Goal: Transaction & Acquisition: Purchase product/service

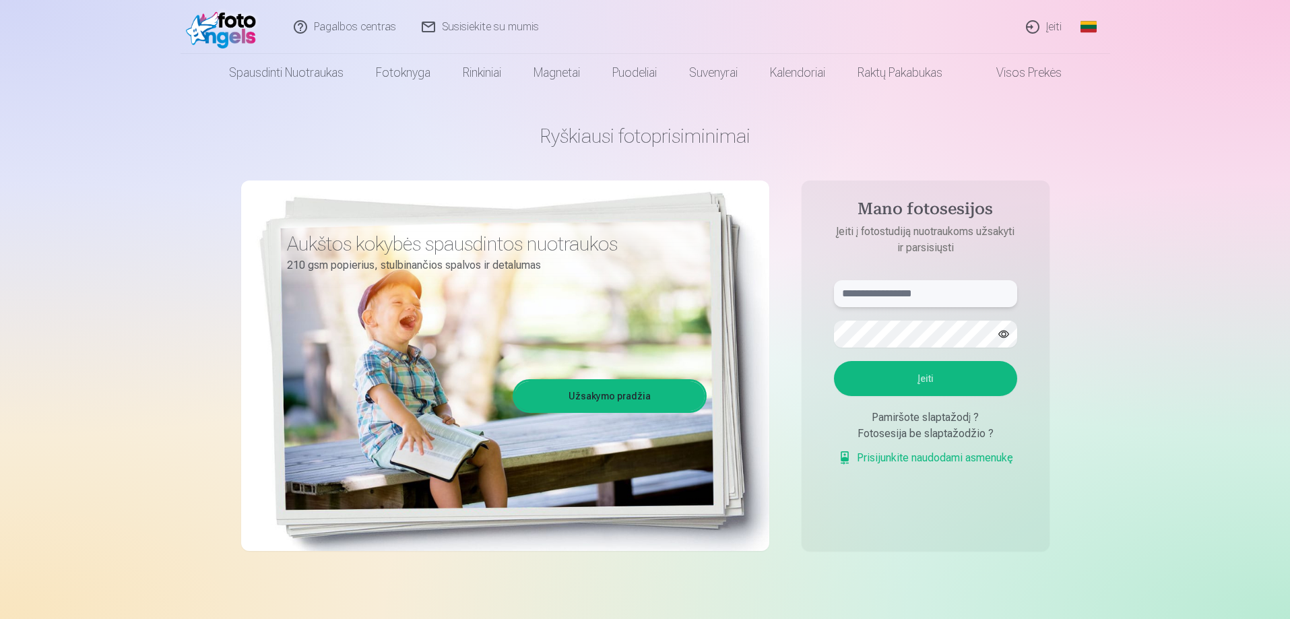
click at [899, 293] on input "text" at bounding box center [925, 293] width 183 height 27
type input "**********"
click at [873, 387] on button "Įeiti" at bounding box center [925, 378] width 183 height 35
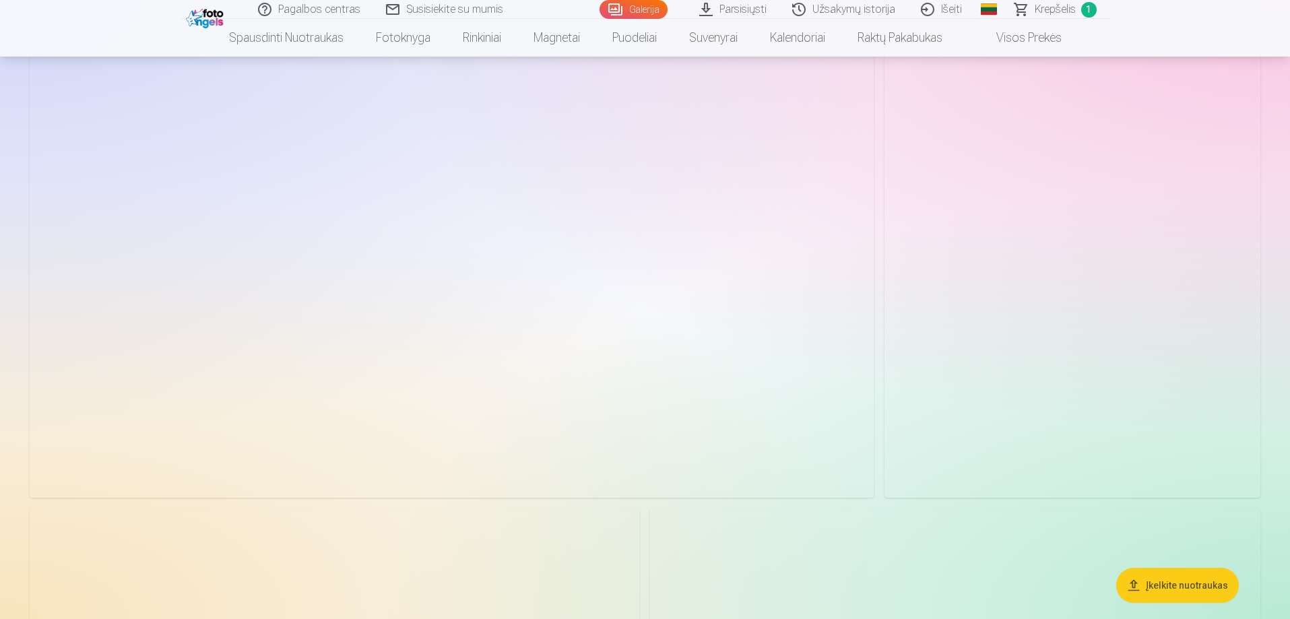
scroll to position [219, 0]
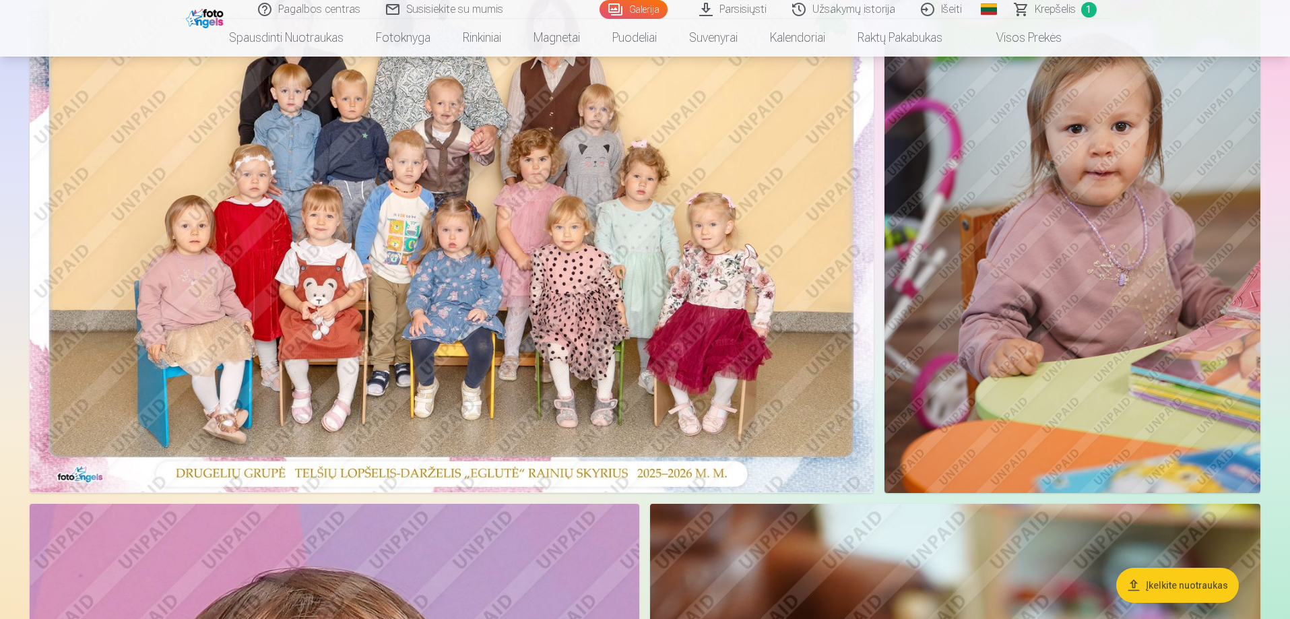
click at [600, 324] on img at bounding box center [452, 210] width 844 height 563
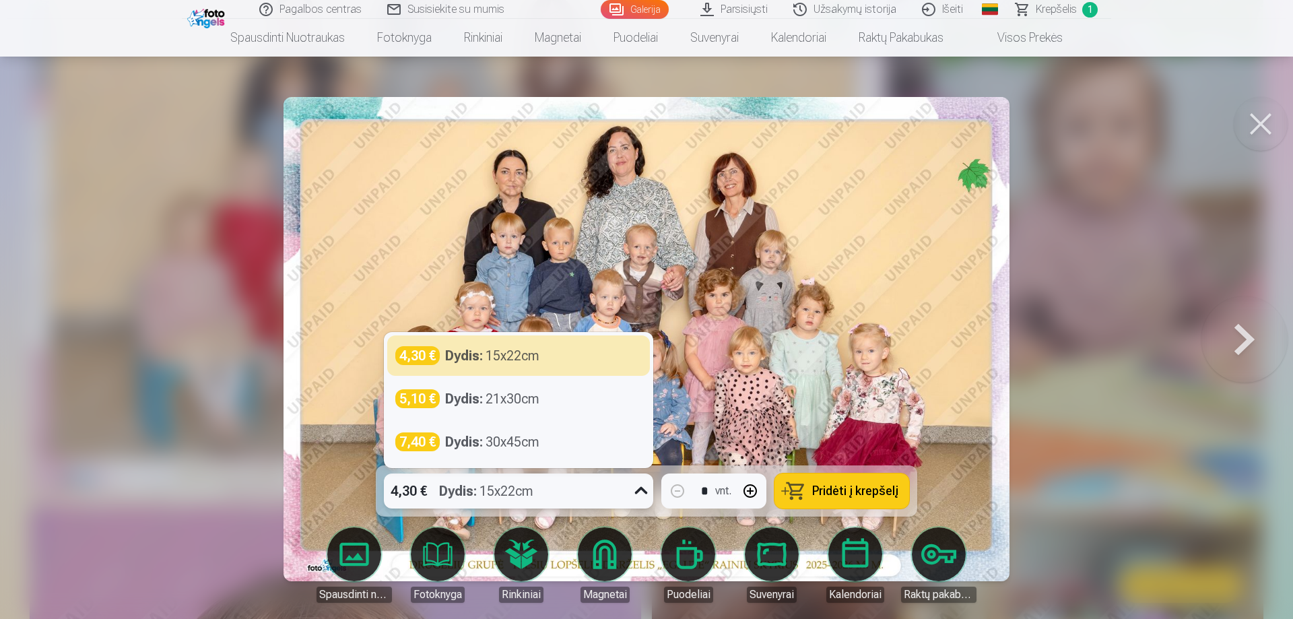
click at [638, 496] on icon at bounding box center [642, 491] width 22 height 22
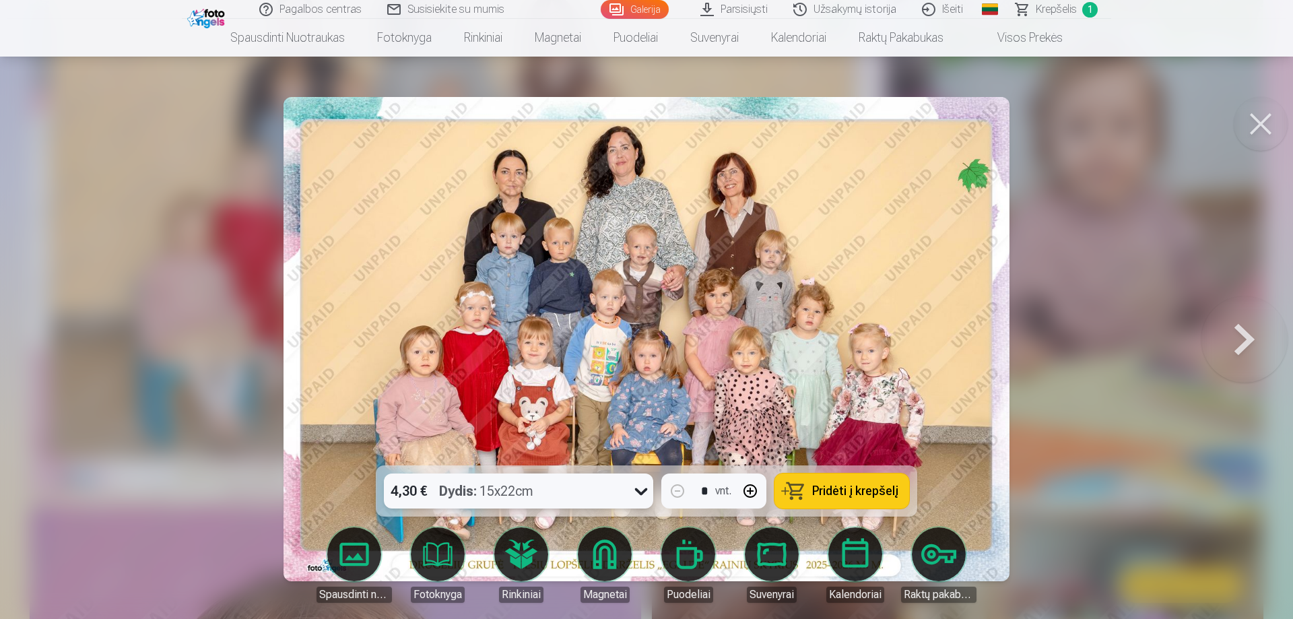
click at [638, 496] on icon at bounding box center [642, 491] width 22 height 22
click at [849, 482] on button "Pridėti į krepšelį" at bounding box center [842, 491] width 135 height 35
click at [1246, 318] on button at bounding box center [1245, 339] width 86 height 226
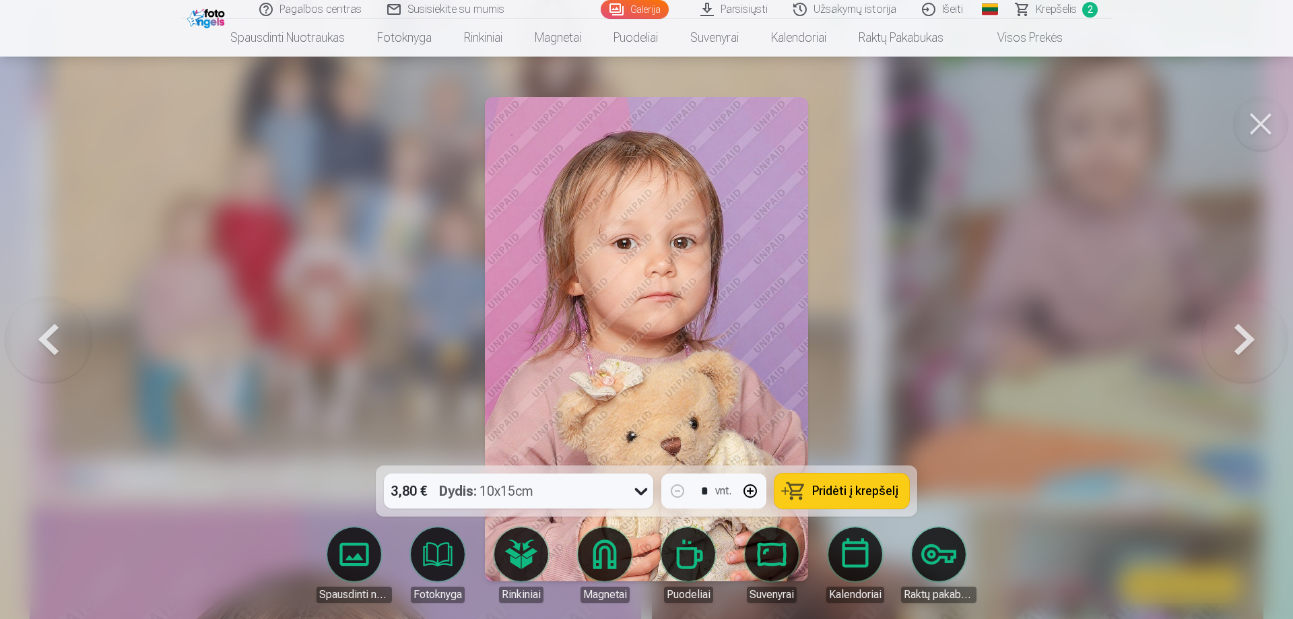
click at [867, 494] on span "Pridėti į krepšelį" at bounding box center [855, 491] width 86 height 12
click at [1244, 342] on button at bounding box center [1245, 339] width 86 height 226
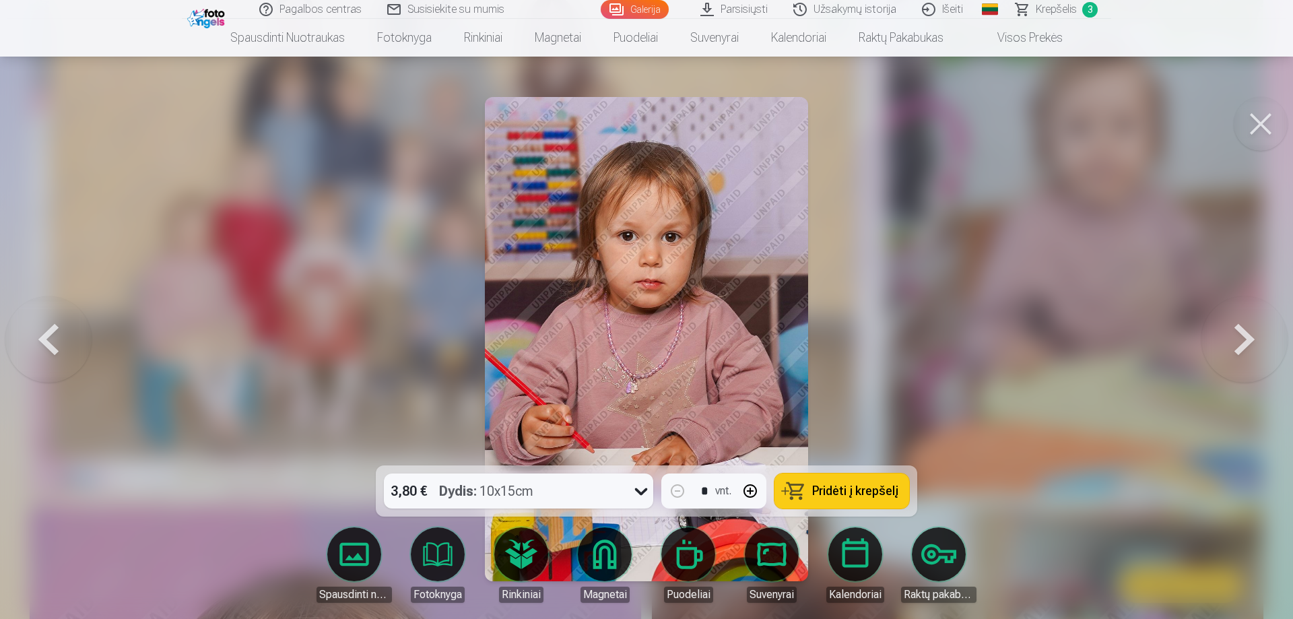
click at [626, 490] on div "3,80 € Dydis : 10x15cm" at bounding box center [506, 491] width 244 height 35
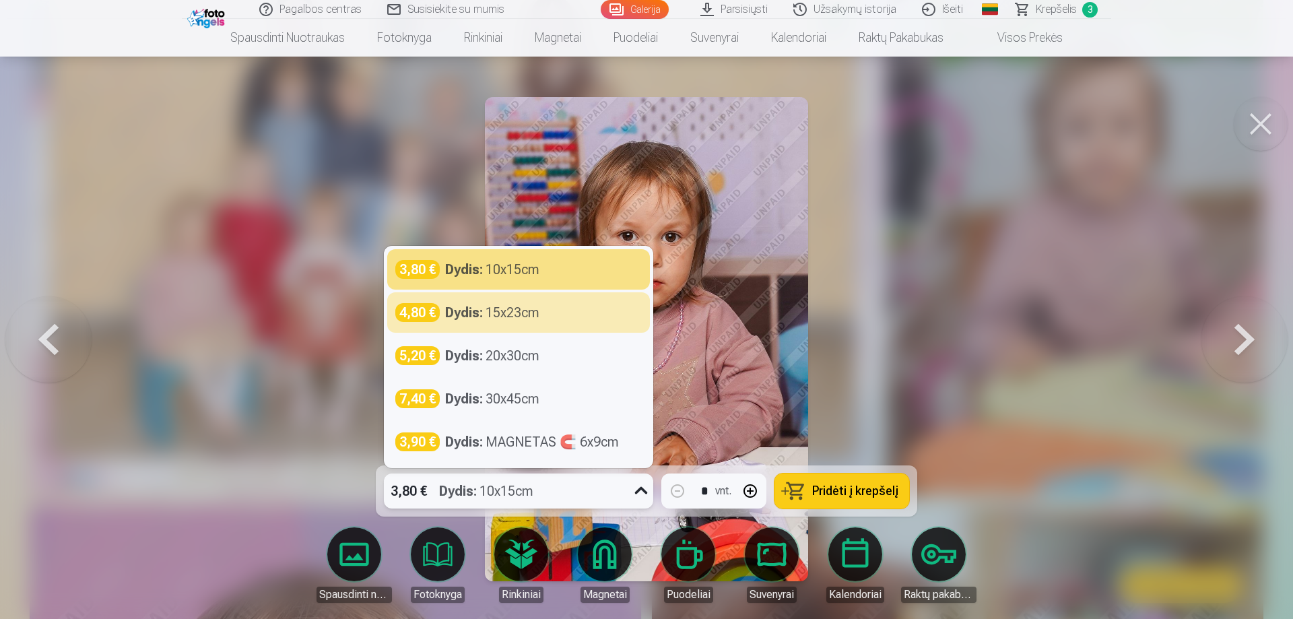
click at [1244, 342] on button at bounding box center [1245, 339] width 86 height 226
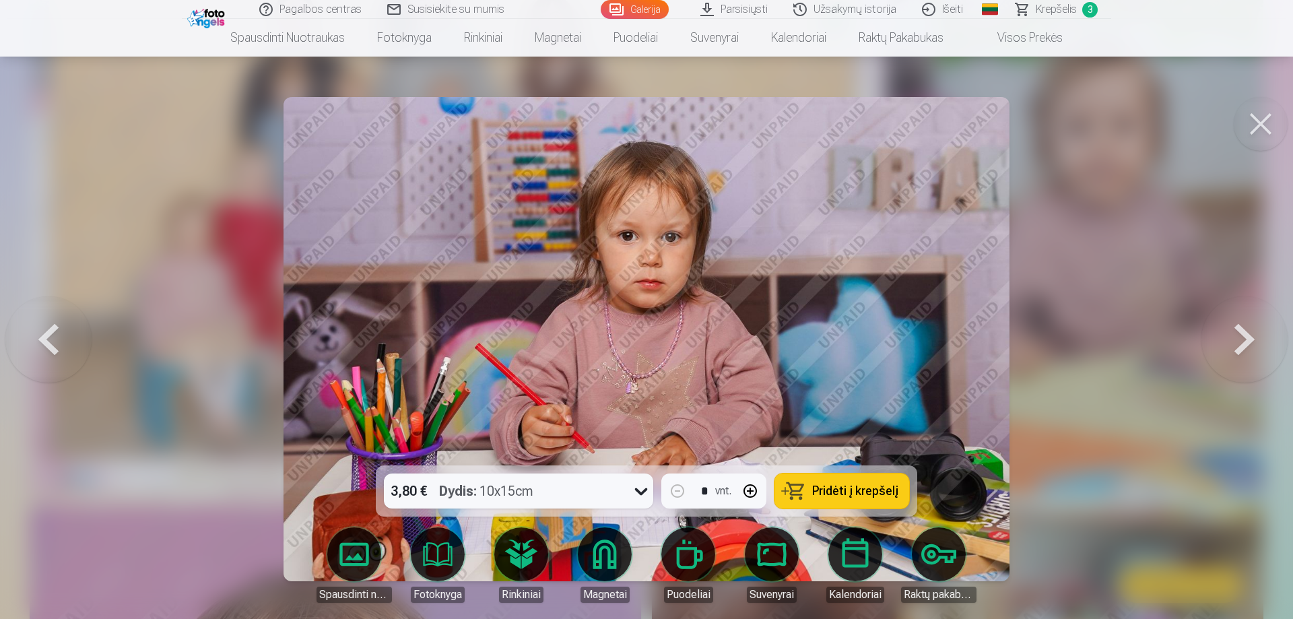
click at [53, 342] on button at bounding box center [48, 339] width 86 height 226
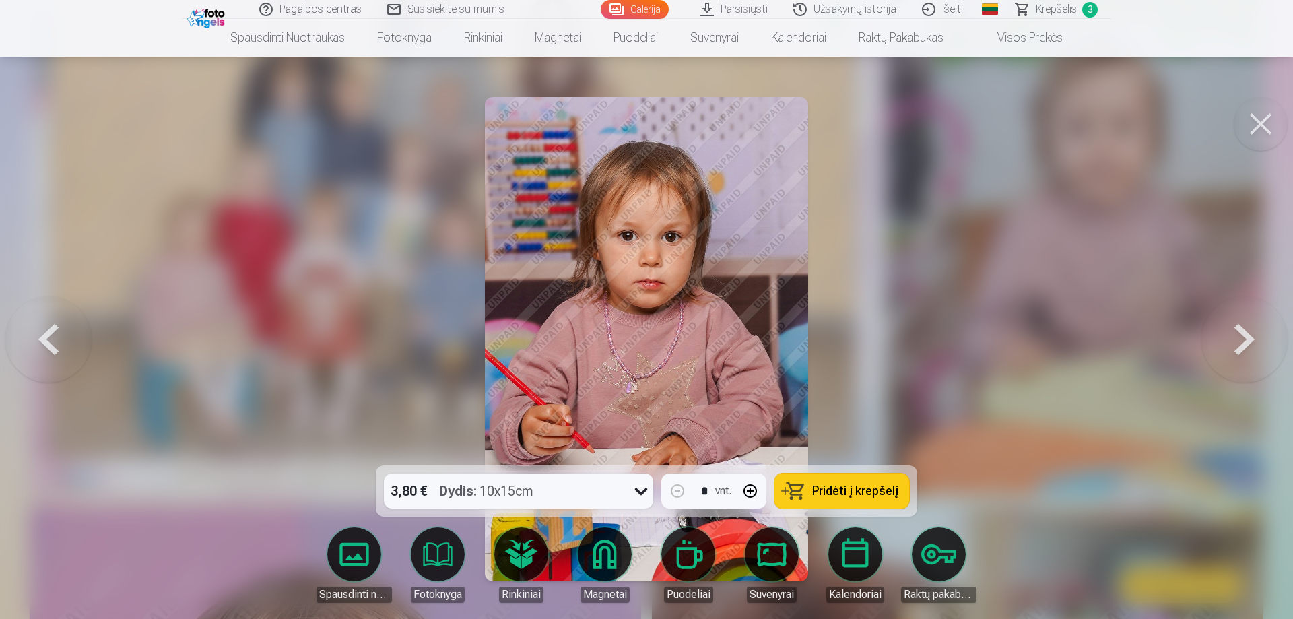
click at [1249, 331] on button at bounding box center [1245, 339] width 86 height 226
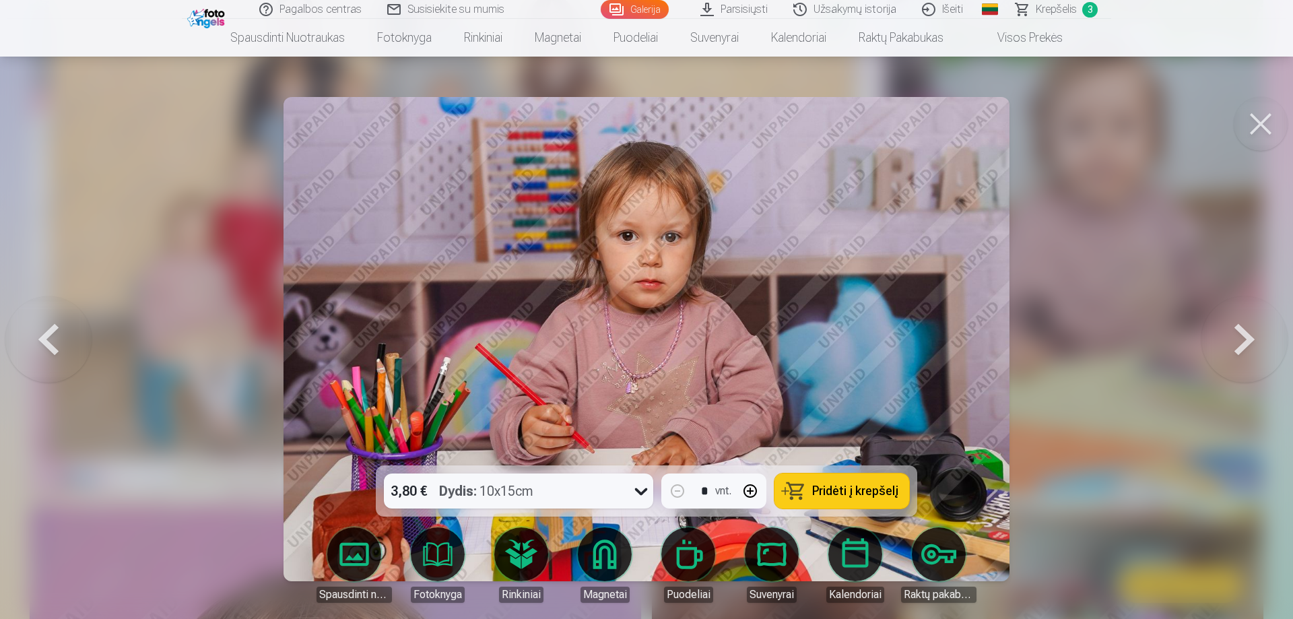
click at [863, 488] on span "Pridėti į krepšelį" at bounding box center [855, 491] width 86 height 12
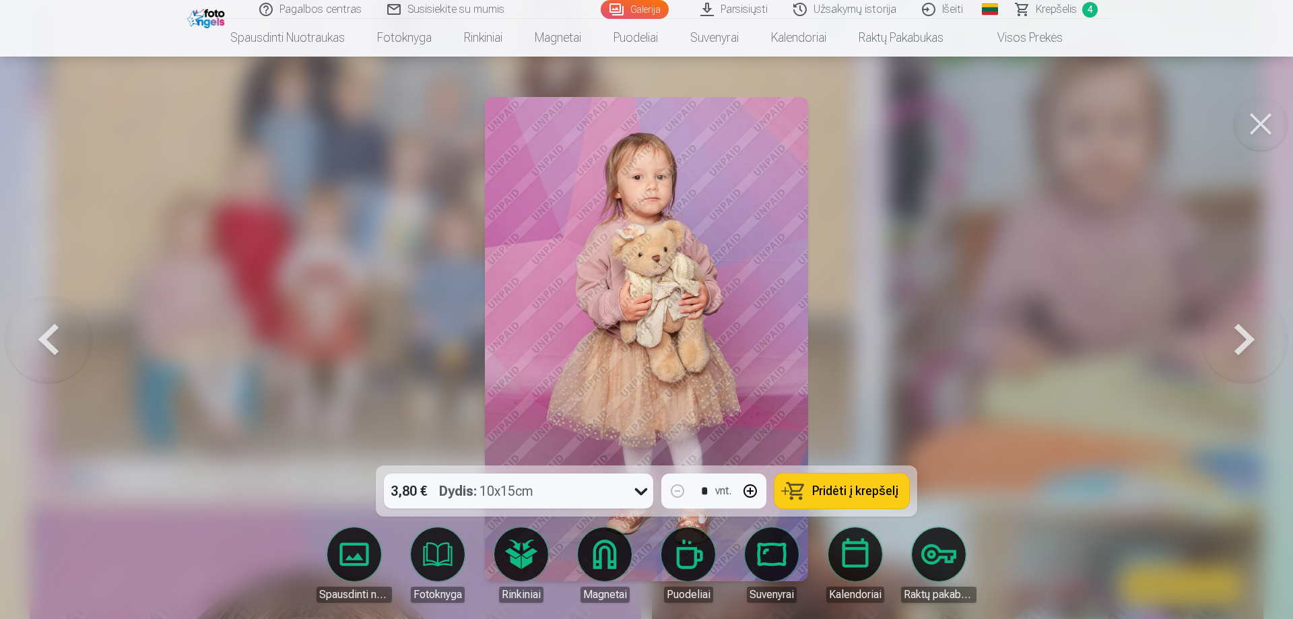
click at [638, 498] on icon at bounding box center [642, 491] width 22 height 22
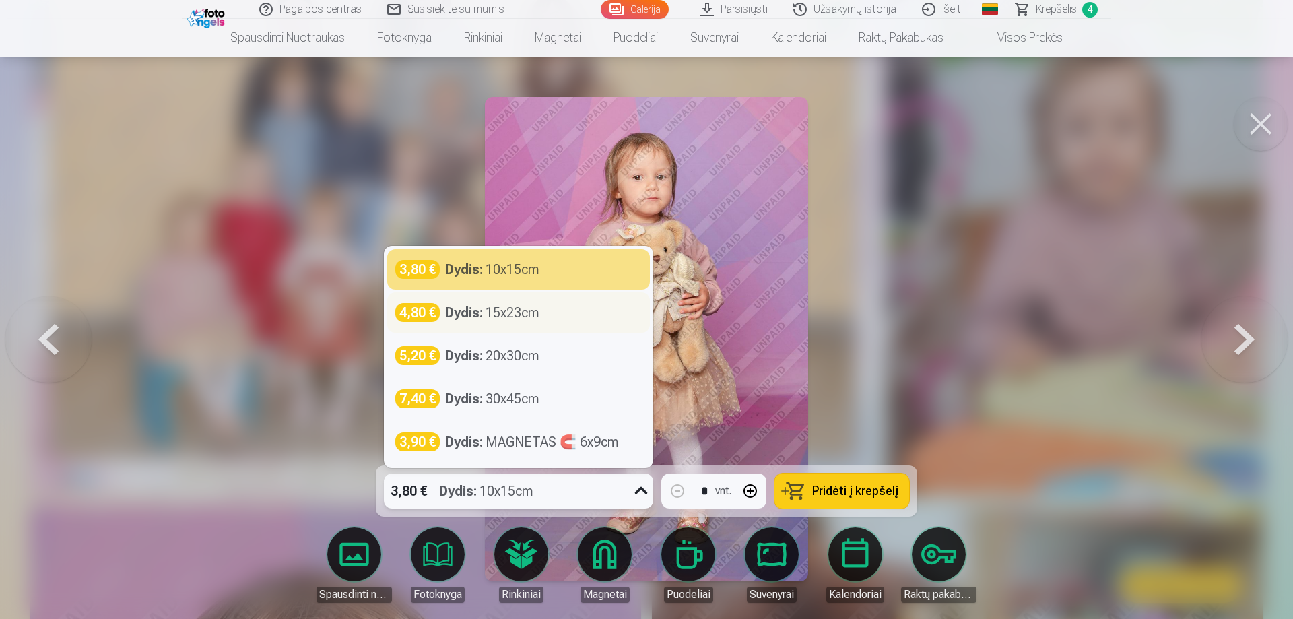
click at [525, 319] on div "Dydis : 15x23cm" at bounding box center [492, 312] width 94 height 19
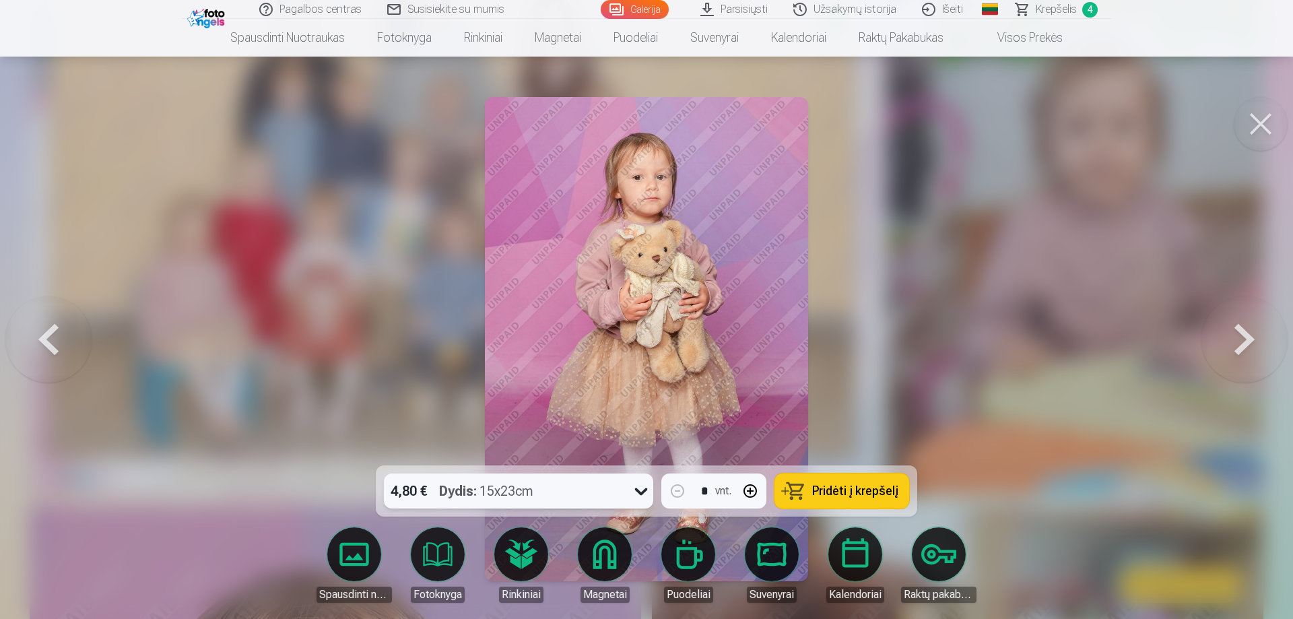
click at [831, 491] on span "Pridėti į krepšelį" at bounding box center [855, 491] width 86 height 12
click at [1229, 335] on button at bounding box center [1245, 339] width 86 height 226
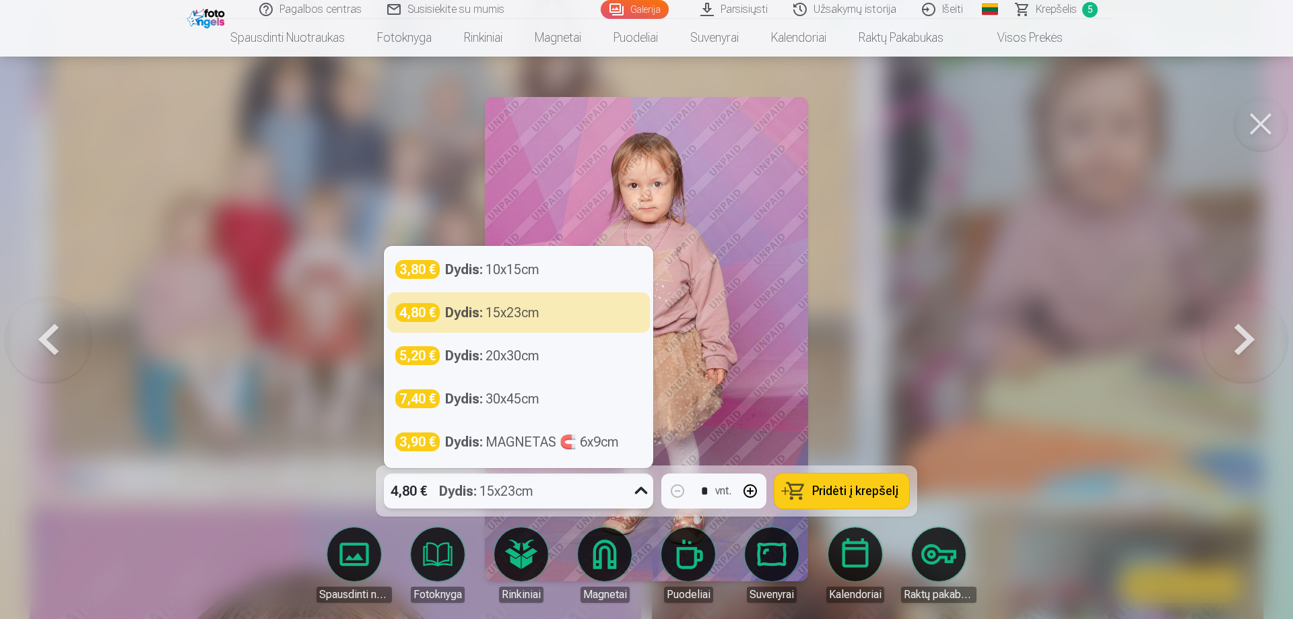
click at [603, 494] on div "4,80 € Dydis : 15x23cm" at bounding box center [506, 491] width 244 height 35
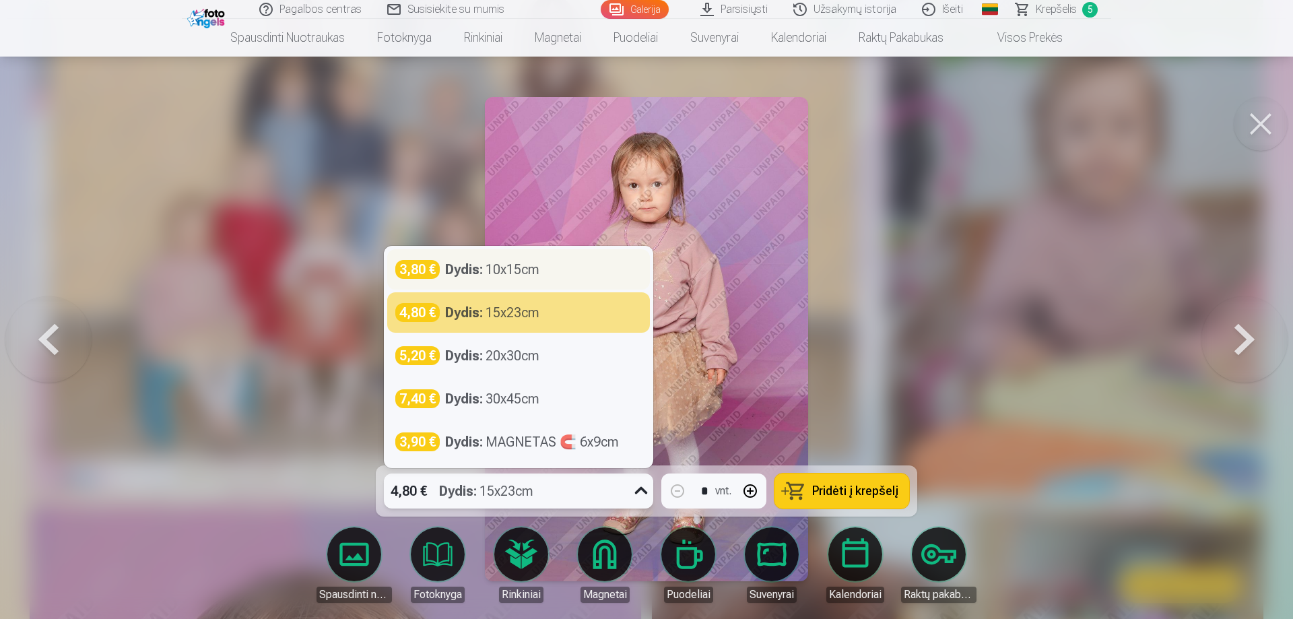
click at [540, 269] on div "Dydis : 10x15cm" at bounding box center [492, 269] width 94 height 19
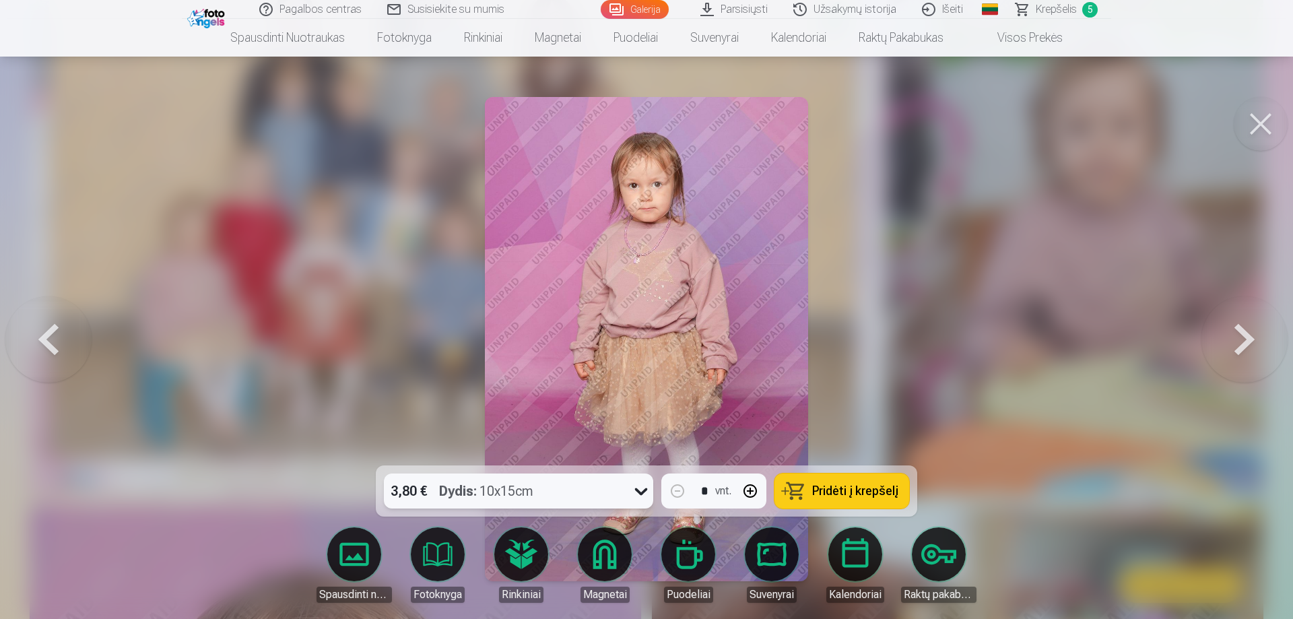
click at [832, 495] on span "Pridėti į krepšelį" at bounding box center [855, 491] width 86 height 12
click at [1239, 335] on button at bounding box center [1245, 339] width 86 height 226
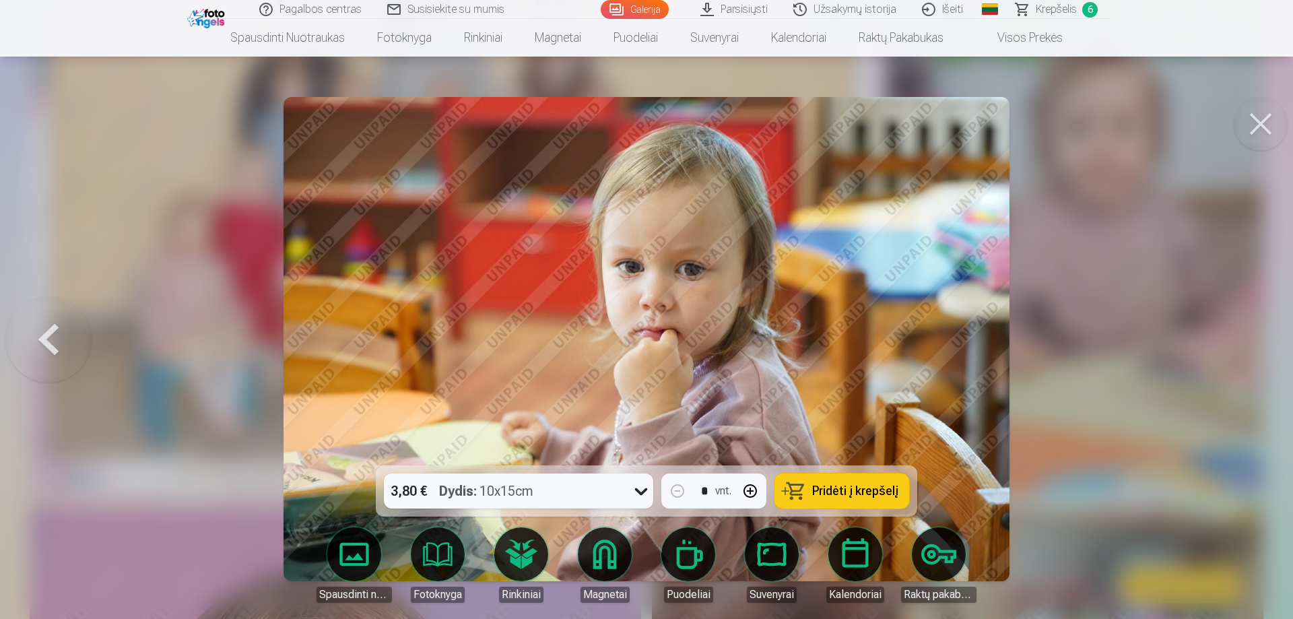
click at [1271, 120] on button at bounding box center [1261, 124] width 54 height 54
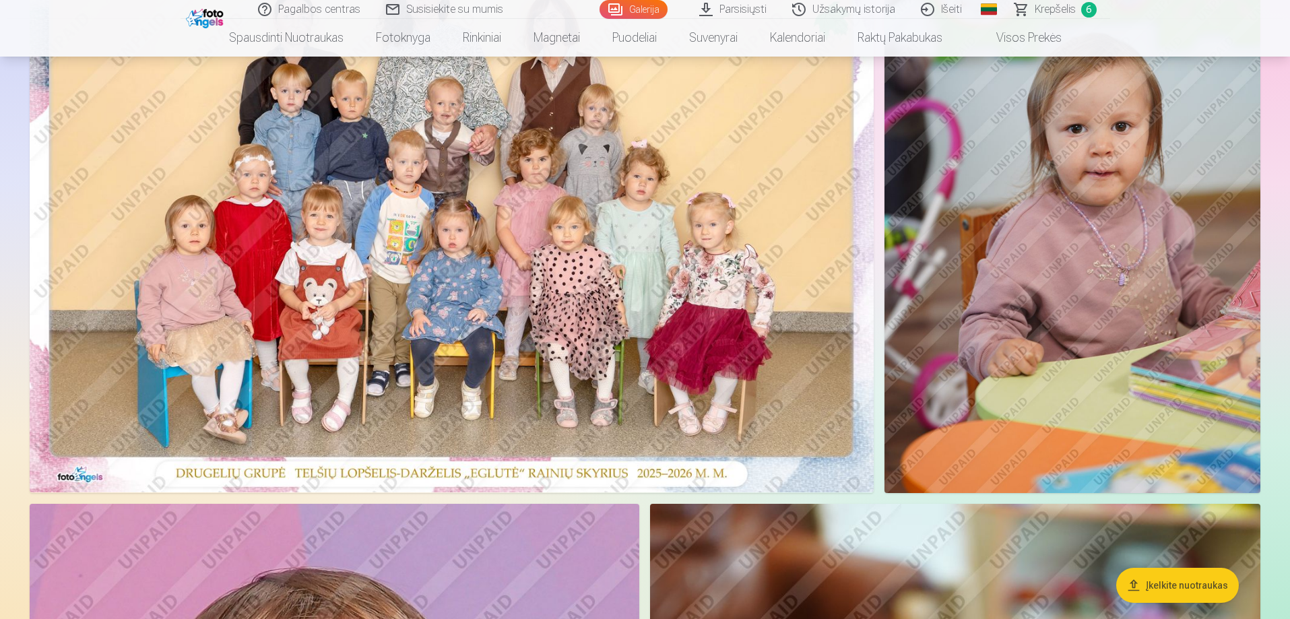
click at [1052, 11] on span "Krepšelis" at bounding box center [1055, 9] width 41 height 16
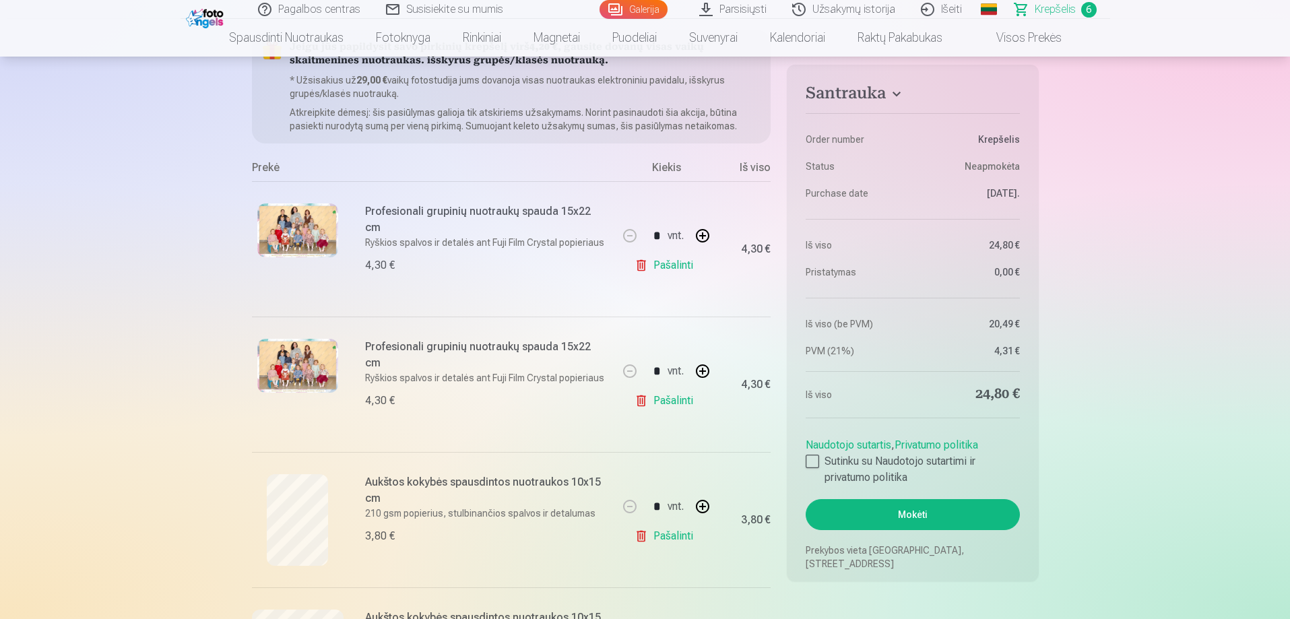
scroll to position [161, 0]
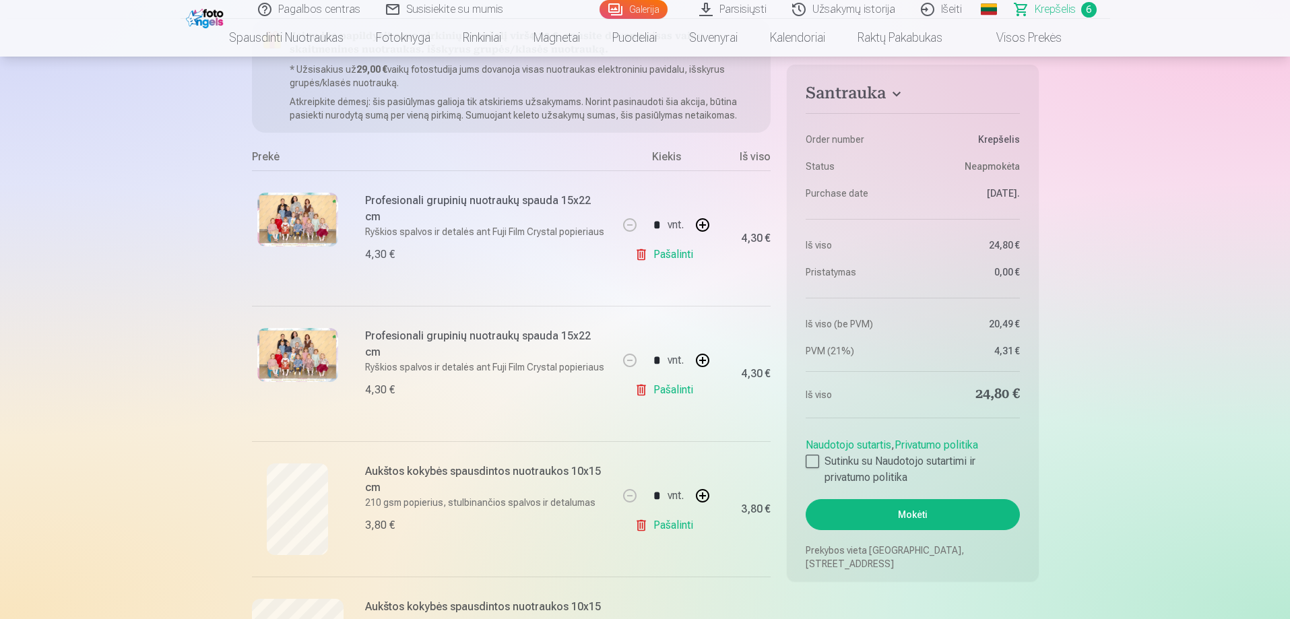
click at [671, 391] on link "Pašalinti" at bounding box center [667, 390] width 64 height 27
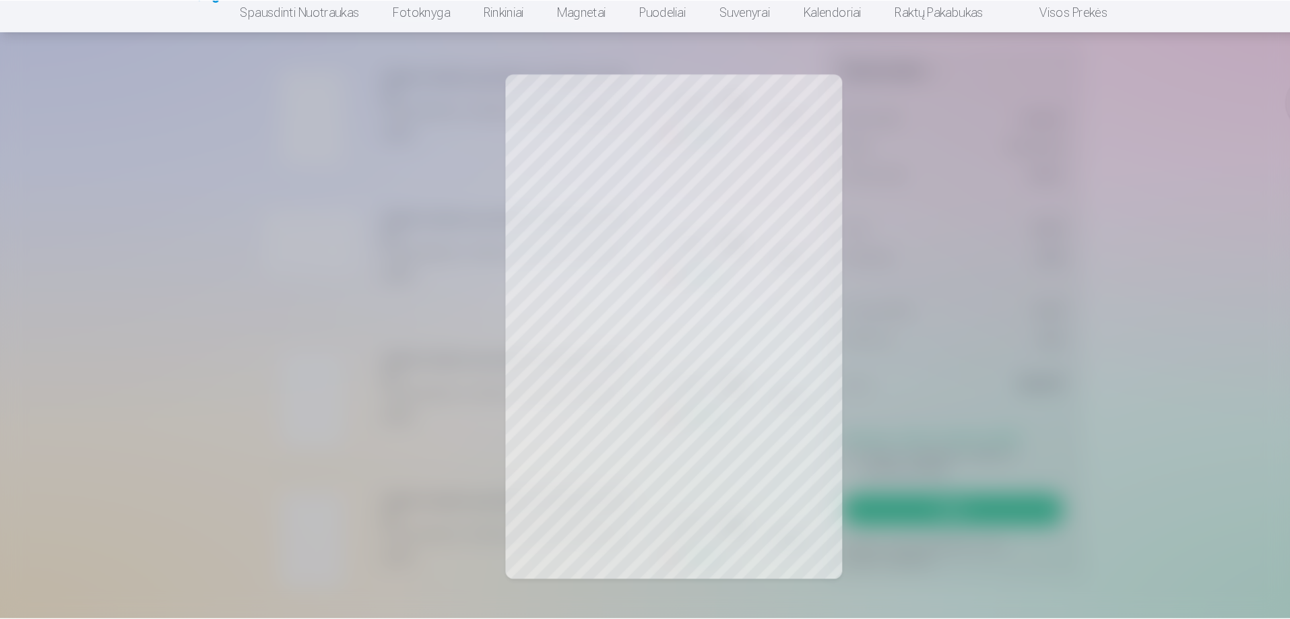
scroll to position [396, 0]
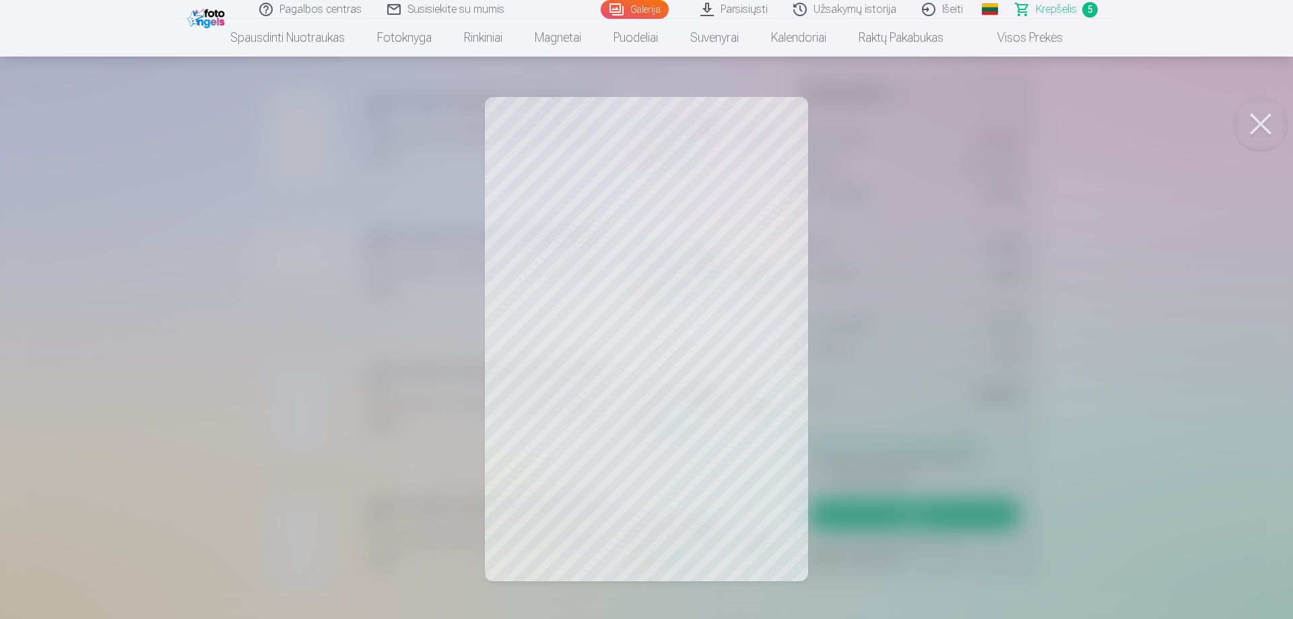
click at [1269, 123] on button at bounding box center [1261, 124] width 54 height 54
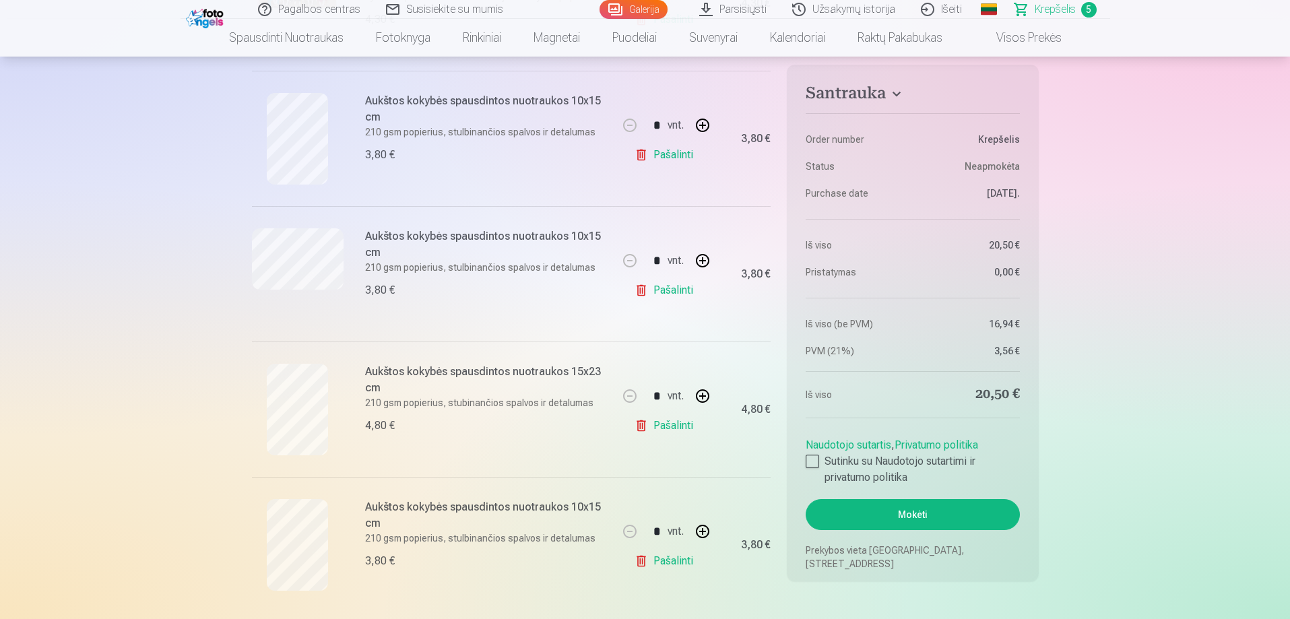
click at [674, 153] on link "Pašalinti" at bounding box center [667, 154] width 64 height 27
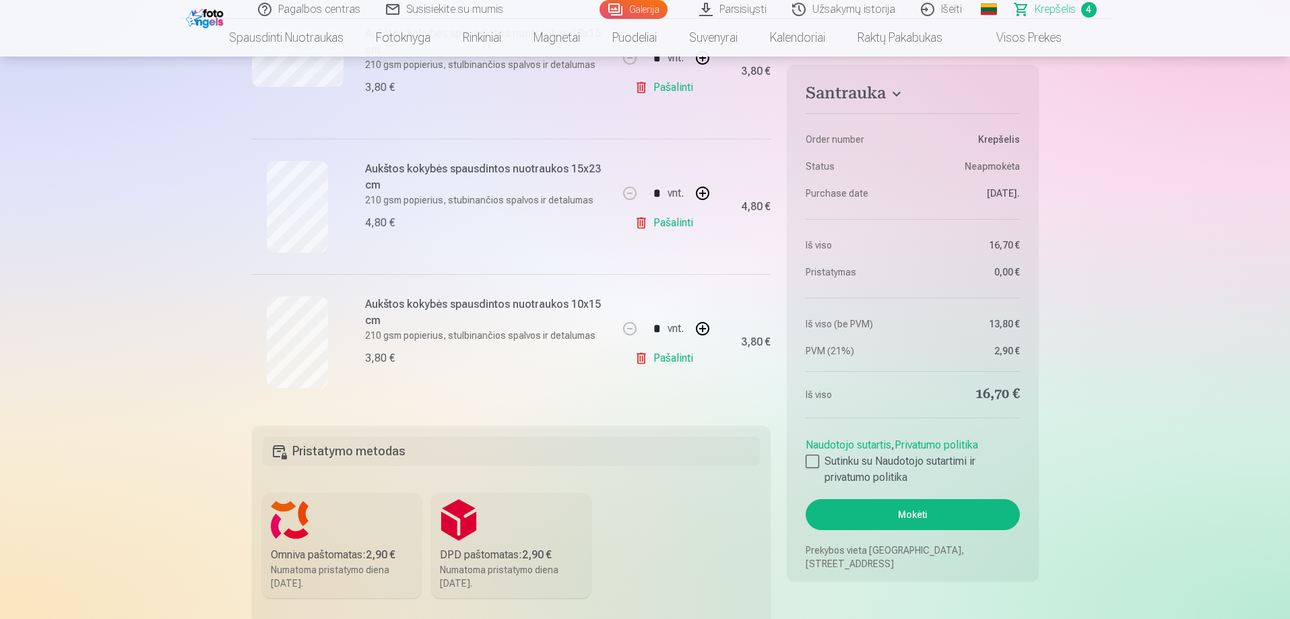
scroll to position [463, 0]
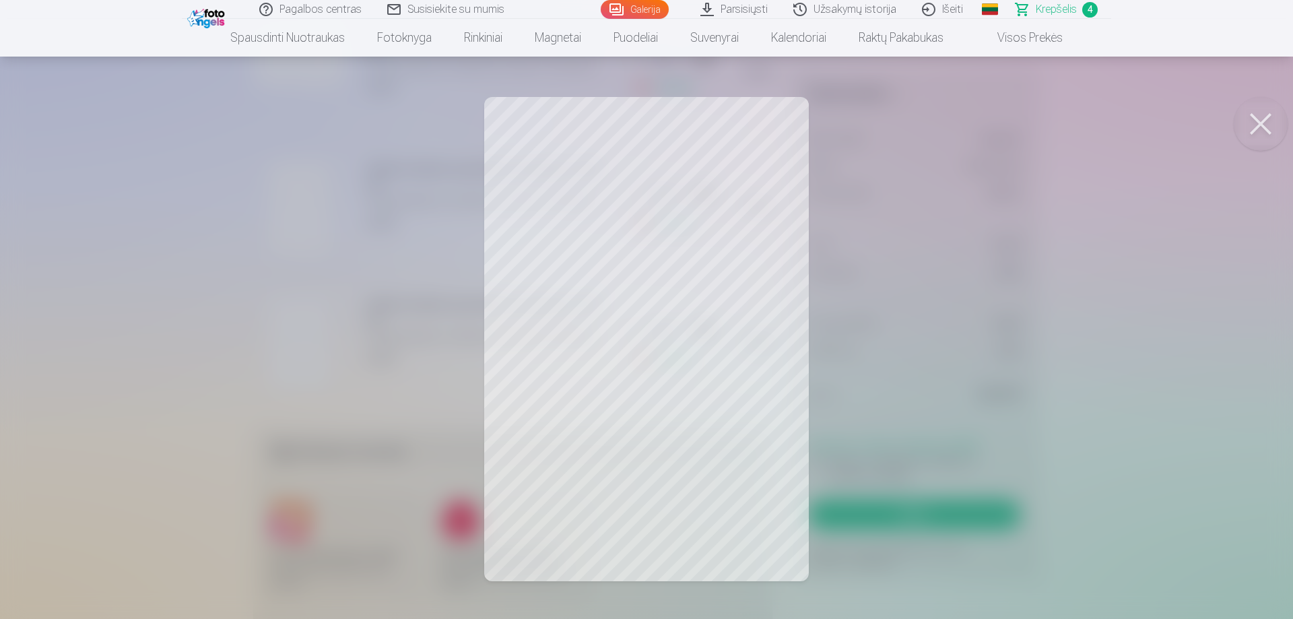
click at [1255, 125] on button at bounding box center [1261, 124] width 54 height 54
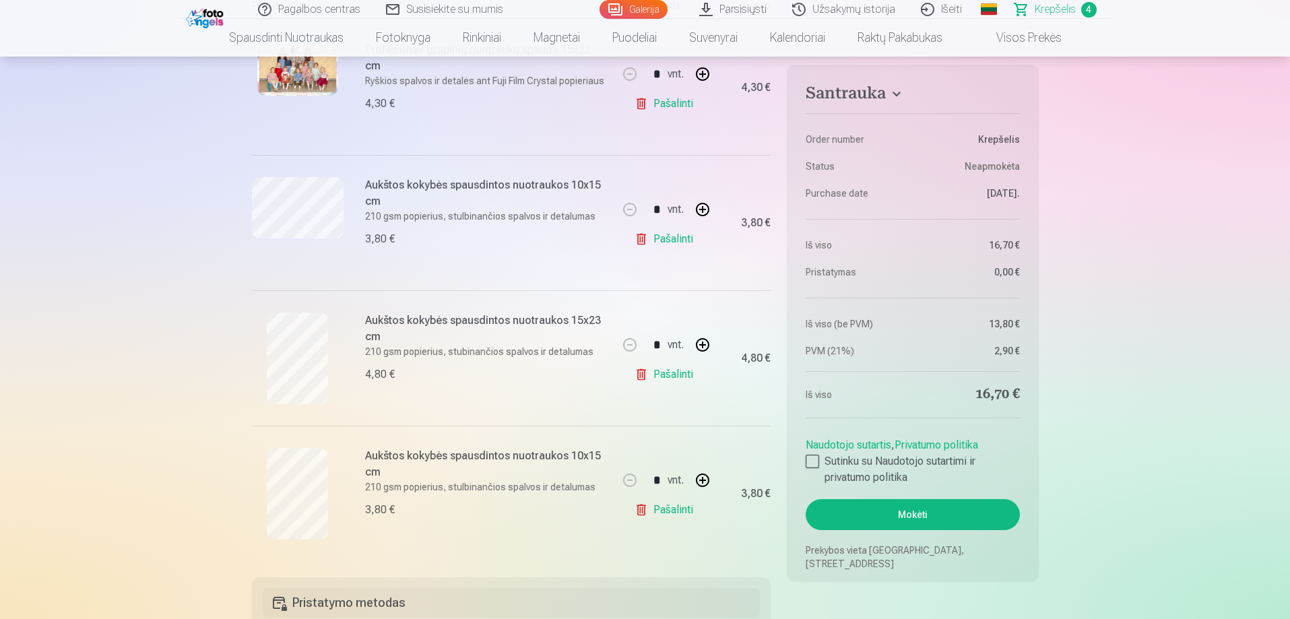
scroll to position [313, 0]
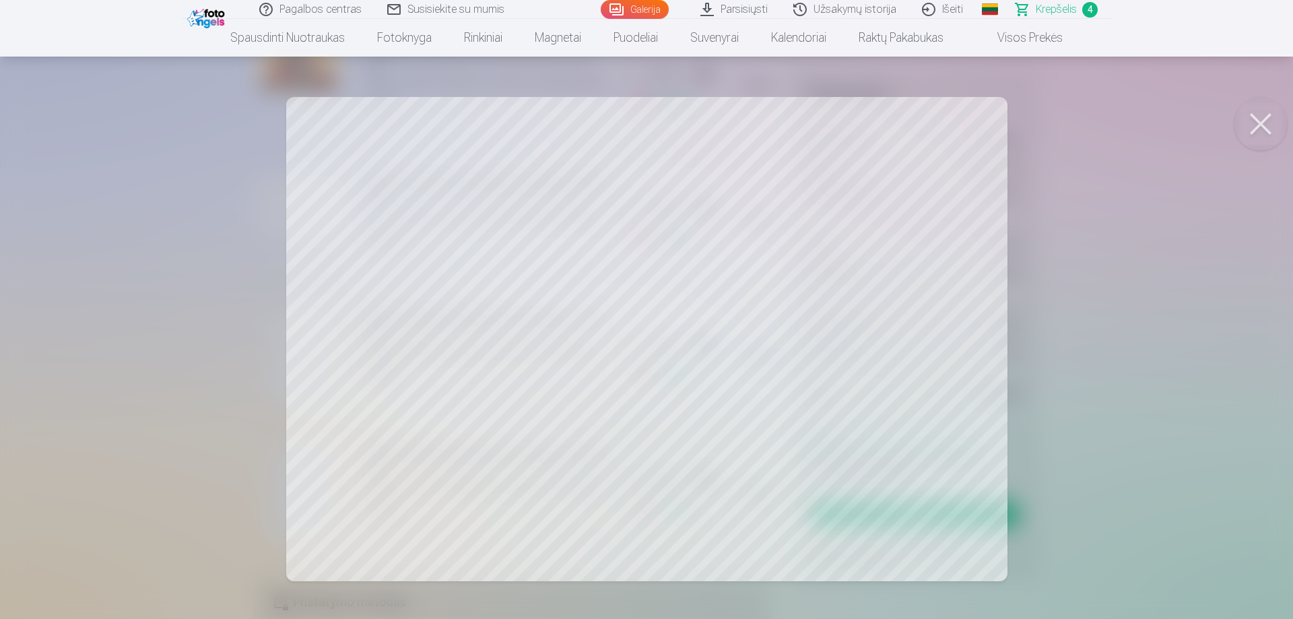
click at [1260, 123] on button at bounding box center [1261, 124] width 54 height 54
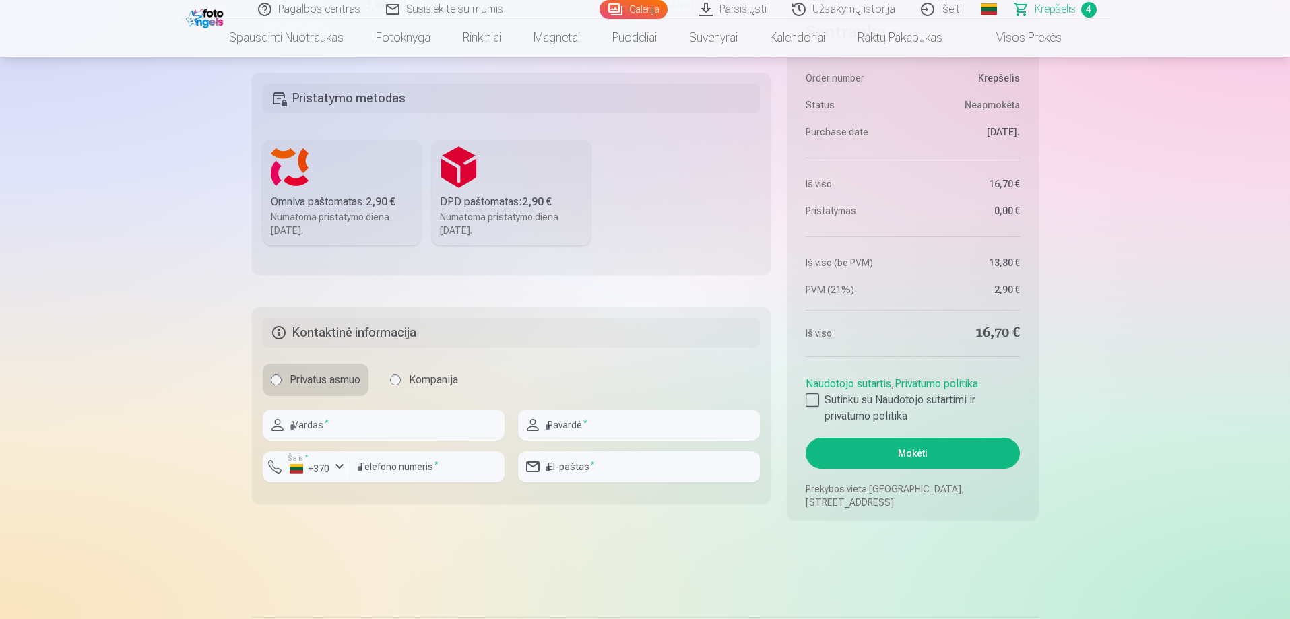
scroll to position [849, 0]
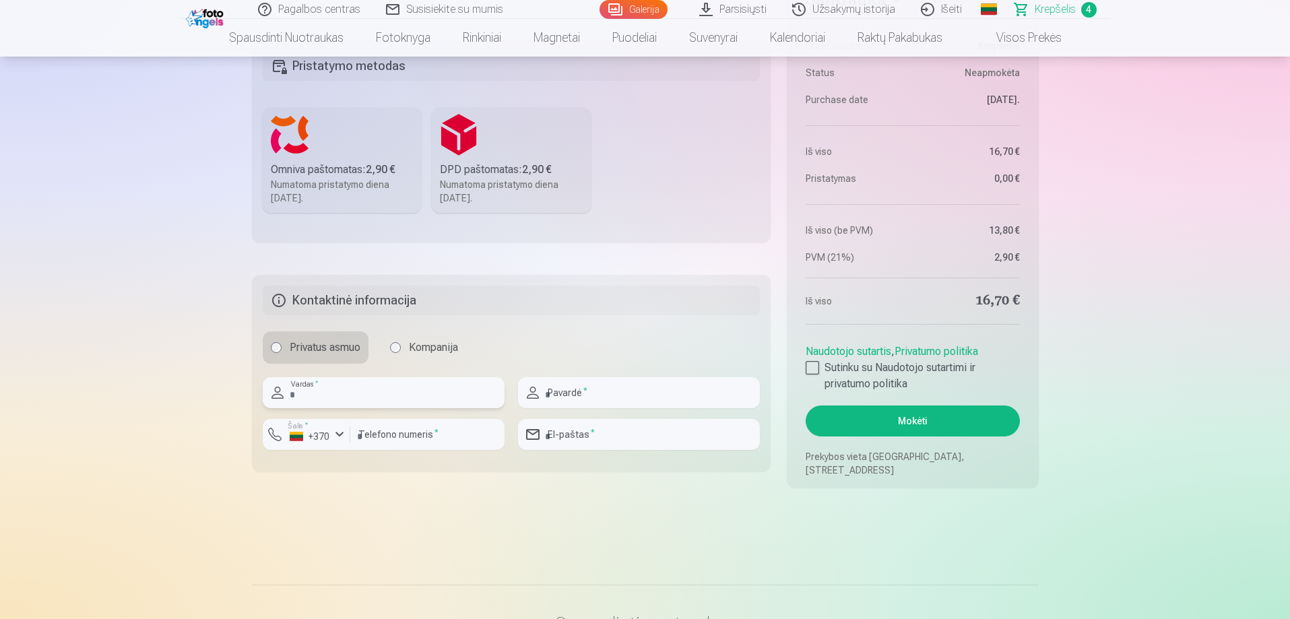
click at [321, 392] on input "text" at bounding box center [384, 392] width 242 height 31
type input "*********"
type input "**********"
click at [392, 440] on input "number" at bounding box center [427, 434] width 154 height 31
type input "********"
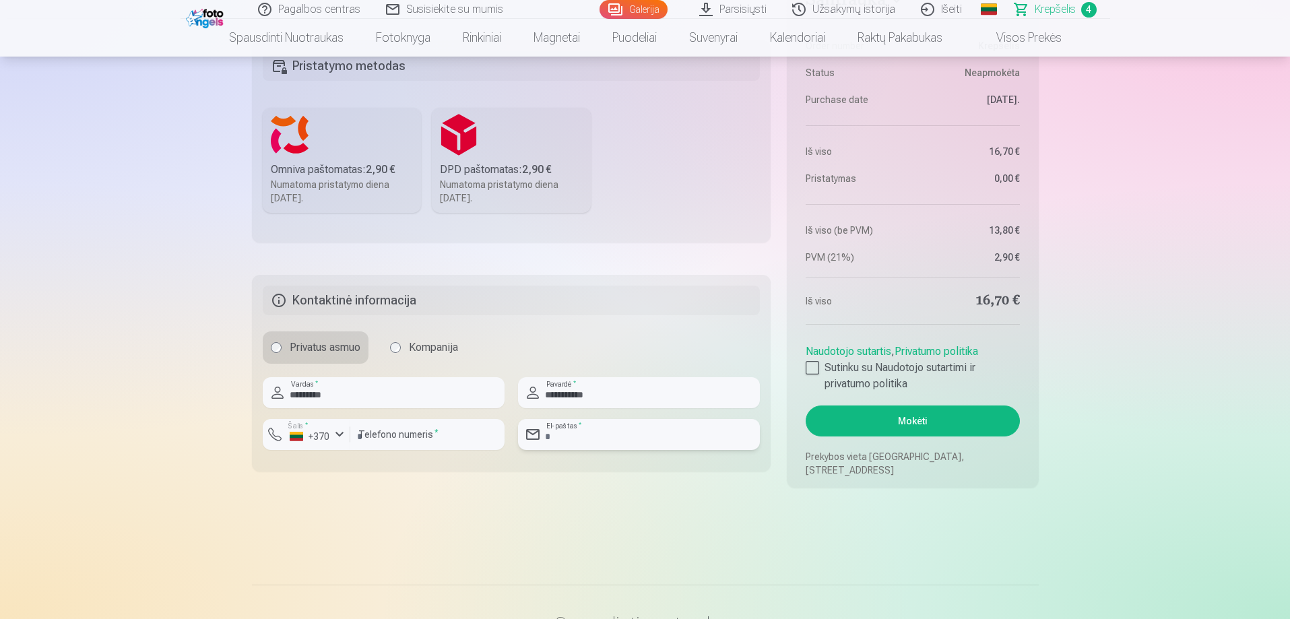
click at [568, 445] on input "email" at bounding box center [639, 434] width 242 height 31
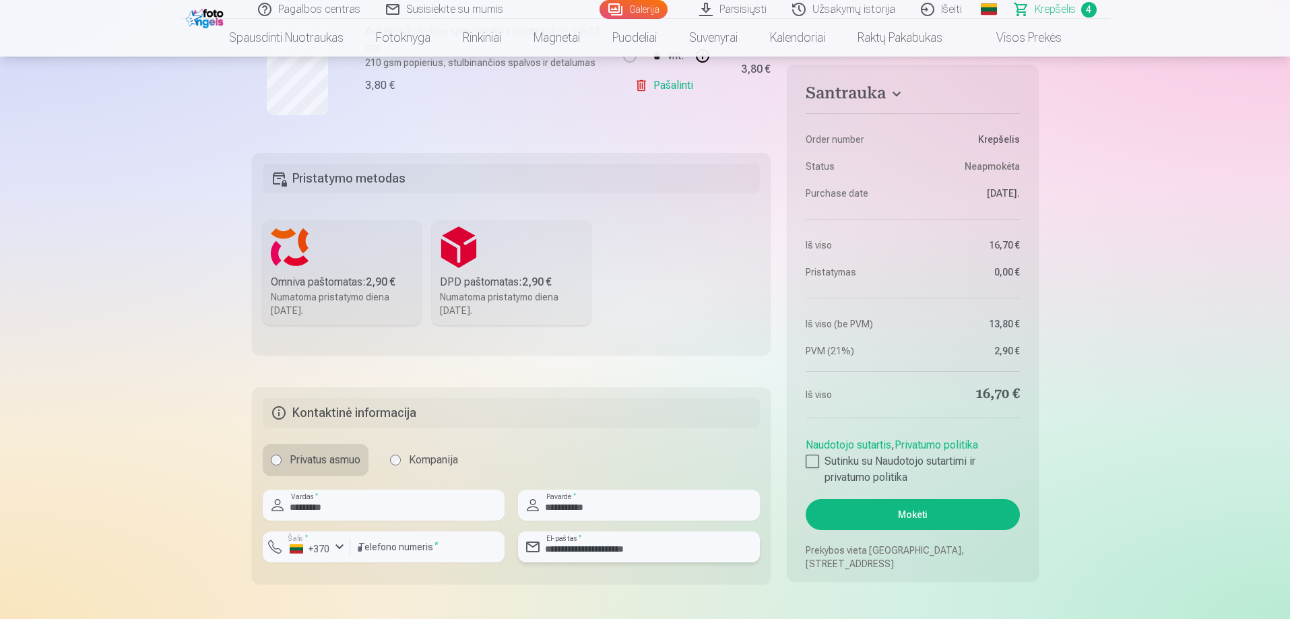
scroll to position [774, 0]
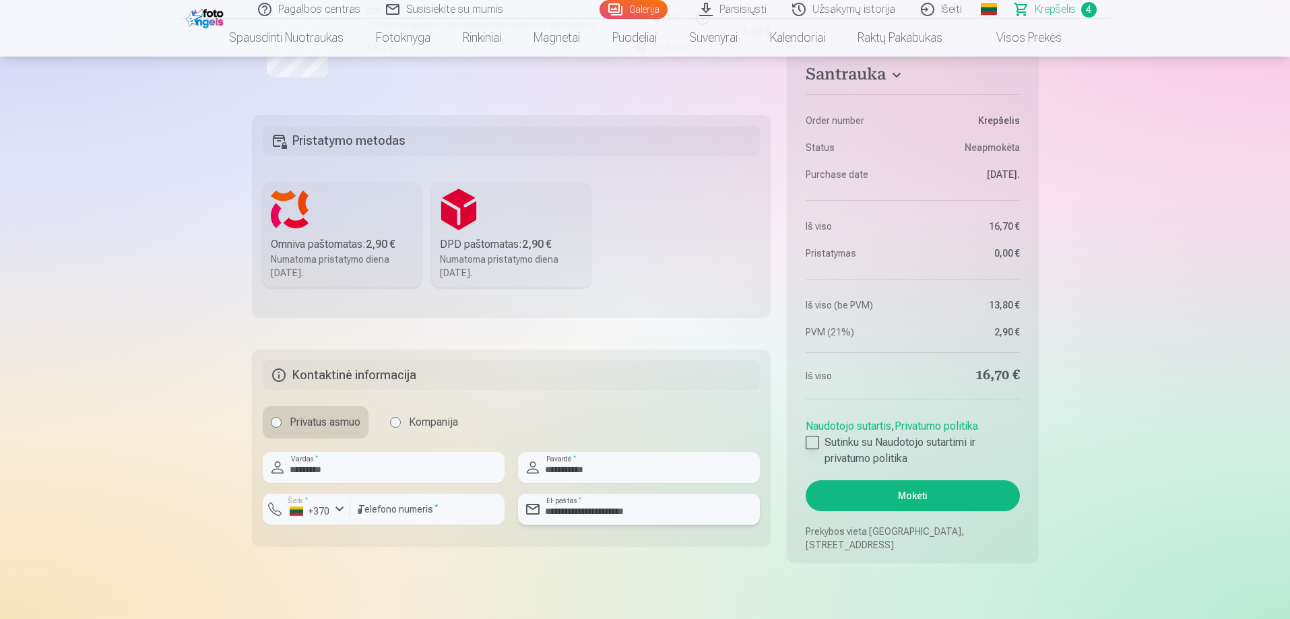
type input "**********"
click at [814, 439] on div at bounding box center [812, 442] width 13 height 13
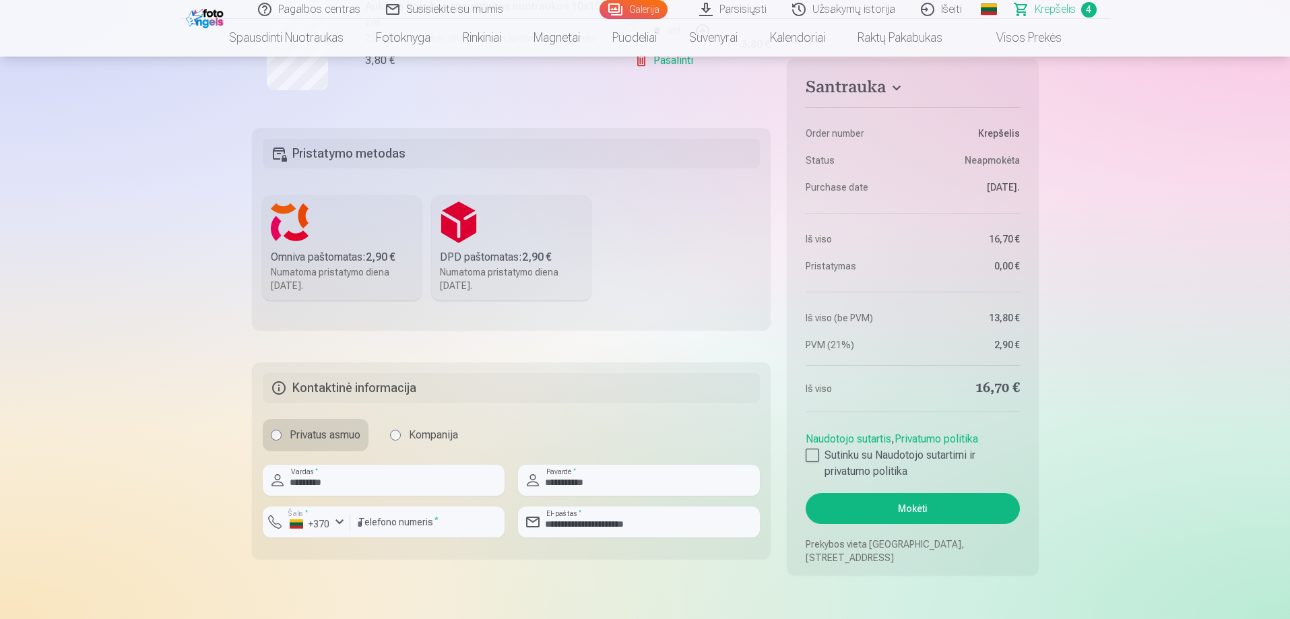
scroll to position [765, 0]
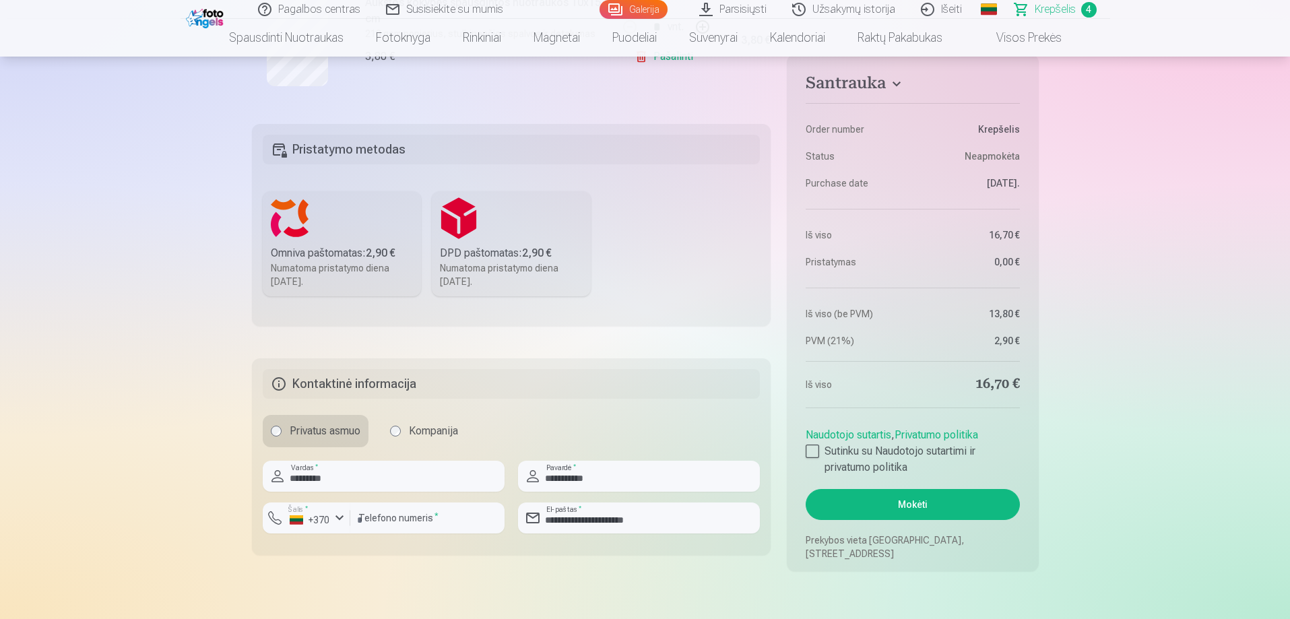
click at [490, 244] on label "DPD paštomatas : 2,90 € Numatoma pristatymo diena 25.10.2025." at bounding box center [511, 243] width 159 height 105
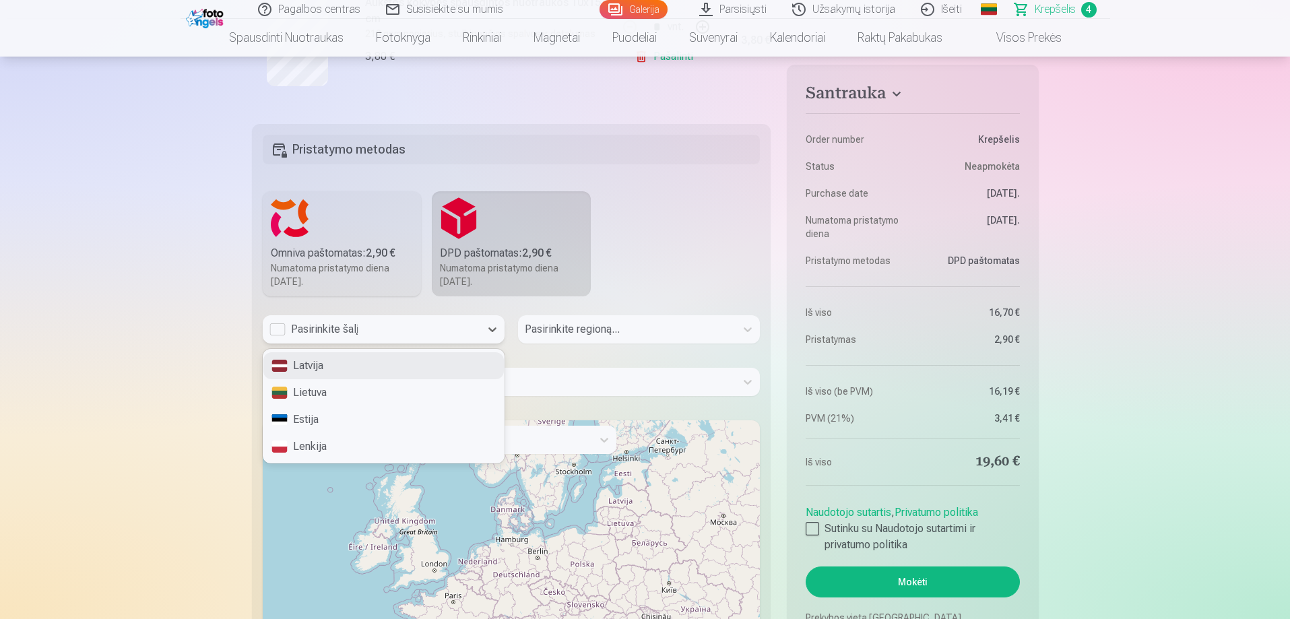
click at [282, 326] on div "Pasirinkite šalį" at bounding box center [371, 329] width 204 height 16
click at [328, 395] on div "Lietuva" at bounding box center [383, 392] width 240 height 27
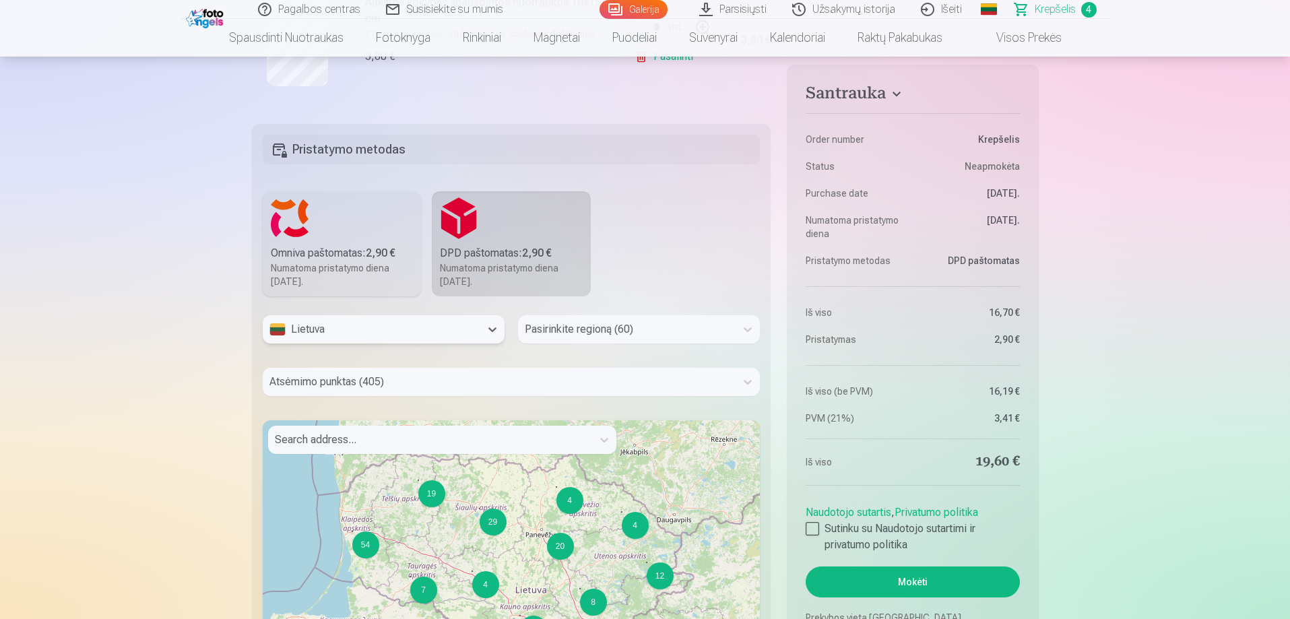
click at [599, 338] on div at bounding box center [627, 329] width 204 height 19
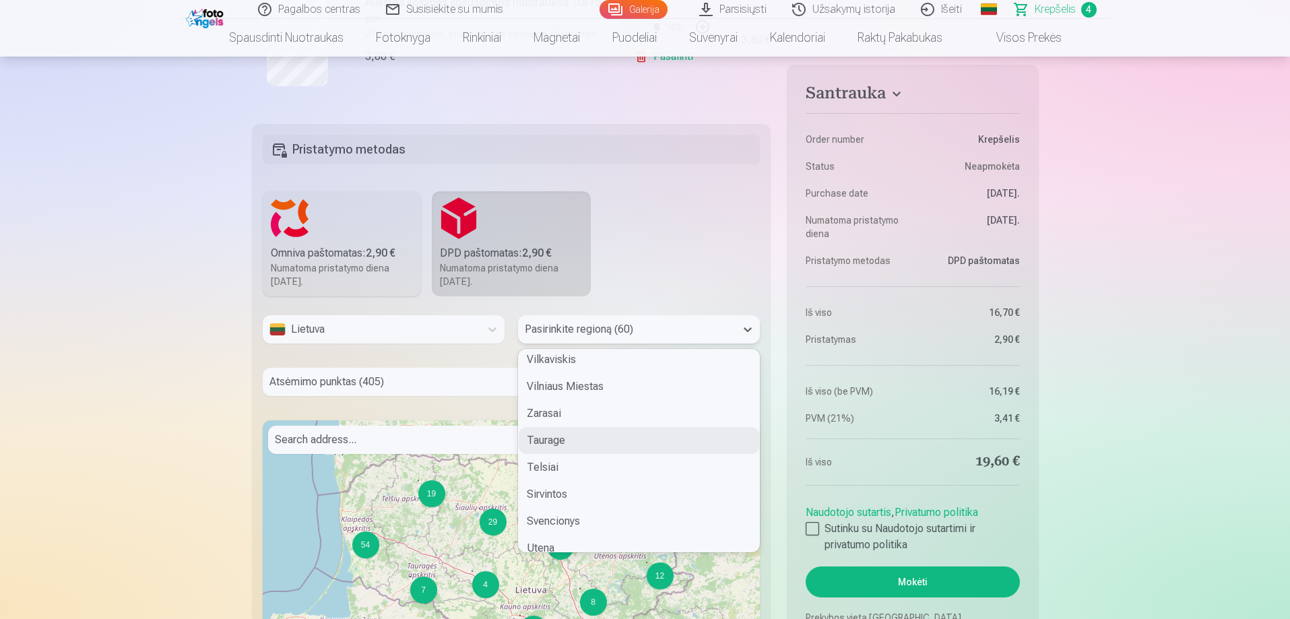
scroll to position [1169, 0]
click at [575, 459] on div "Telsiai" at bounding box center [639, 463] width 240 height 27
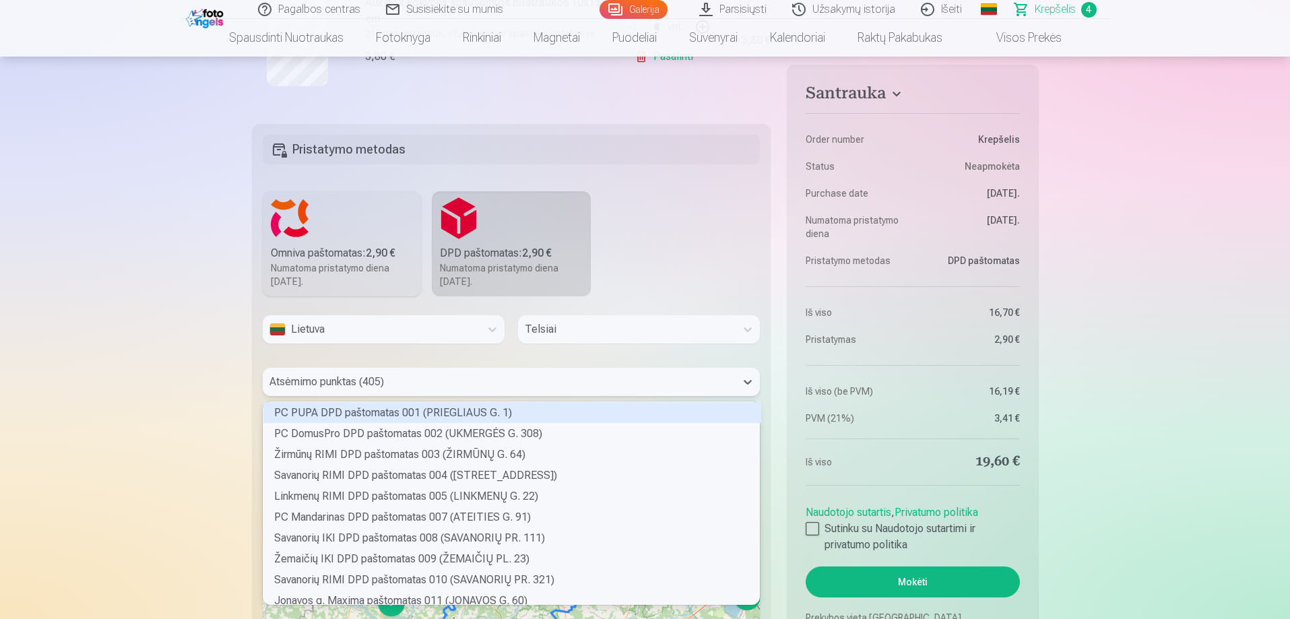
click at [368, 383] on div at bounding box center [499, 382] width 460 height 19
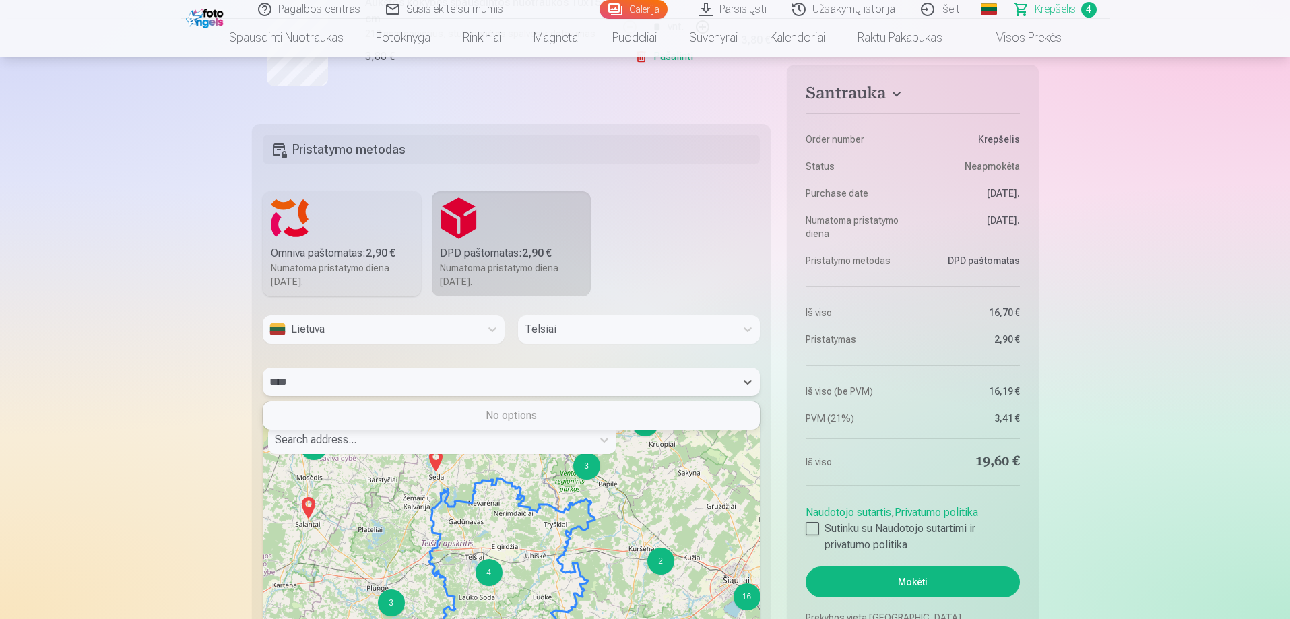
type input "***"
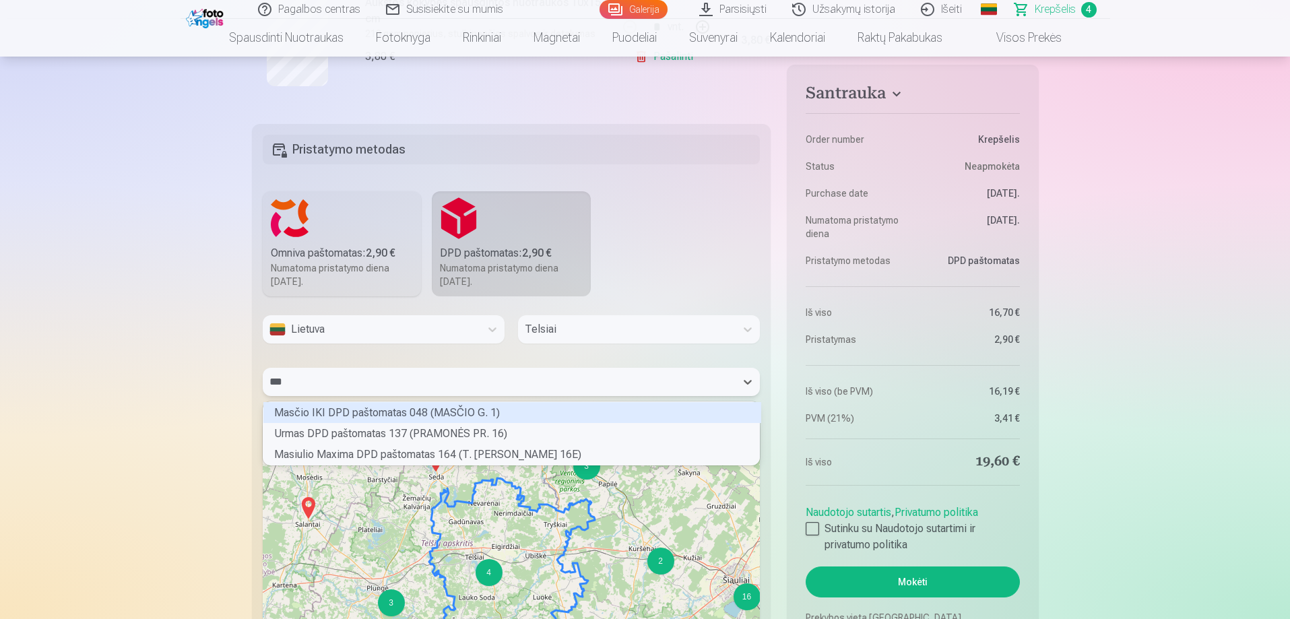
click at [391, 410] on div "Masčio IKI DPD paštomatas 048 (MASČIO G. 1)" at bounding box center [512, 412] width 498 height 21
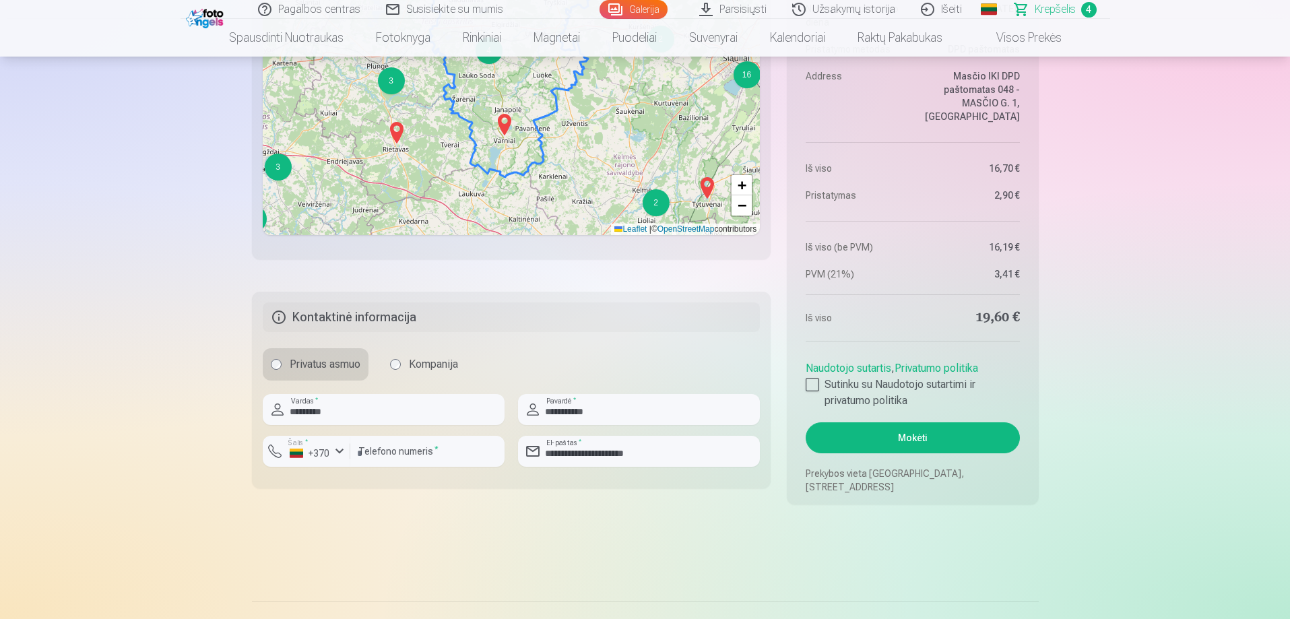
scroll to position [1291, 0]
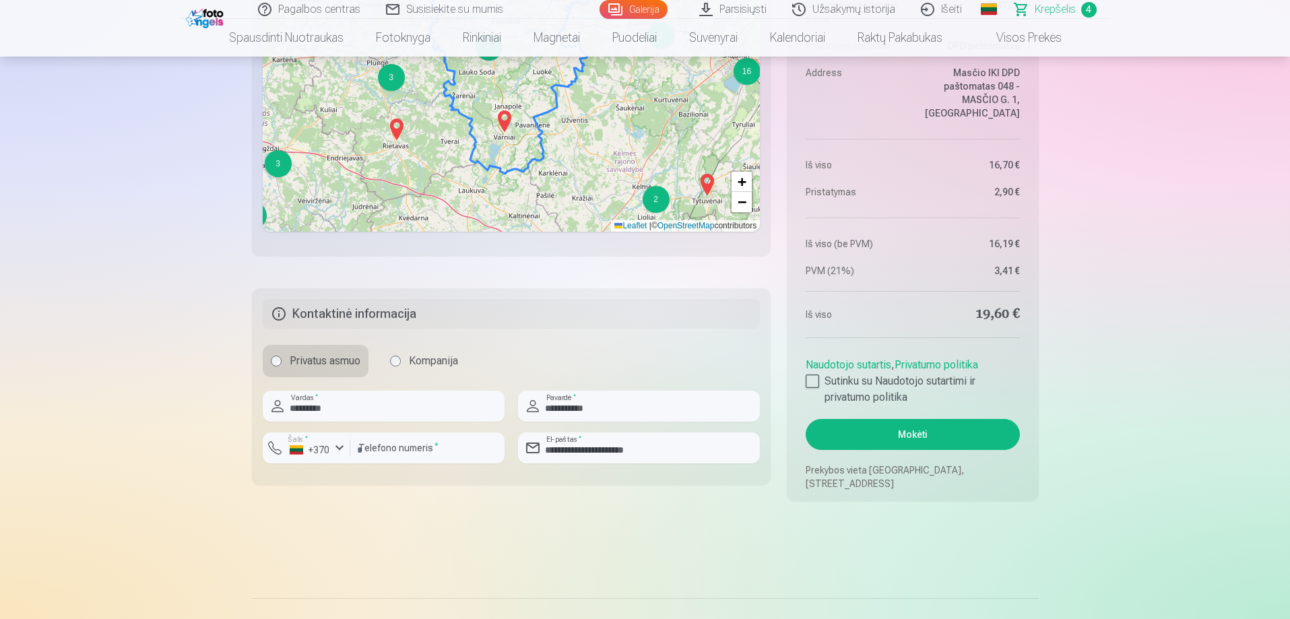
click at [907, 436] on button "Mokėti" at bounding box center [913, 434] width 214 height 31
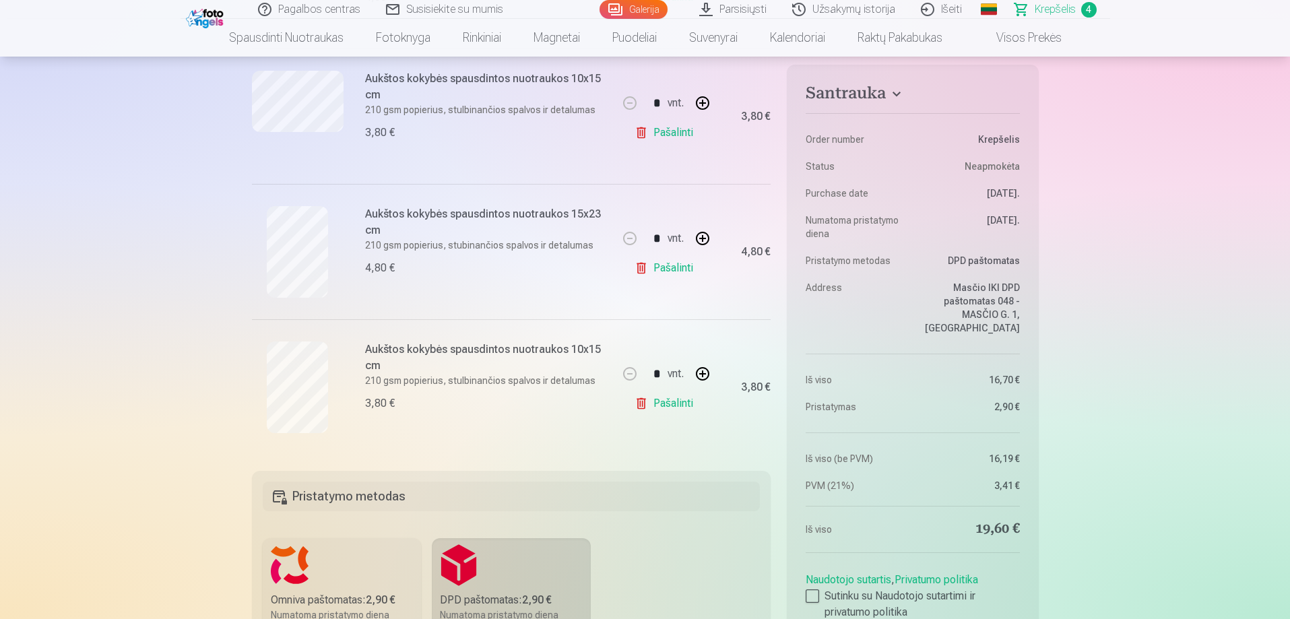
scroll to position [432, 0]
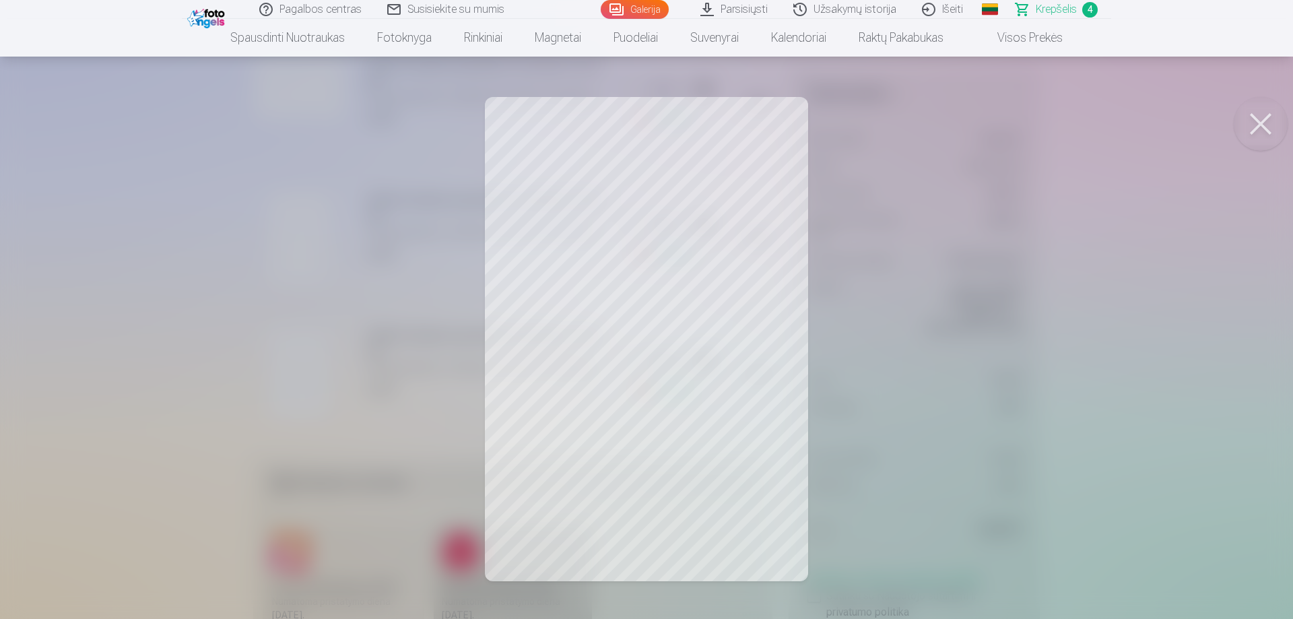
click at [1254, 125] on button at bounding box center [1261, 124] width 54 height 54
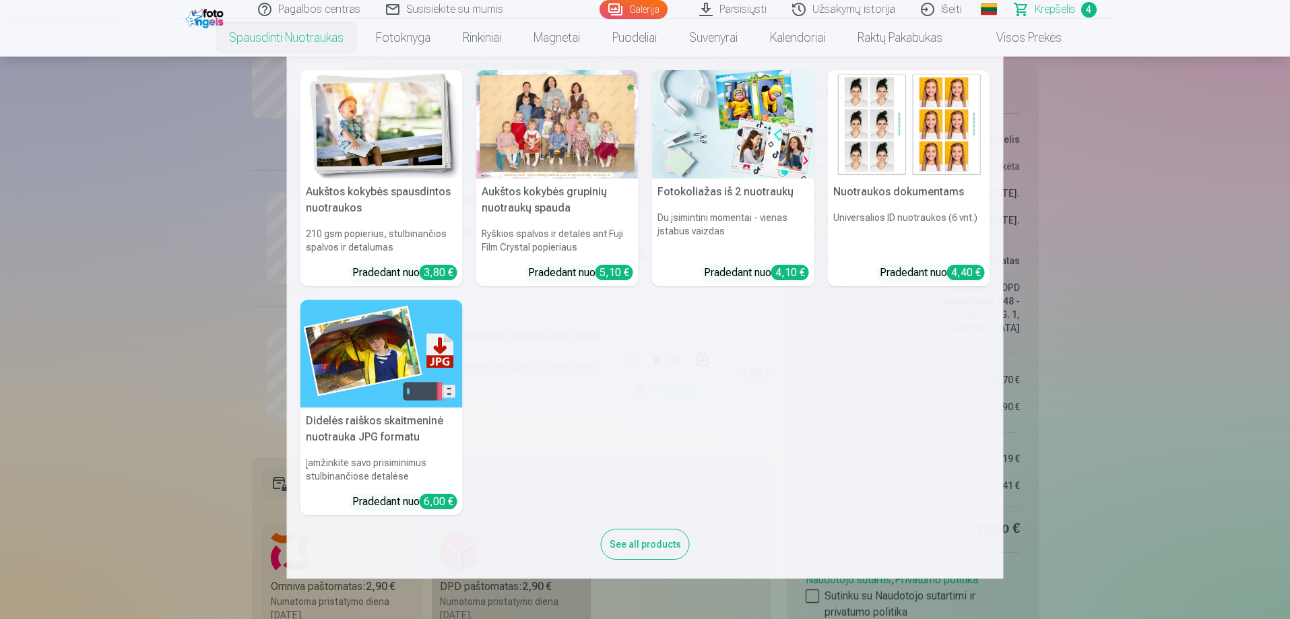
click at [926, 152] on img at bounding box center [909, 124] width 162 height 108
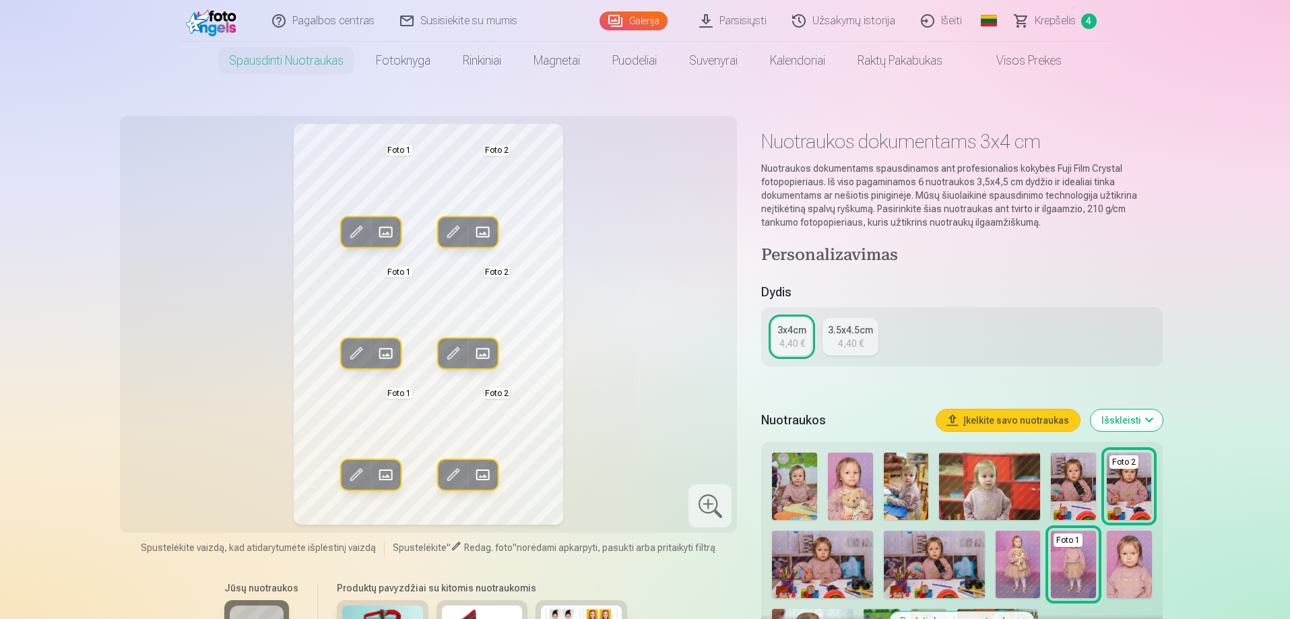
scroll to position [15, 0]
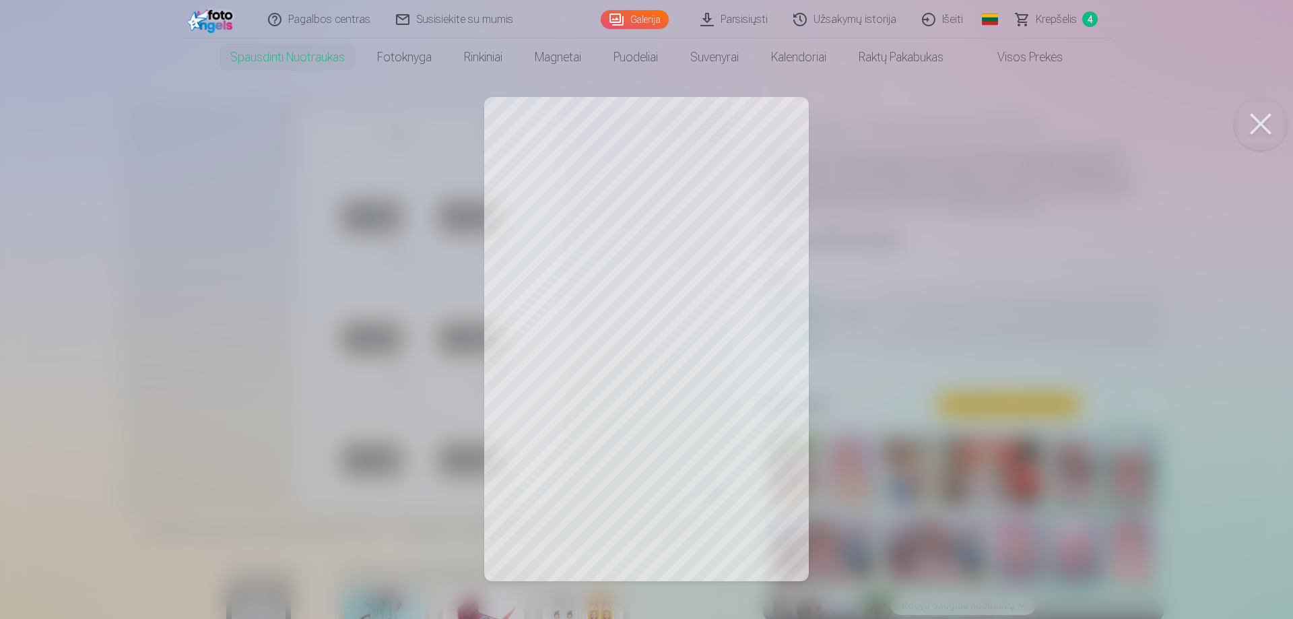
click at [587, 318] on div at bounding box center [646, 309] width 1293 height 619
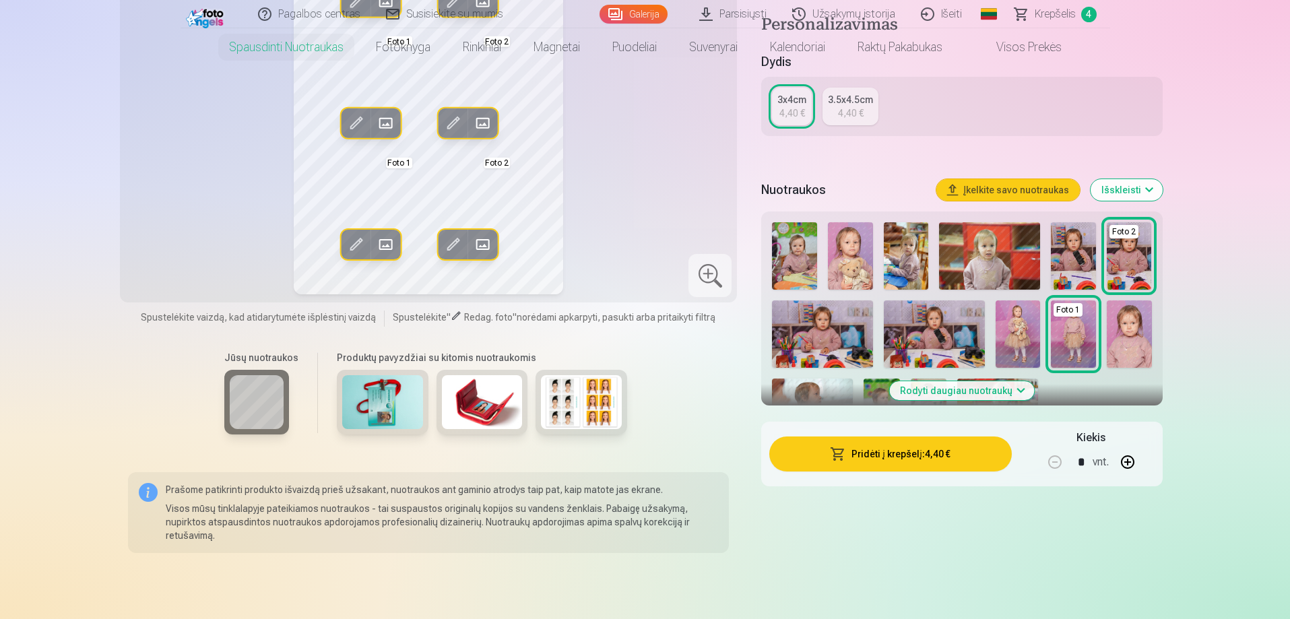
scroll to position [0, 0]
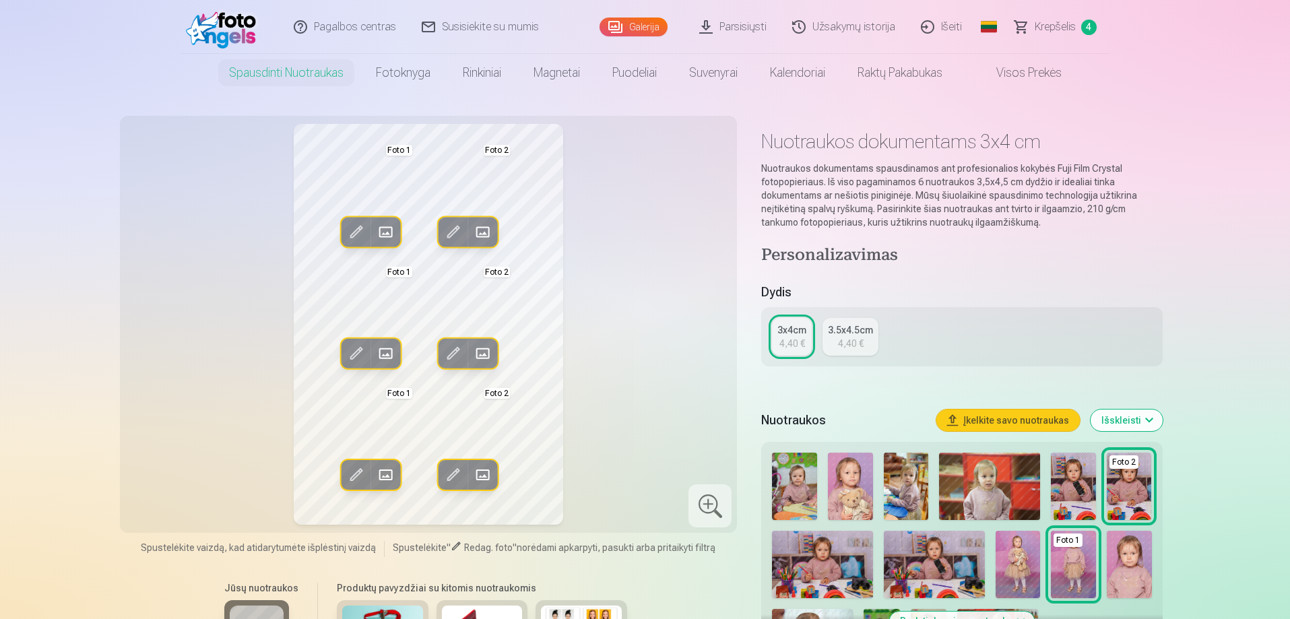
click at [1134, 560] on img at bounding box center [1129, 564] width 45 height 67
click at [226, 23] on img at bounding box center [224, 26] width 77 height 43
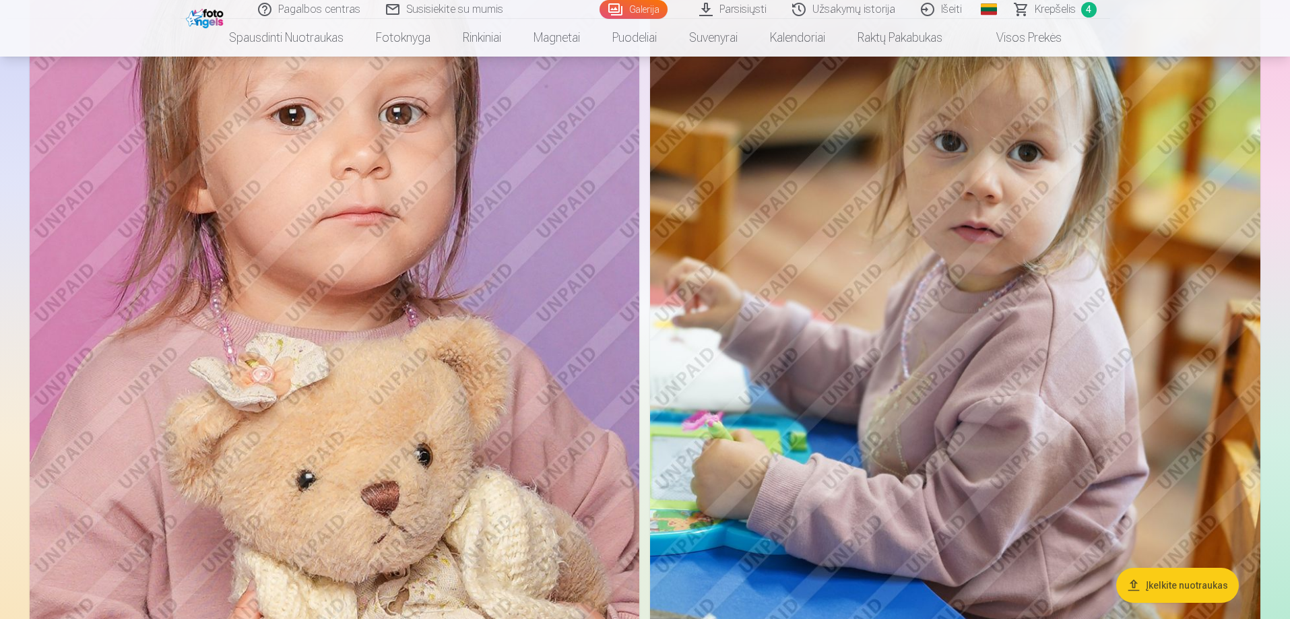
scroll to position [631, 0]
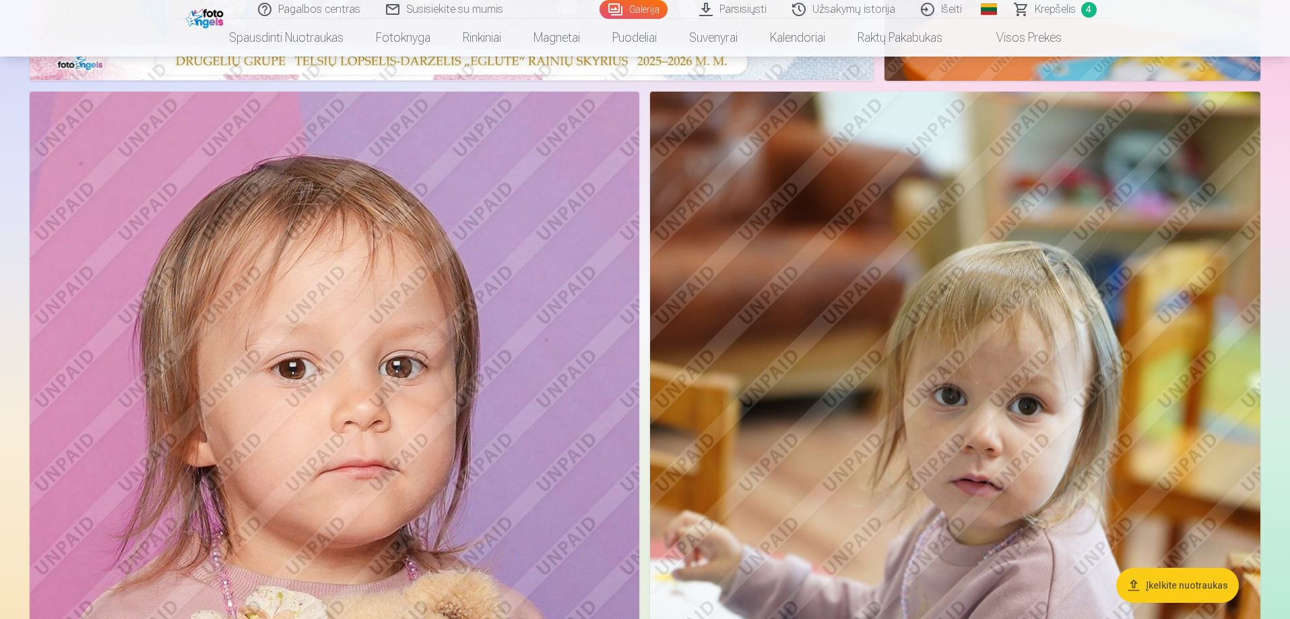
click at [1062, 7] on span "Krepšelis" at bounding box center [1055, 9] width 41 height 16
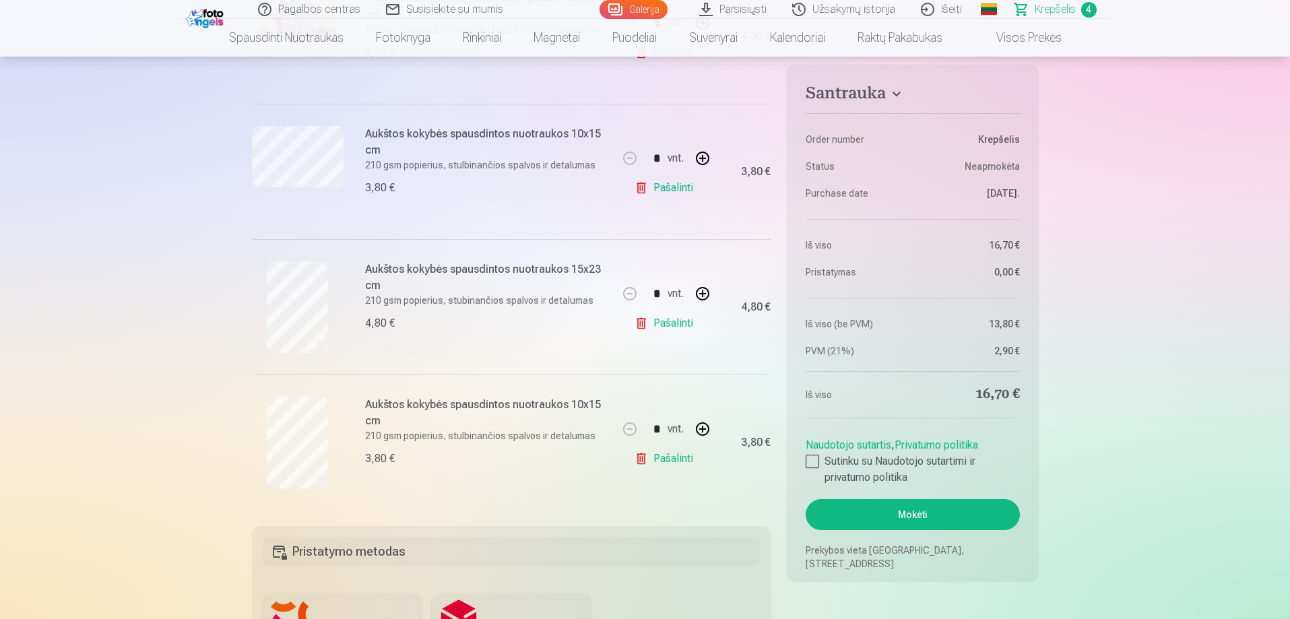
scroll to position [365, 0]
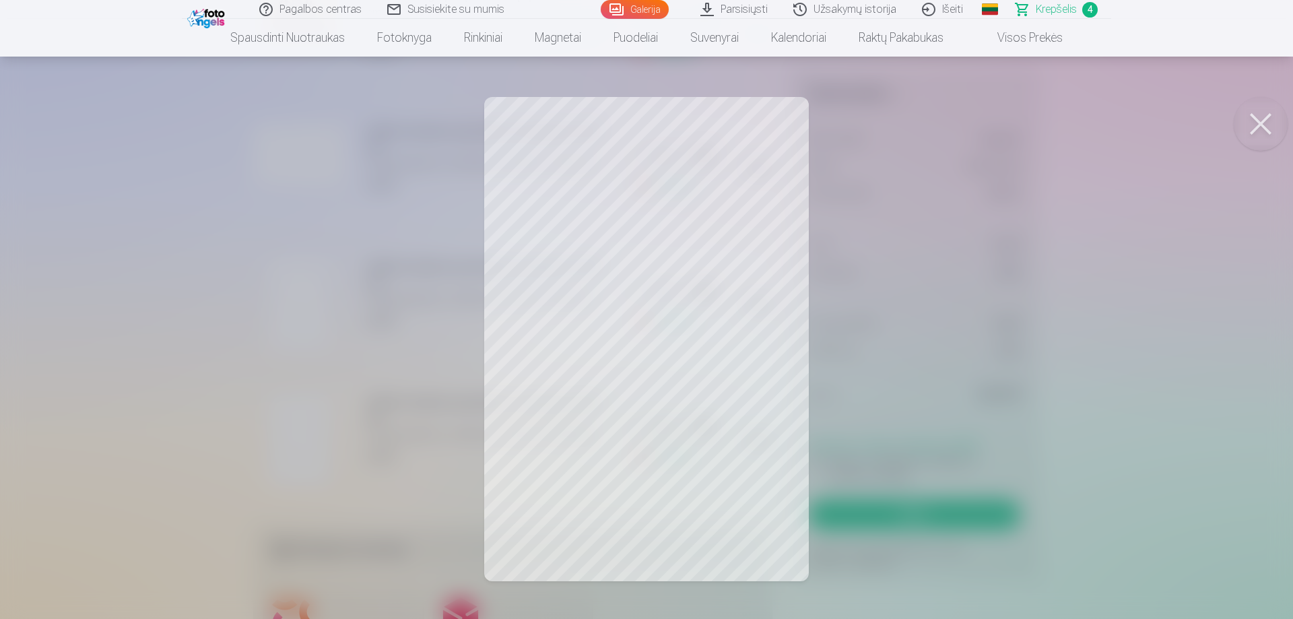
click at [1259, 126] on button at bounding box center [1261, 124] width 54 height 54
click at [217, 399] on div at bounding box center [646, 309] width 1293 height 619
click at [179, 443] on div at bounding box center [646, 309] width 1293 height 619
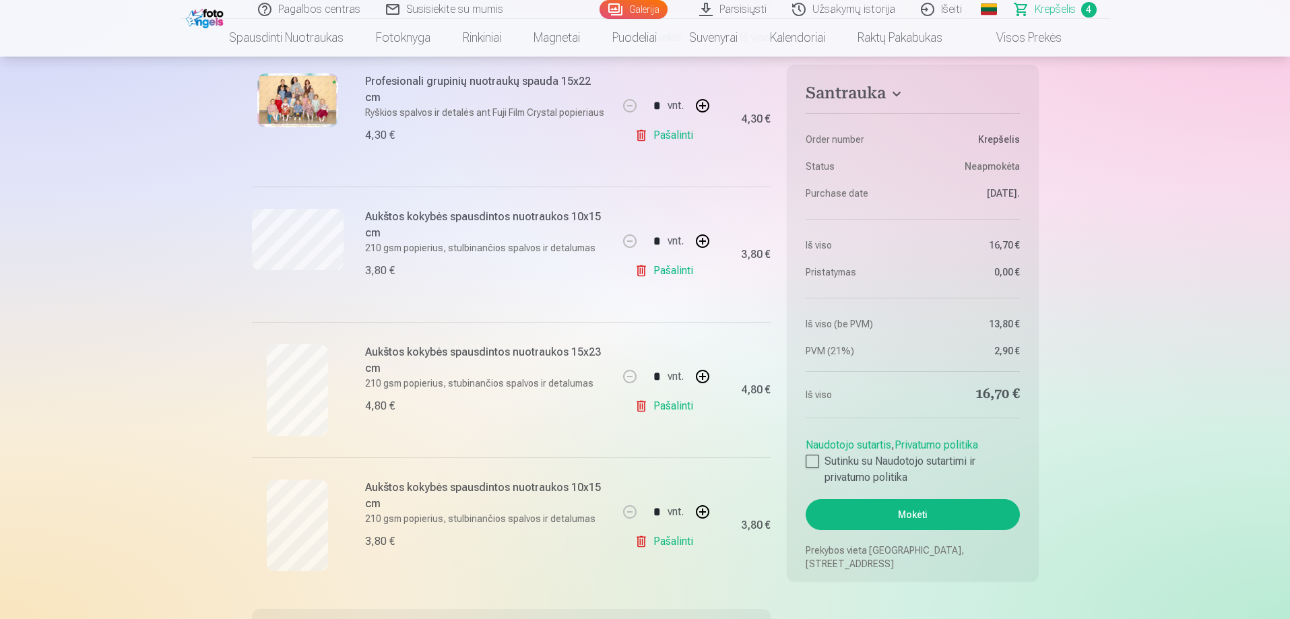
scroll to position [280, 0]
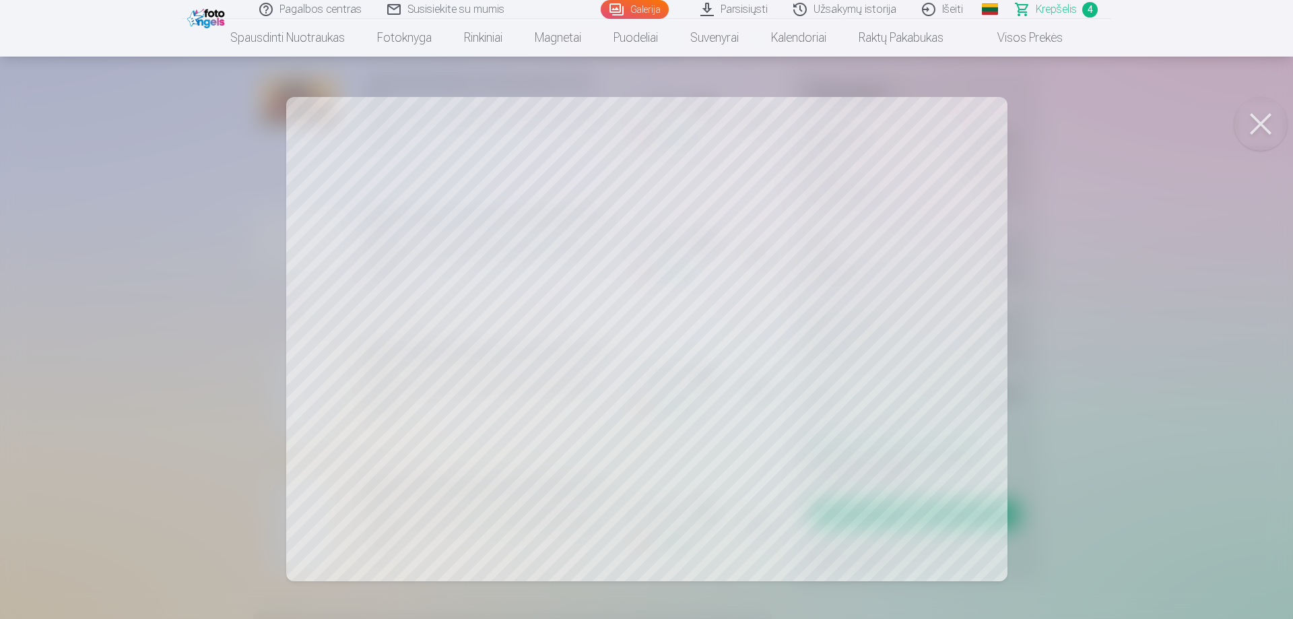
click at [205, 343] on div at bounding box center [646, 309] width 1293 height 619
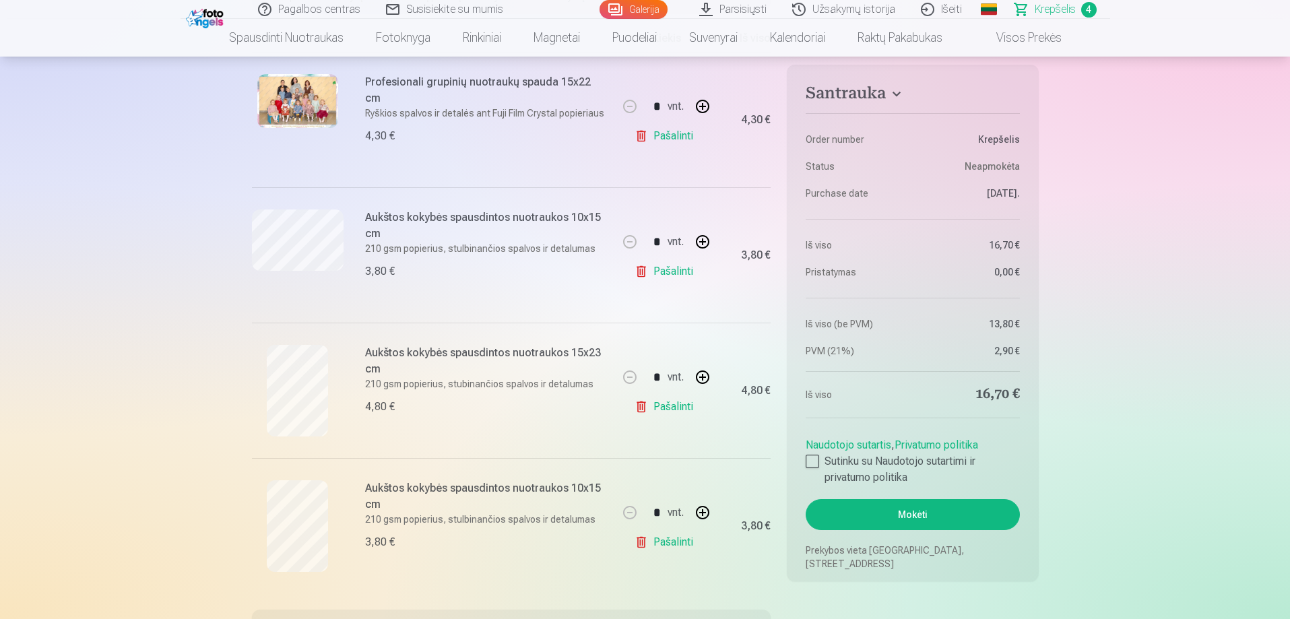
click at [674, 277] on link "Pašalinti" at bounding box center [667, 271] width 64 height 27
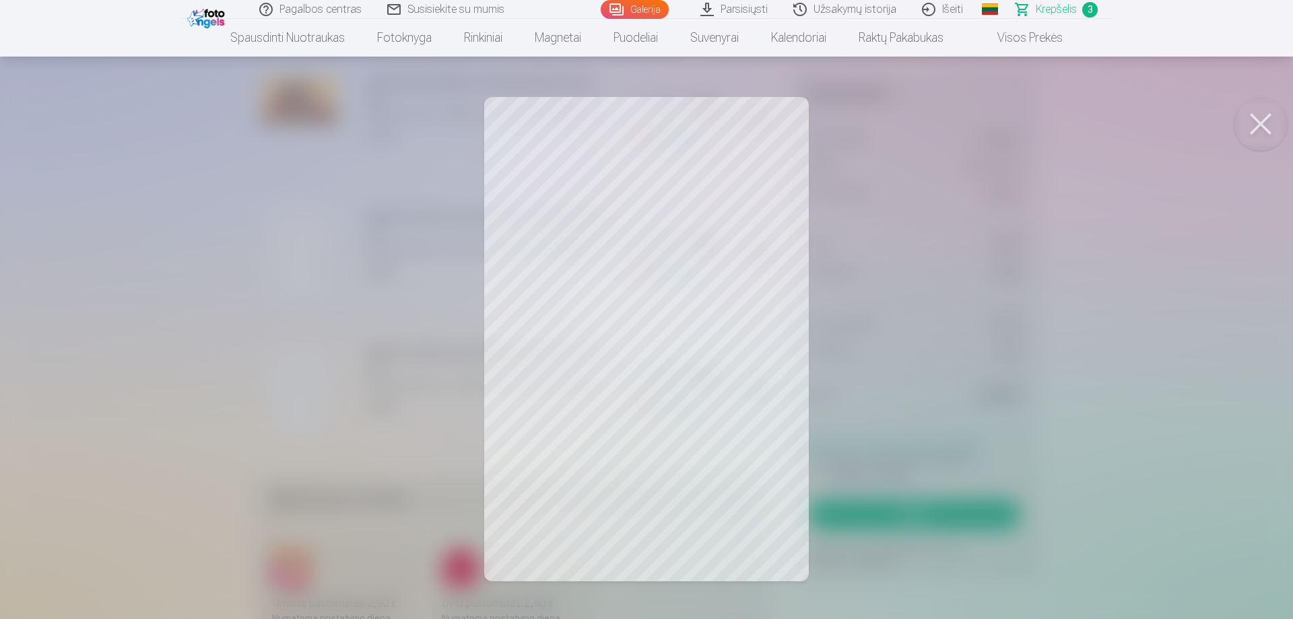
click at [1251, 122] on button at bounding box center [1261, 124] width 54 height 54
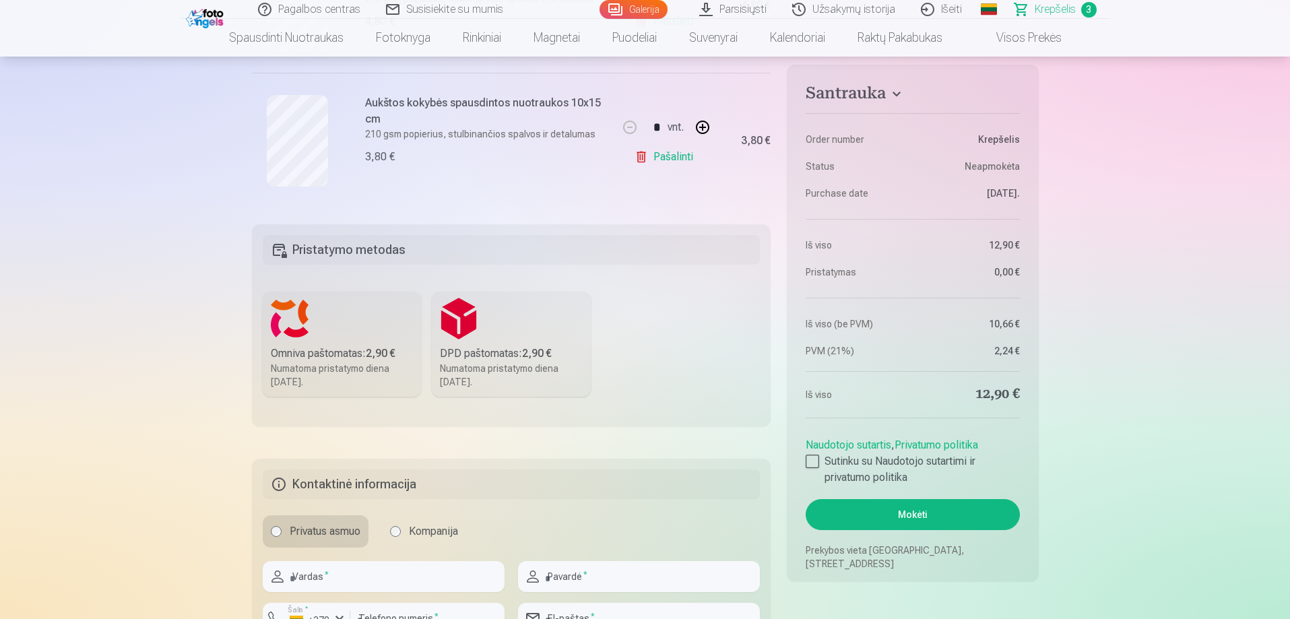
scroll to position [532, 0]
click at [478, 337] on label "DPD paštomatas : 2,90 € Numatoma pristatymo diena 25.10.2025." at bounding box center [511, 341] width 159 height 105
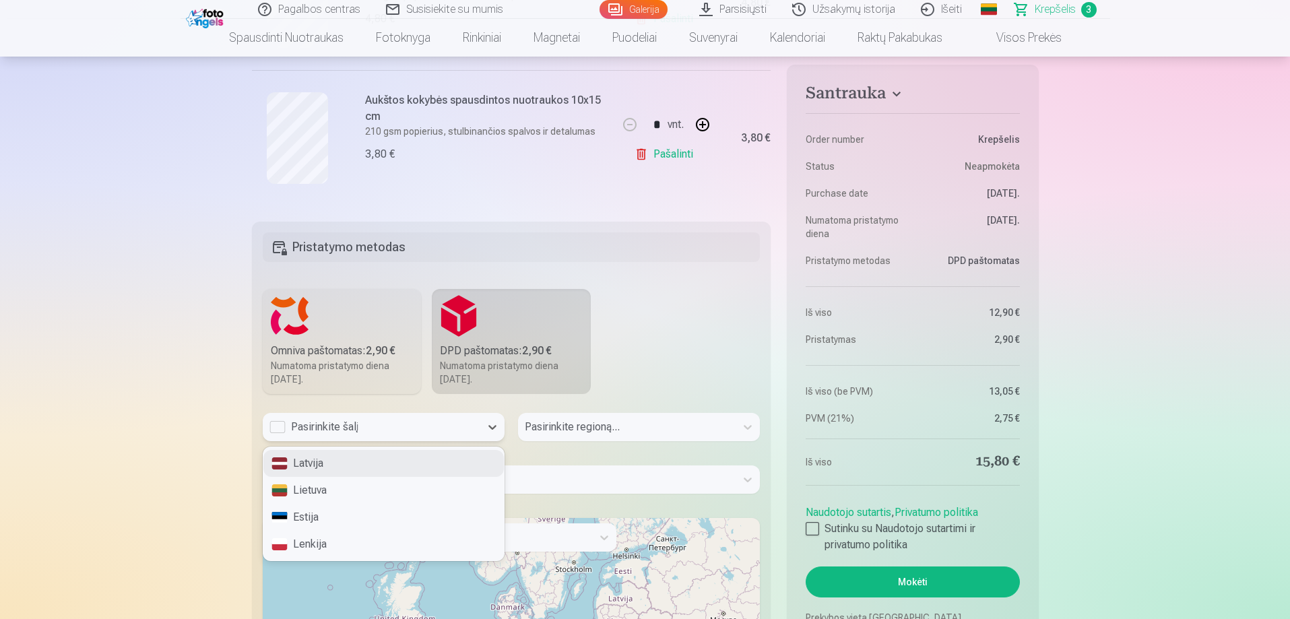
click at [387, 435] on div "Pasirinkite šalį" at bounding box center [372, 427] width 218 height 28
click at [370, 489] on div "Lietuva" at bounding box center [383, 490] width 240 height 27
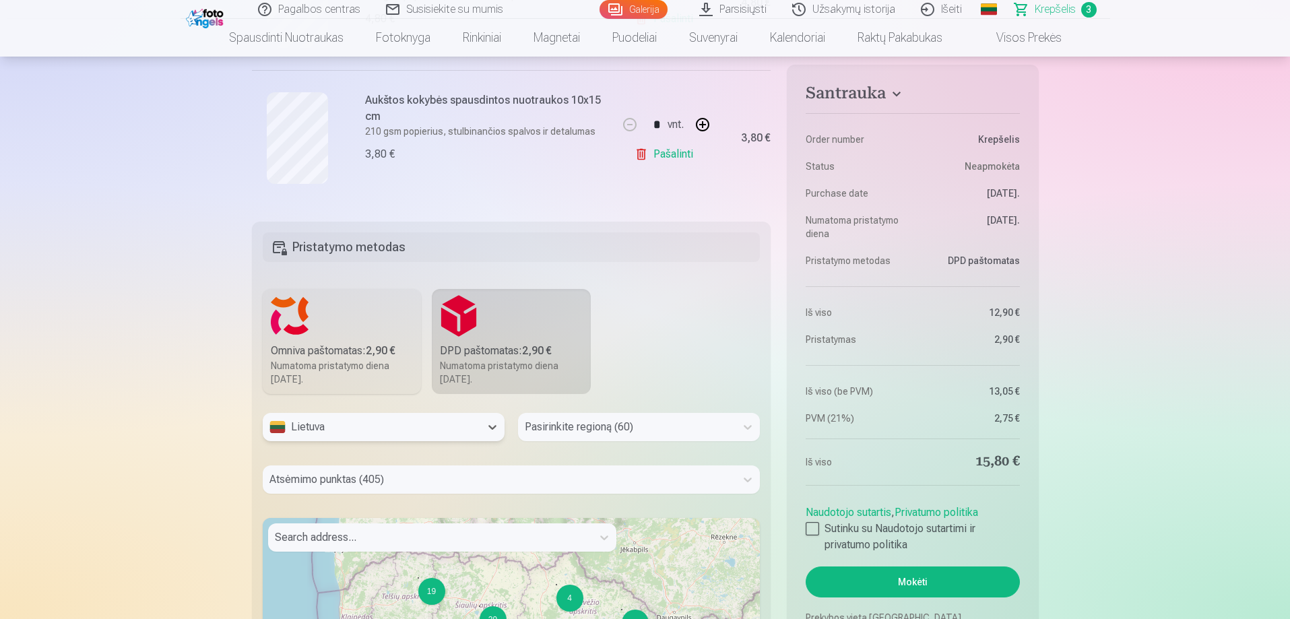
click at [606, 422] on div "Pasirinkite regioną (60)" at bounding box center [639, 427] width 242 height 28
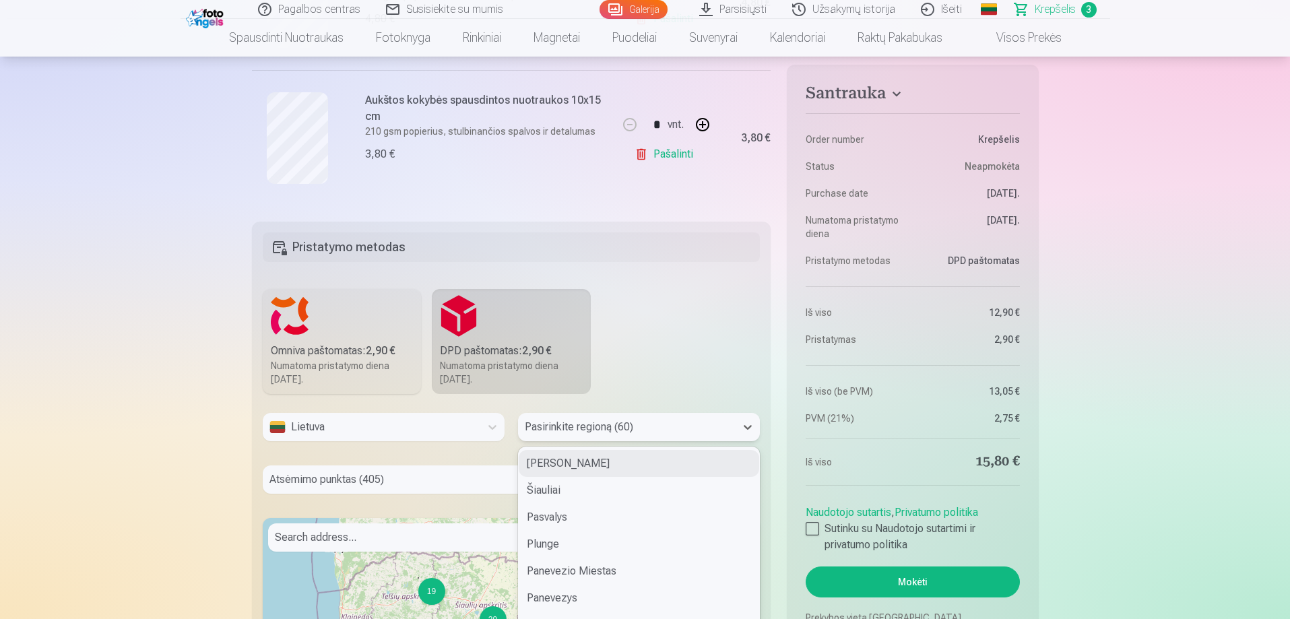
scroll to position [569, 0]
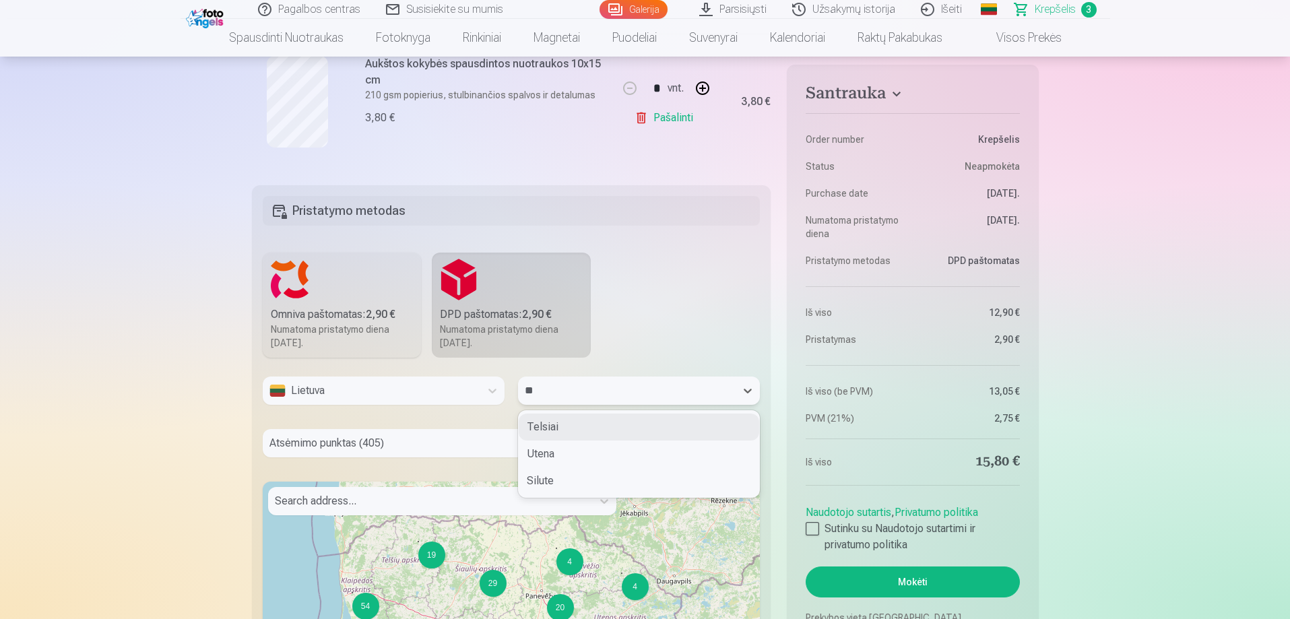
type input "***"
click at [583, 418] on div "Telsiai" at bounding box center [639, 427] width 240 height 27
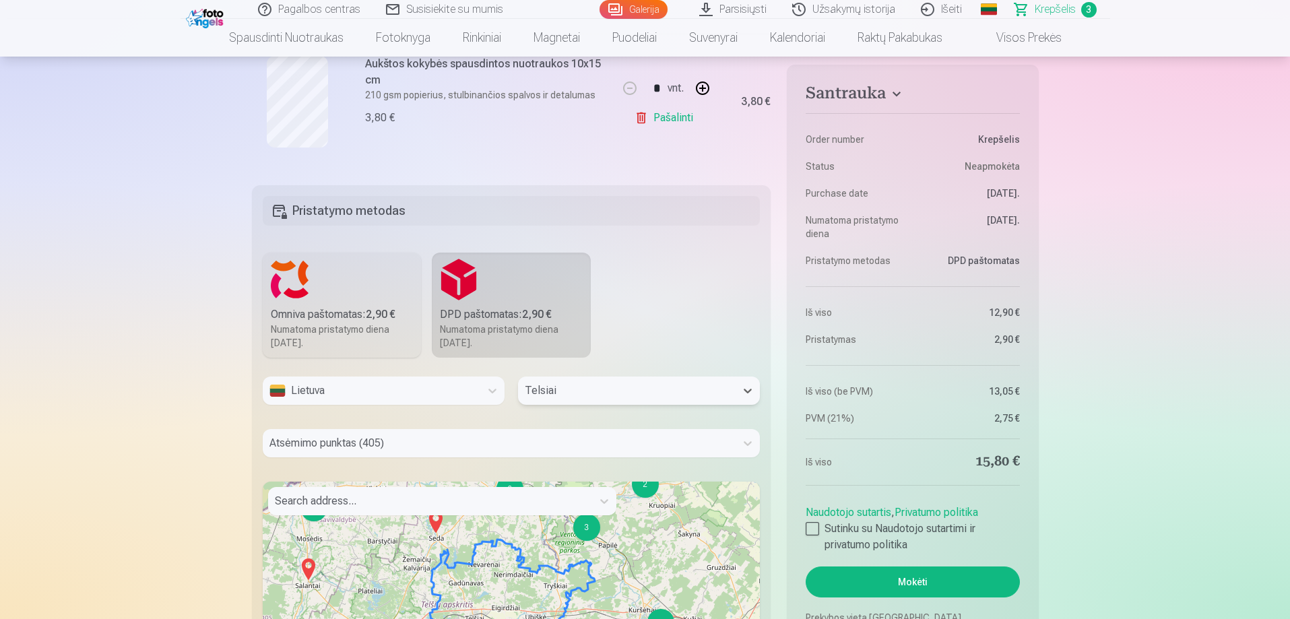
click at [459, 446] on div "Atsėmimo punktas (405)" at bounding box center [512, 443] width 498 height 28
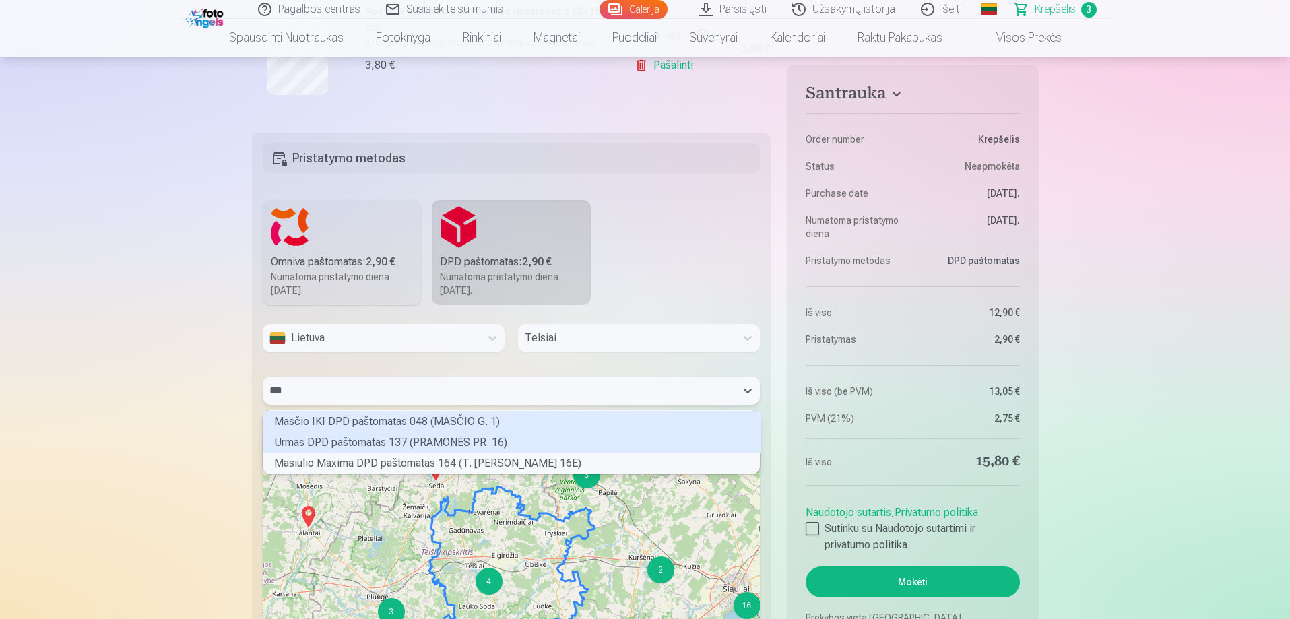
scroll to position [59, 492]
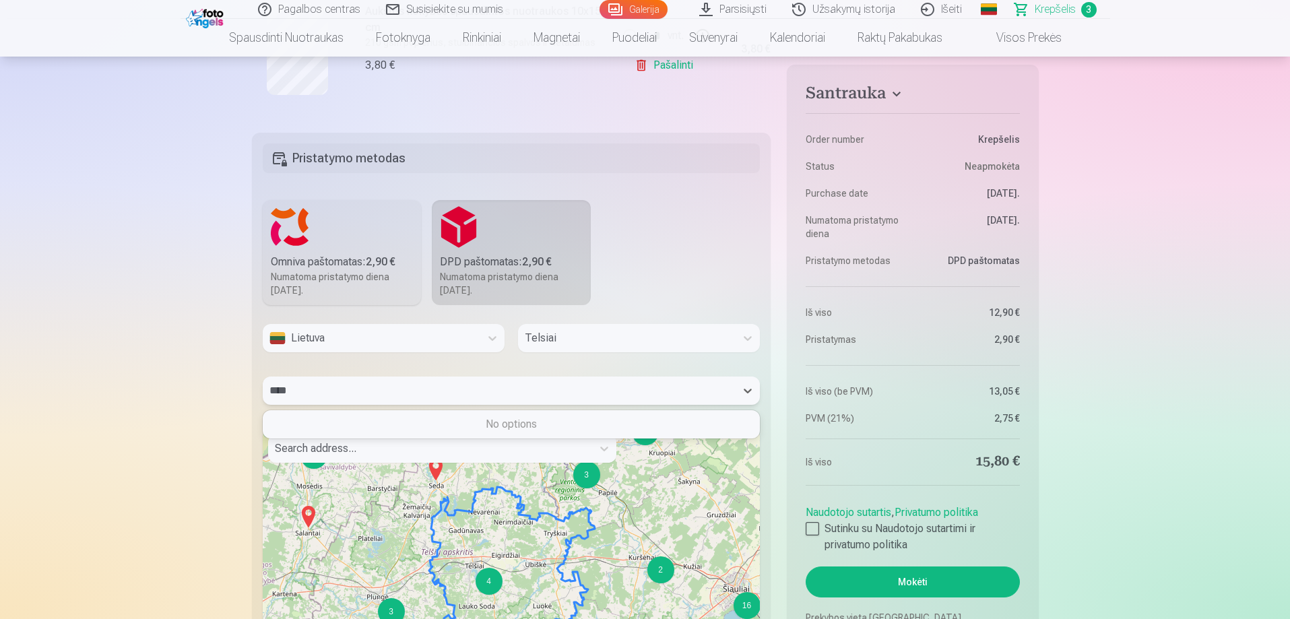
type input "***"
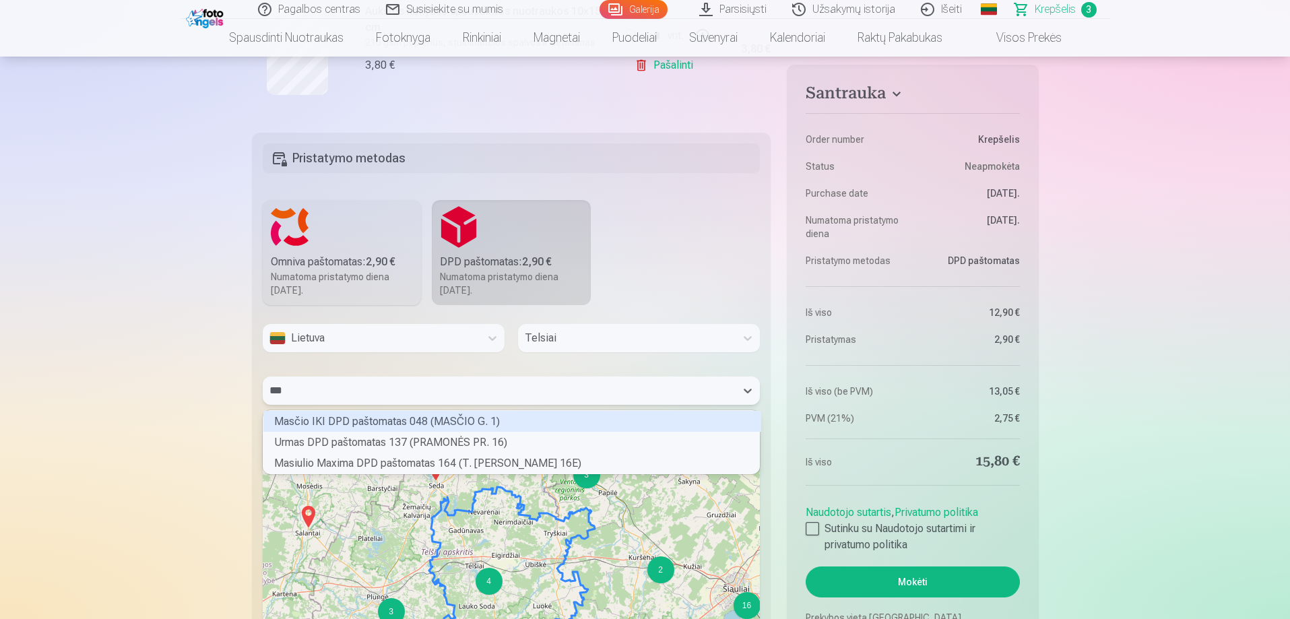
click at [446, 412] on div "Masčio IKI DPD paštomatas 048 (MASČIO G. 1)" at bounding box center [512, 421] width 498 height 21
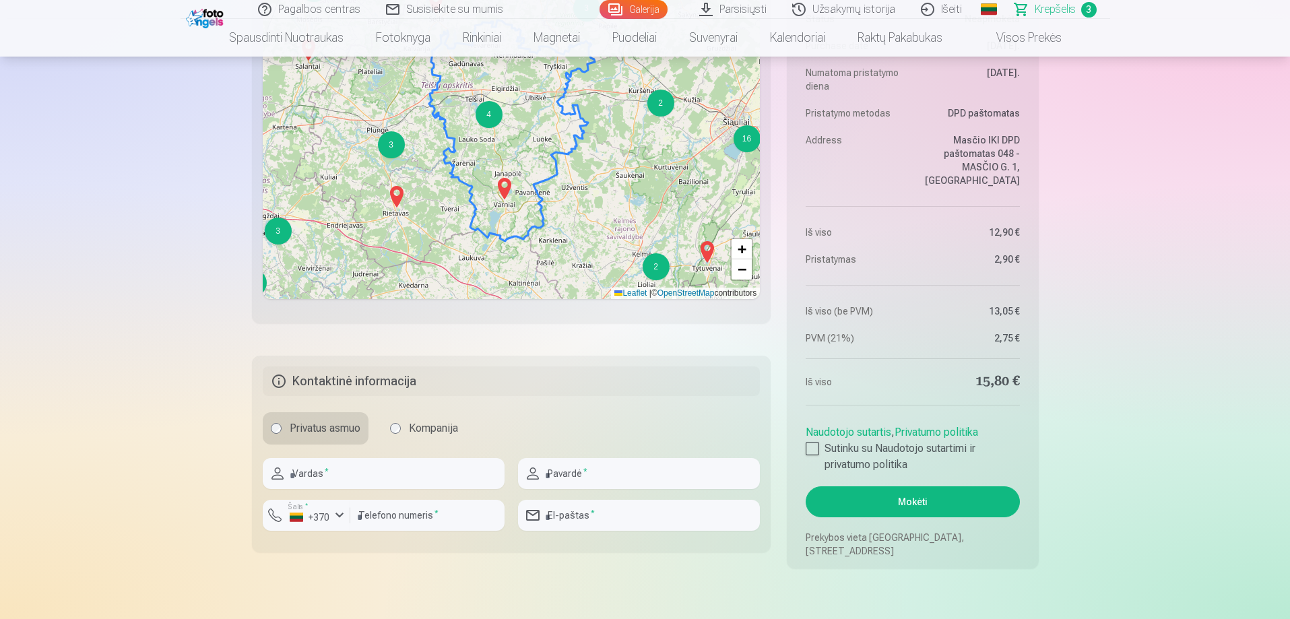
scroll to position [1157, 0]
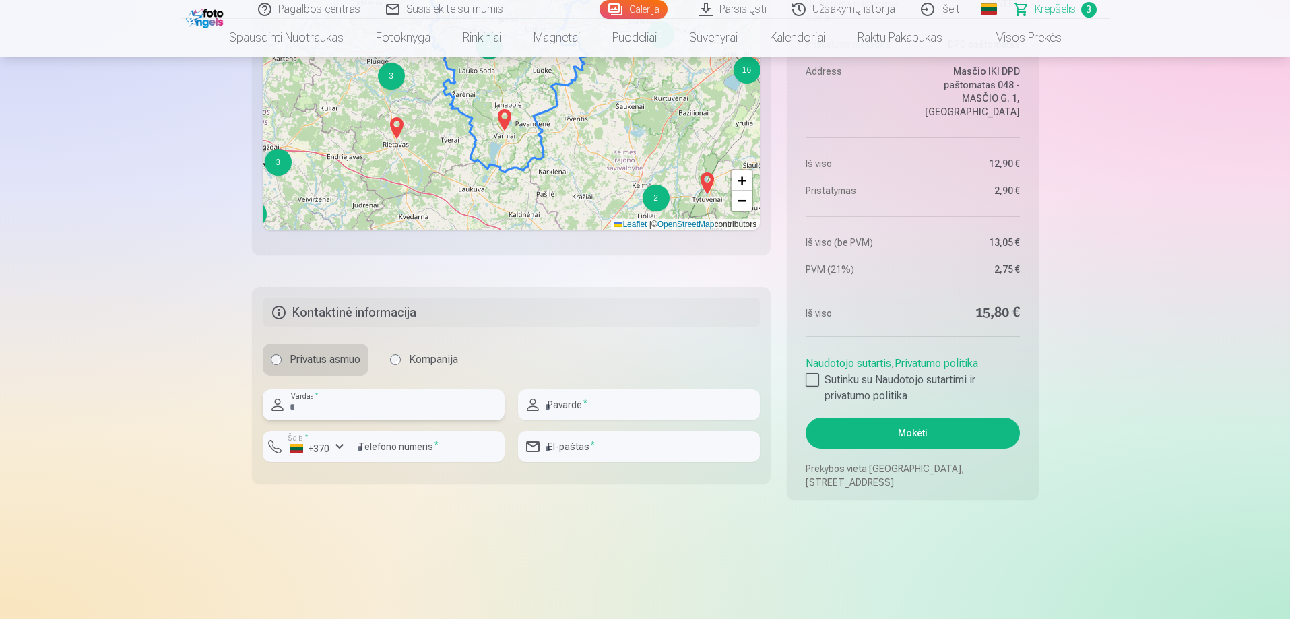
click at [356, 406] on input "text" at bounding box center [384, 404] width 242 height 31
type input "*********"
type input "**********"
click at [379, 447] on input "number" at bounding box center [427, 446] width 154 height 31
type input "********"
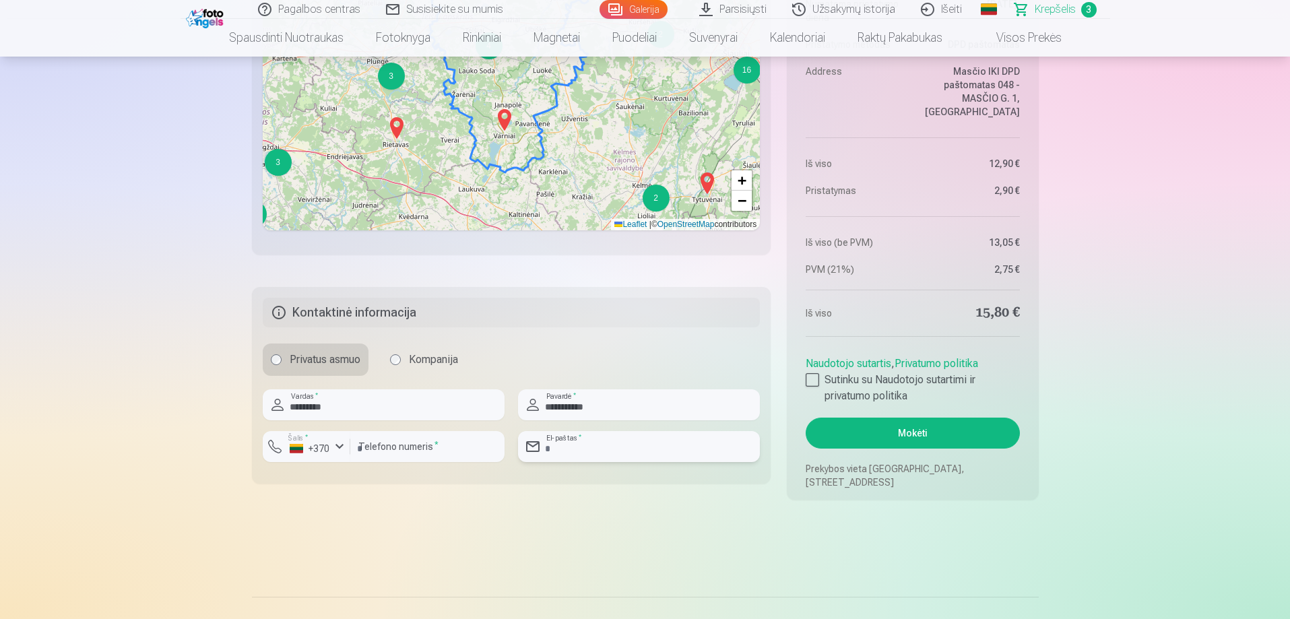
click at [616, 451] on input "email" at bounding box center [639, 446] width 242 height 31
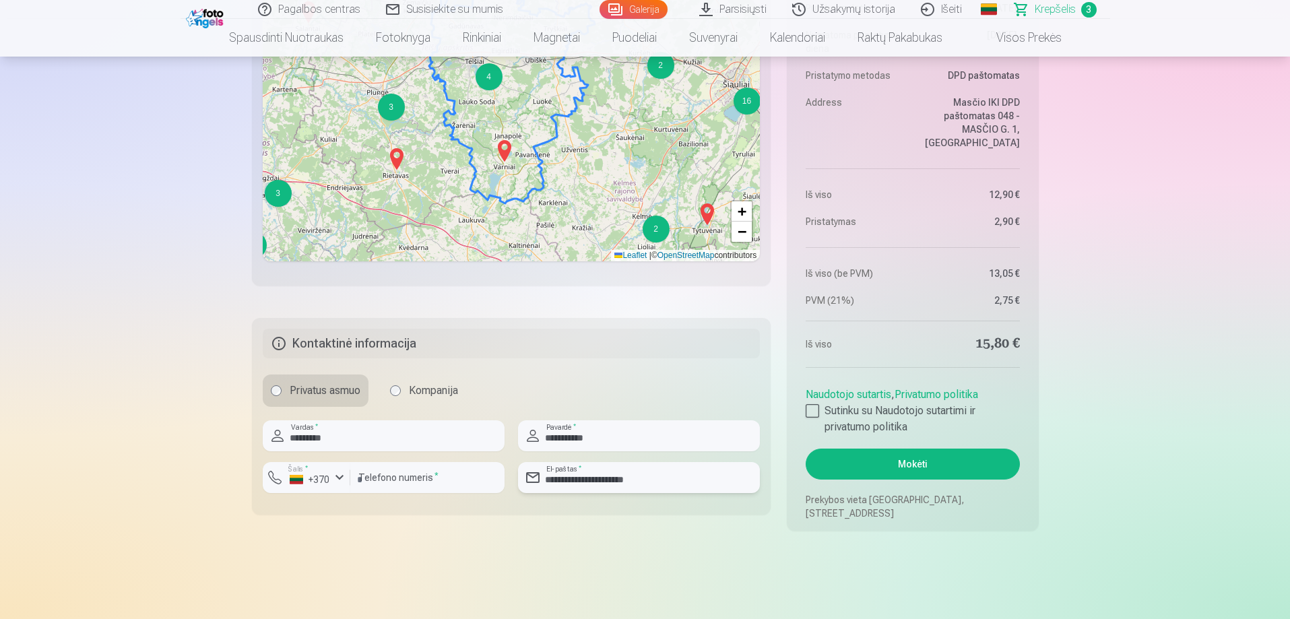
scroll to position [1129, 0]
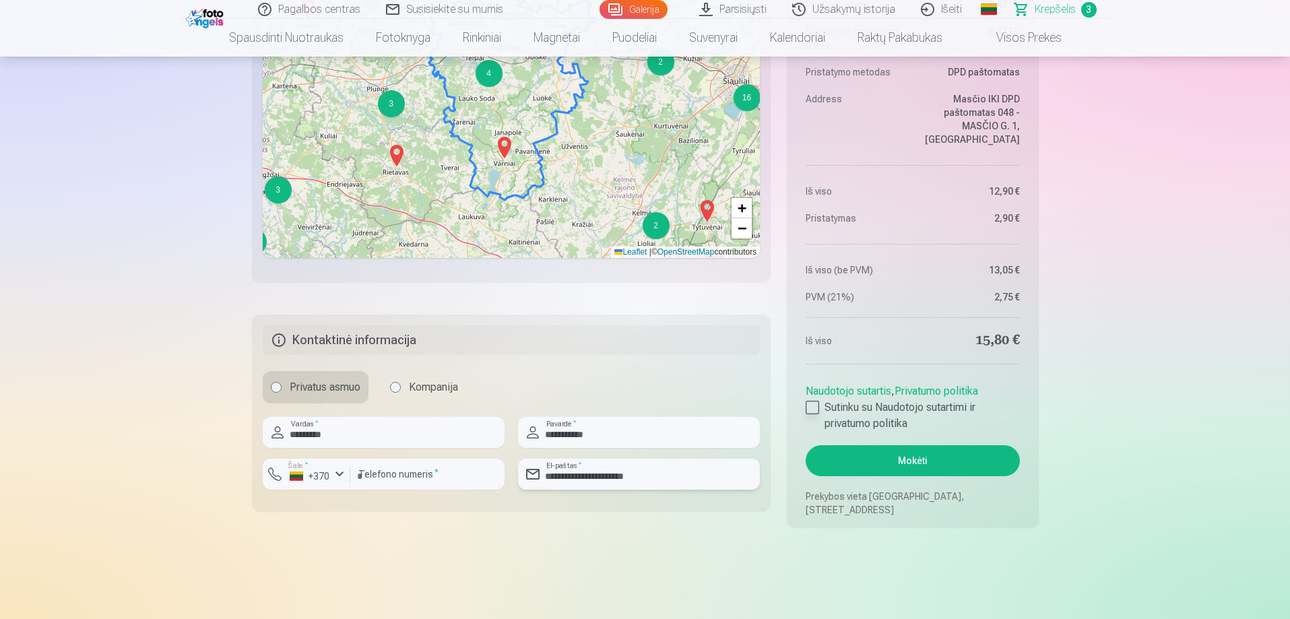
type input "**********"
click at [814, 408] on div at bounding box center [812, 407] width 13 height 13
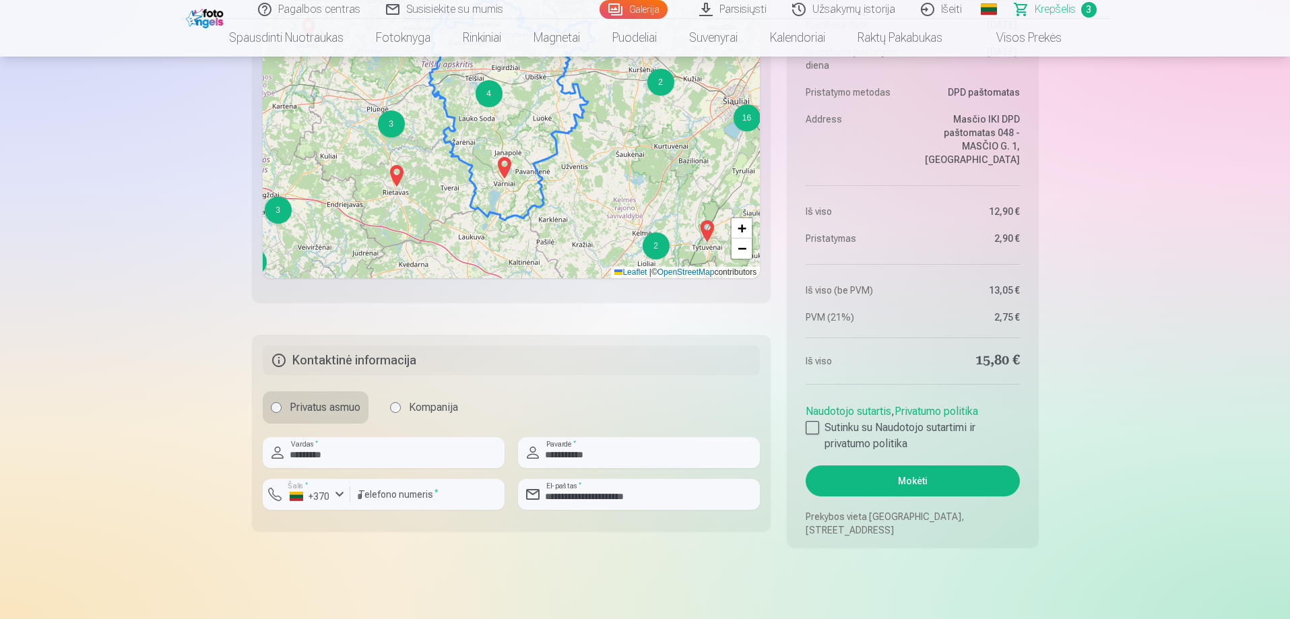
scroll to position [1110, 0]
click at [910, 483] on button "Mokėti" at bounding box center [913, 480] width 214 height 31
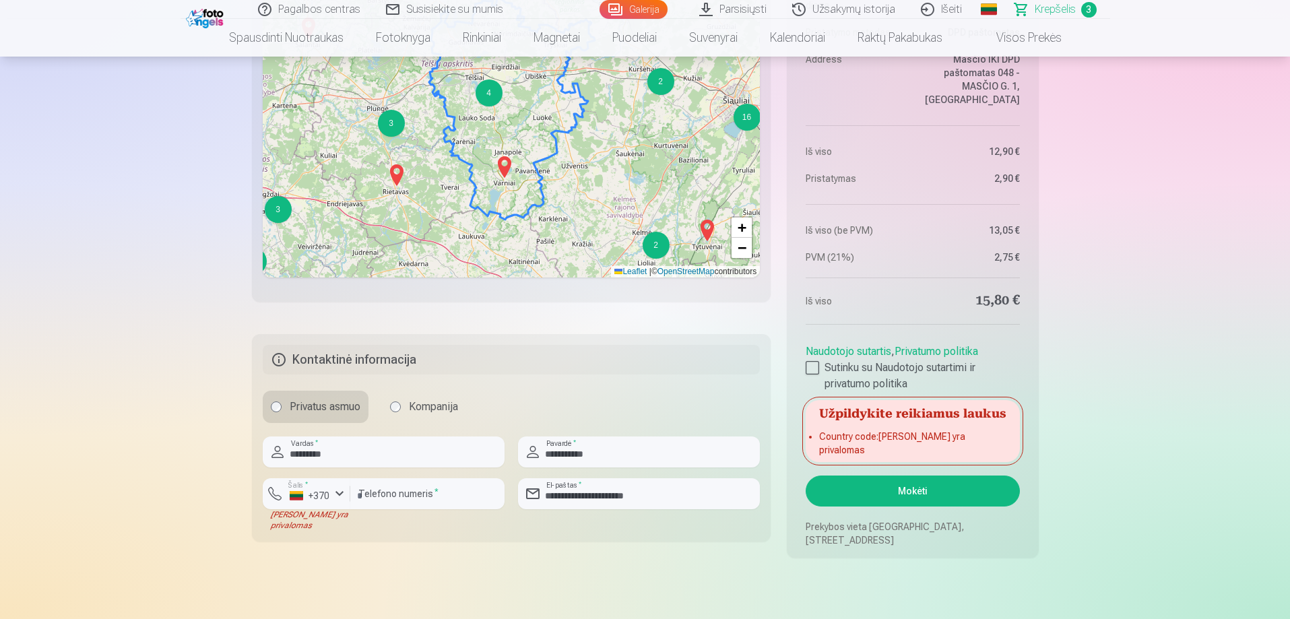
click at [890, 447] on li "Country code : Laukas yra privalomas" at bounding box center [912, 443] width 187 height 27
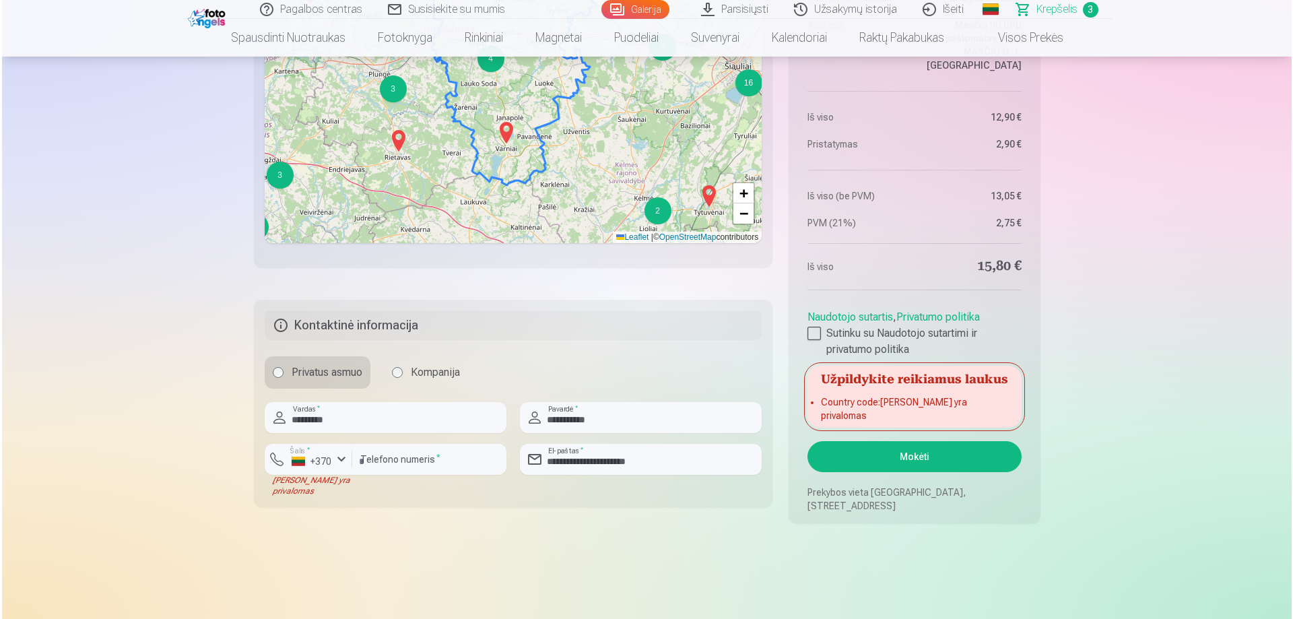
scroll to position [1146, 0]
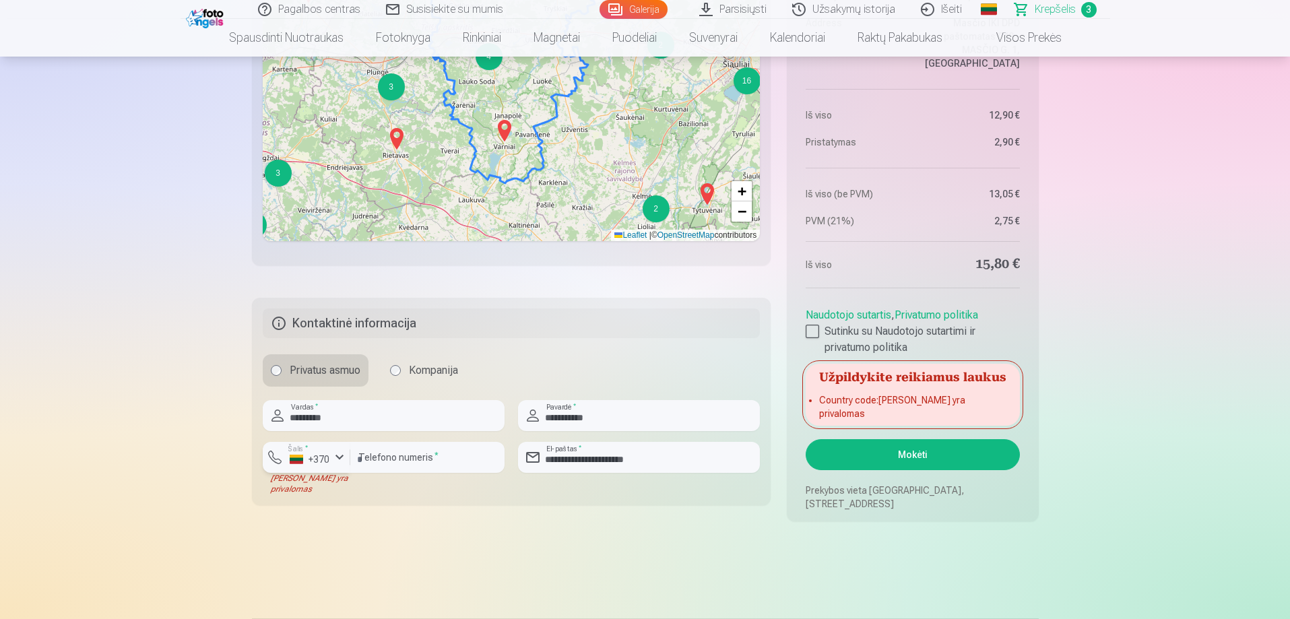
click at [331, 464] on div "button" at bounding box center [339, 457] width 16 height 16
click at [341, 493] on li "+370 Lietuva" at bounding box center [335, 489] width 123 height 27
click at [357, 458] on input "********" at bounding box center [427, 457] width 154 height 31
type input "**********"
click at [891, 447] on button "Mokėti" at bounding box center [913, 454] width 214 height 31
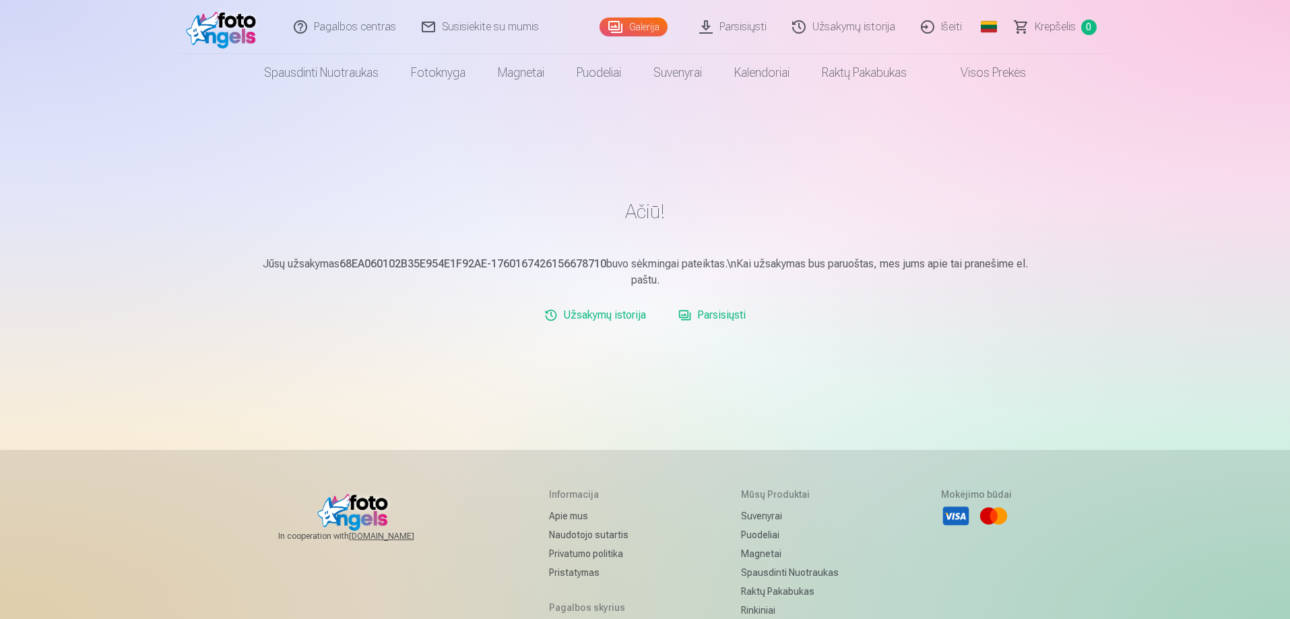
click at [710, 311] on link "Parsisiųsti" at bounding box center [712, 315] width 78 height 27
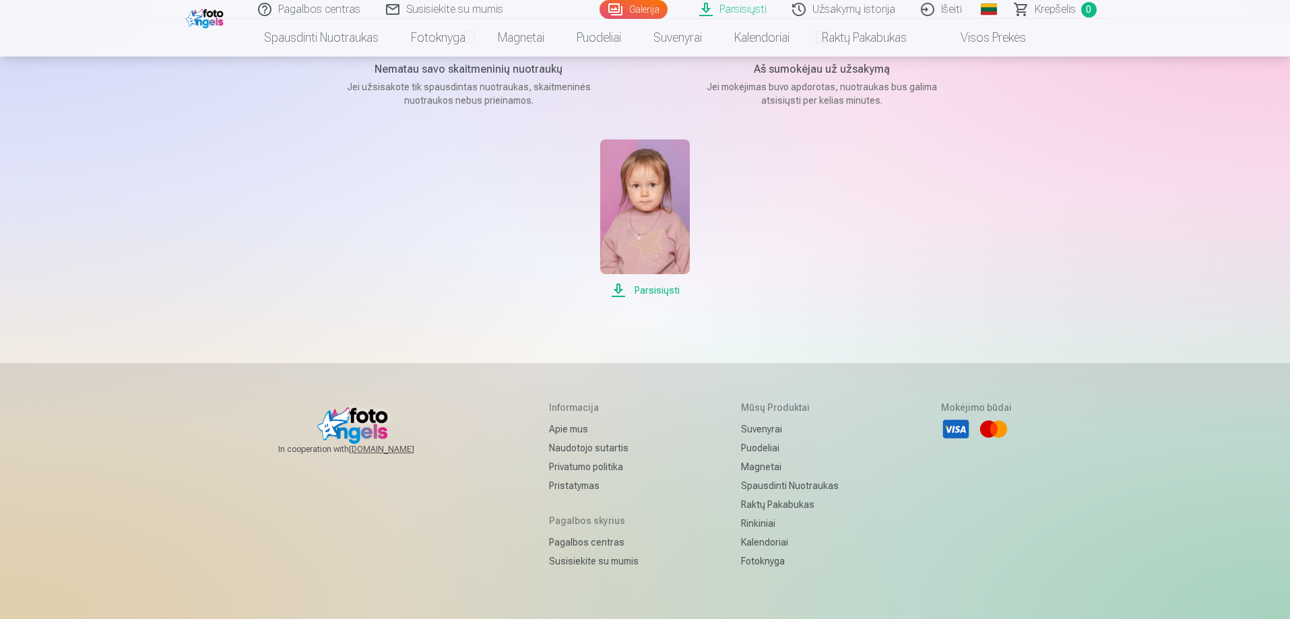
scroll to position [49, 0]
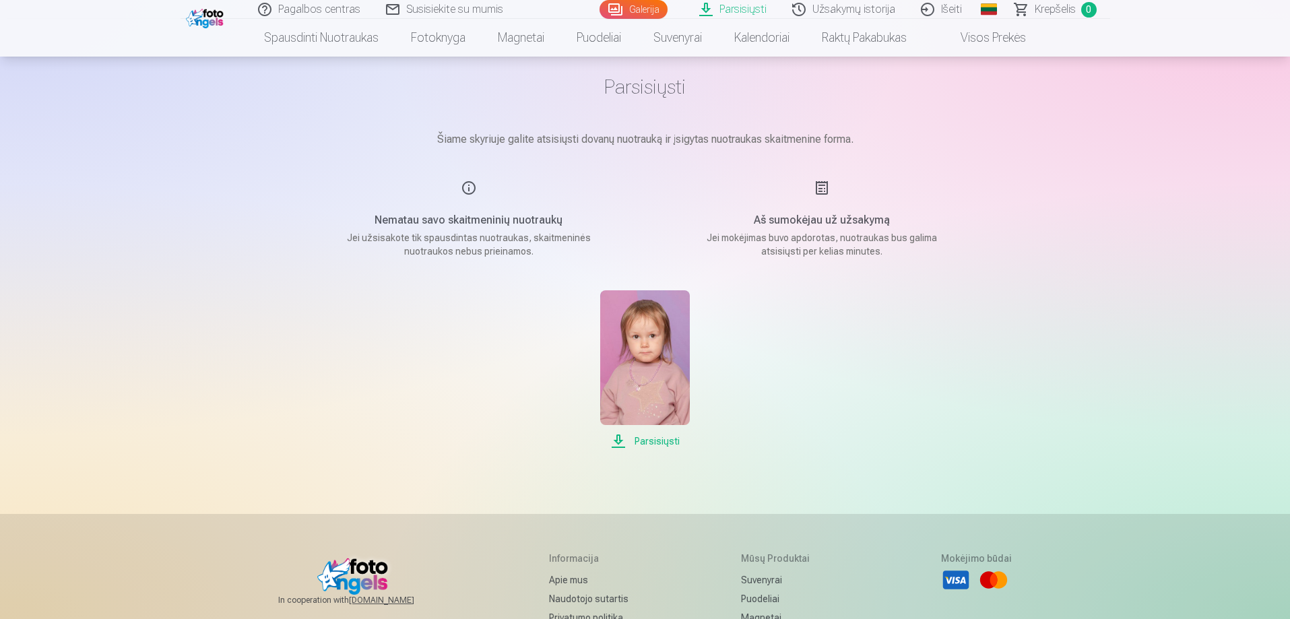
click at [663, 440] on span "Parsisiųsti" at bounding box center [645, 441] width 90 height 16
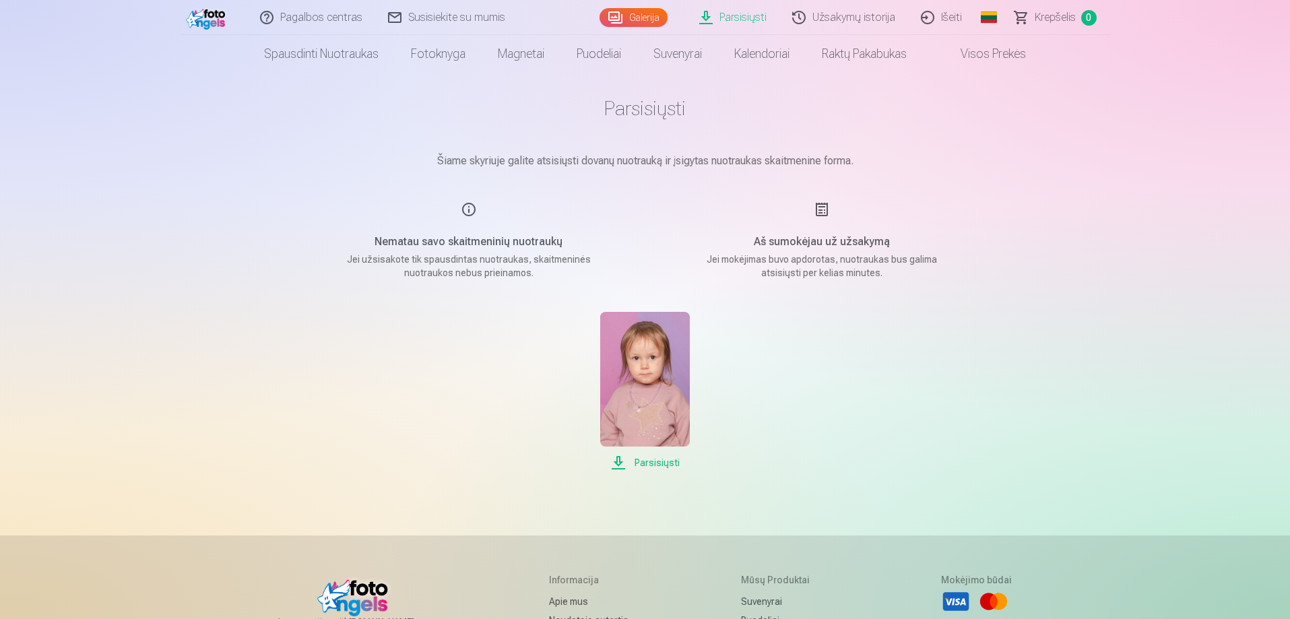
scroll to position [19, 0]
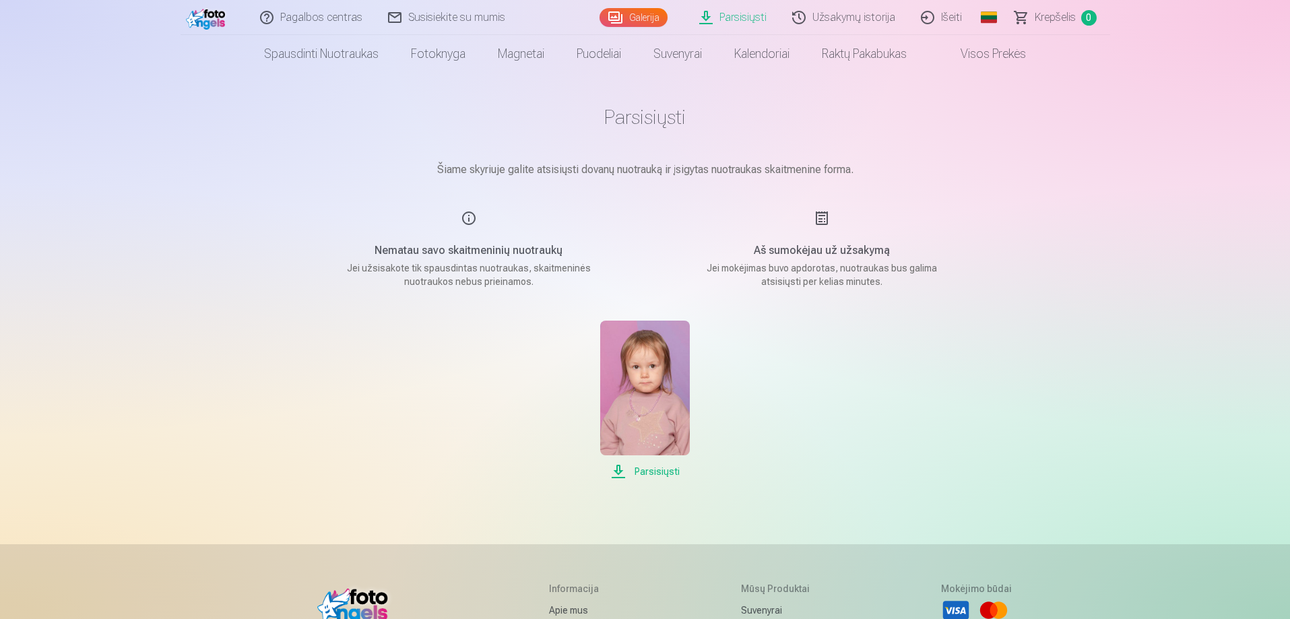
click at [631, 474] on span "Parsisiųsti" at bounding box center [645, 471] width 90 height 16
click at [735, 14] on link "Parsisiųsti" at bounding box center [733, 17] width 93 height 35
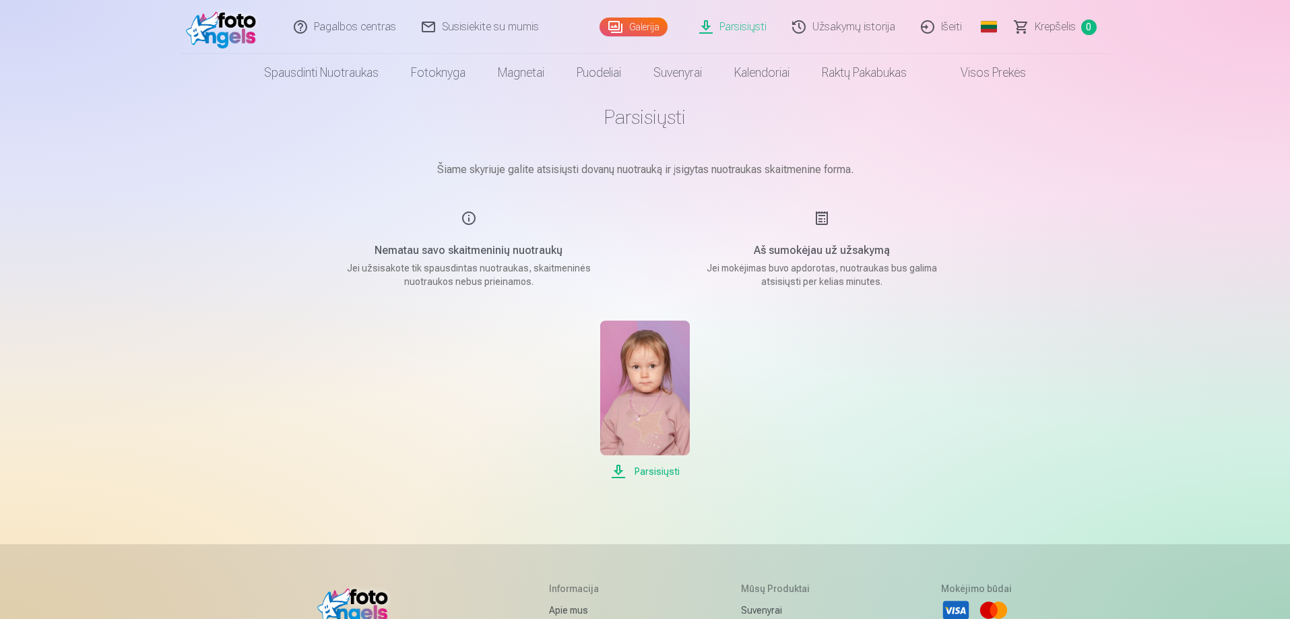
scroll to position [0, 0]
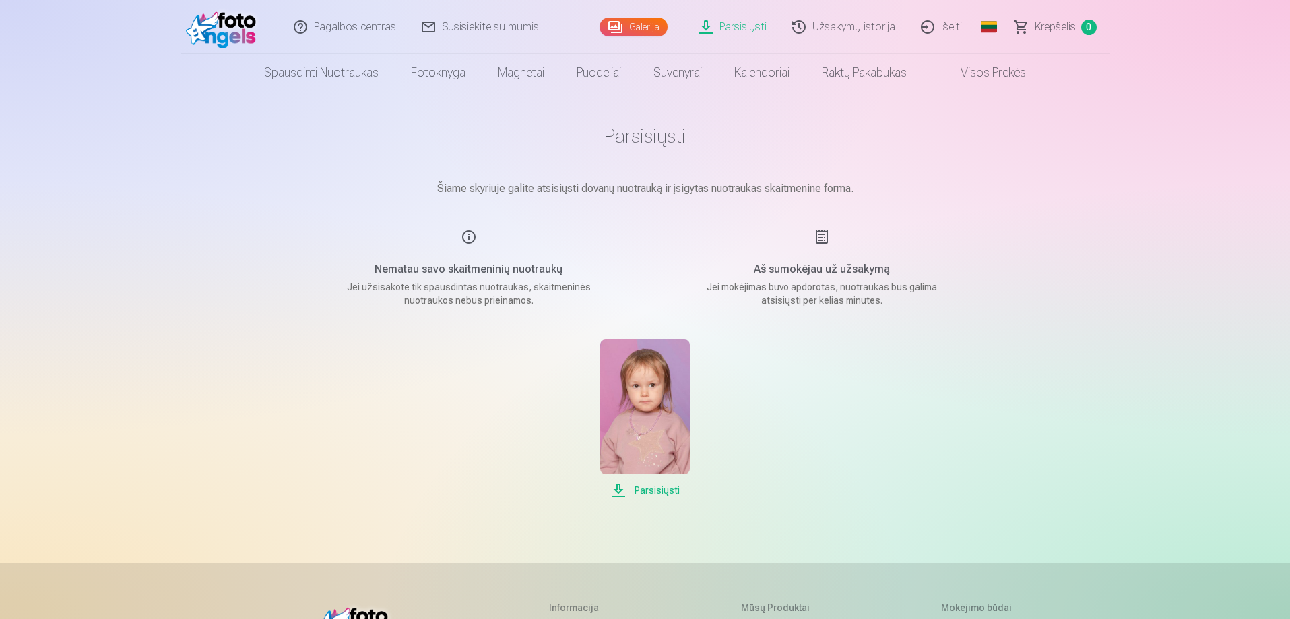
click at [641, 143] on h1 "Parsisiųsti" at bounding box center [646, 136] width 674 height 24
click at [605, 195] on p "Šiame skyriuje galite atsisiųsti dovanų nuotrauką ir įsigytas nuotraukas skaitm…" at bounding box center [646, 189] width 674 height 16
click at [824, 21] on link "Užsakymų istorija" at bounding box center [844, 27] width 129 height 54
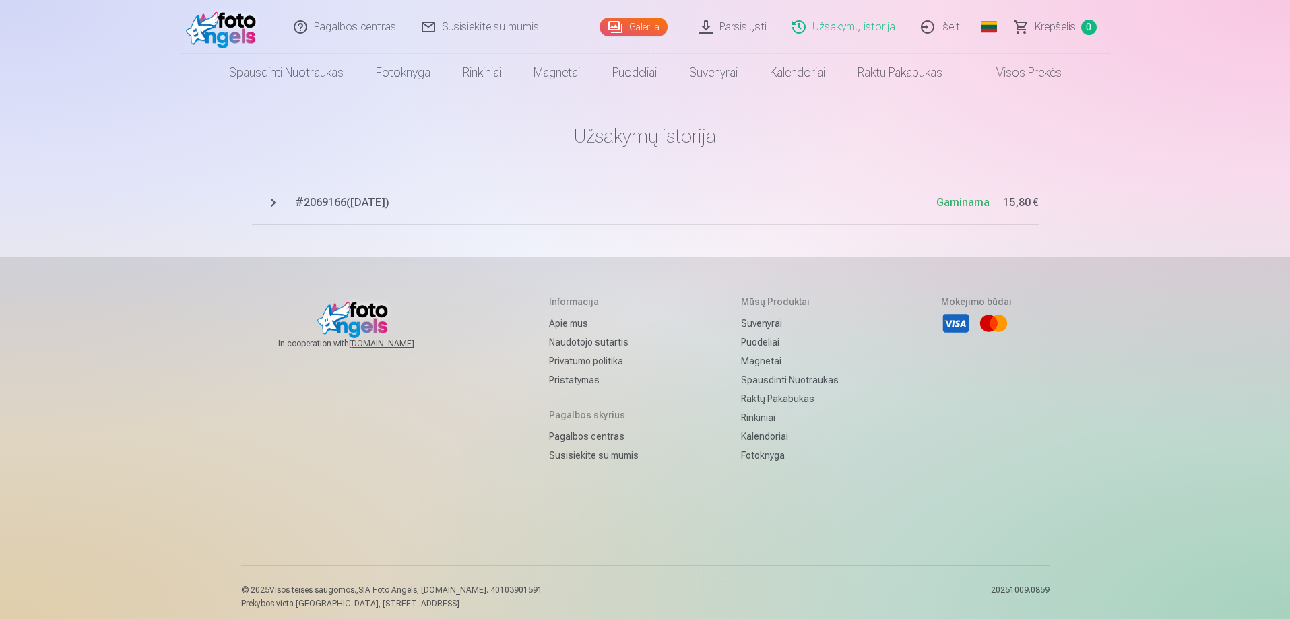
click at [314, 209] on span "# 2069166 ( 11.10.2025 )" at bounding box center [615, 203] width 641 height 16
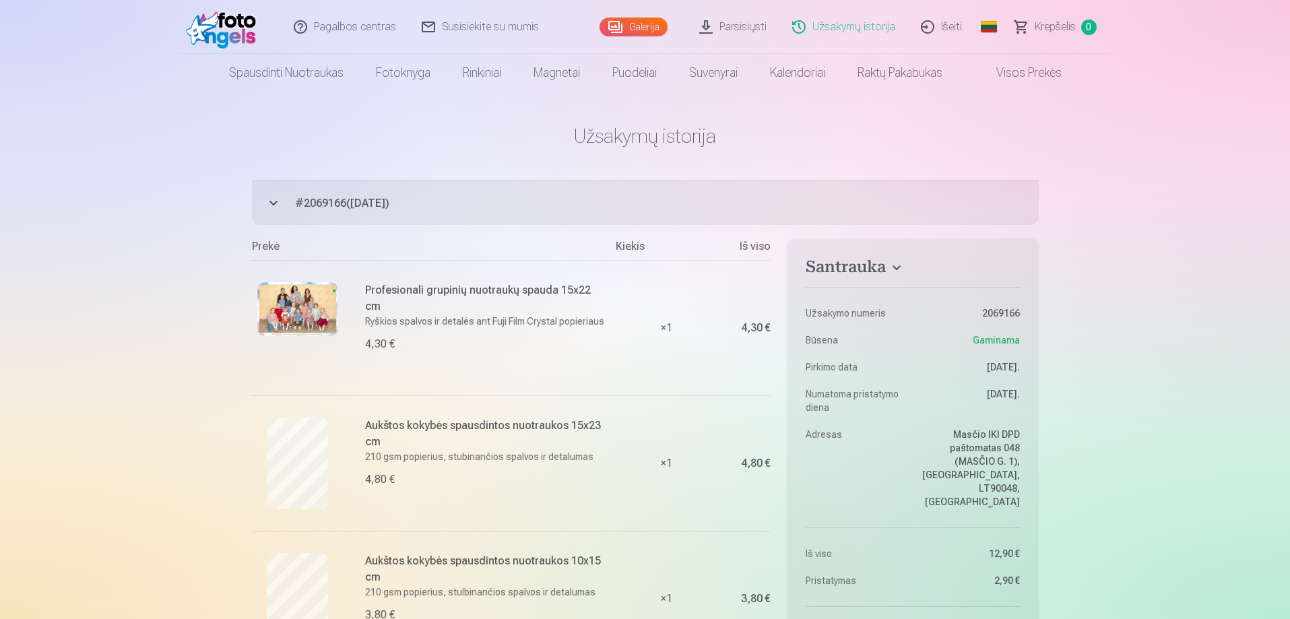
click at [277, 202] on button "# 2069166 ( 11.10.2025 ) Gaminama 15,80 €" at bounding box center [645, 203] width 787 height 44
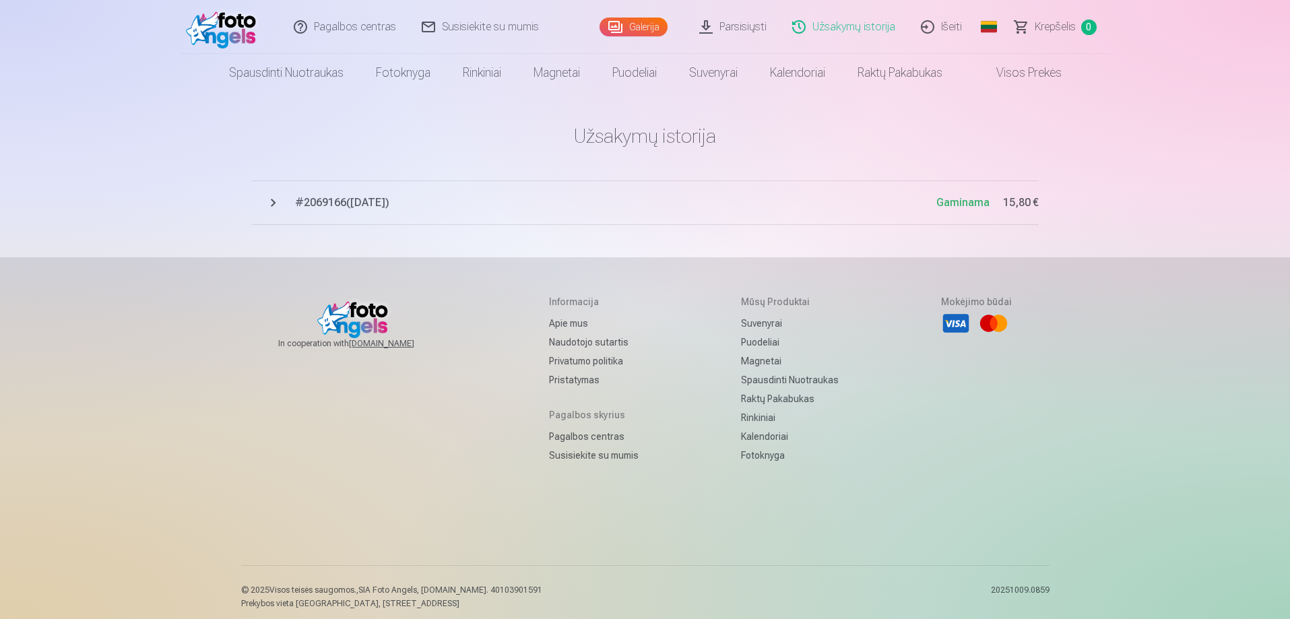
click at [277, 202] on button "# 2069166 ( 11.10.2025 ) Gaminama 15,80 €" at bounding box center [645, 203] width 787 height 44
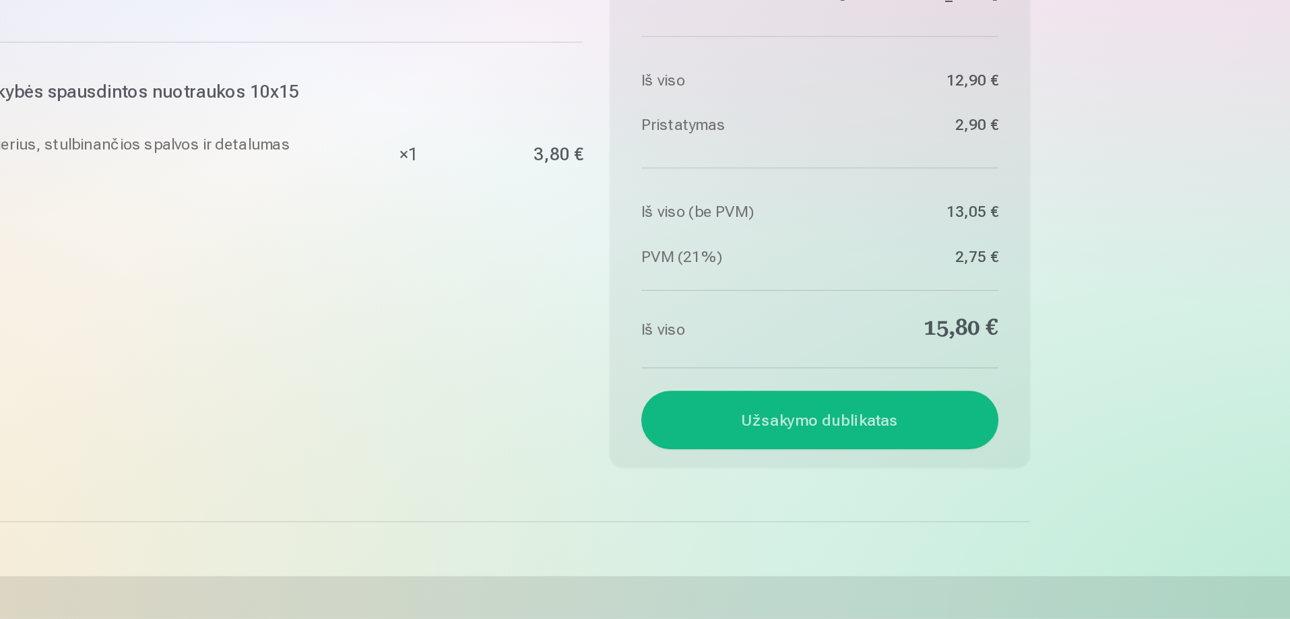
scroll to position [259, 0]
click at [926, 484] on button "Užsakymo dublikatas" at bounding box center [913, 499] width 214 height 35
